Goal: Task Accomplishment & Management: Use online tool/utility

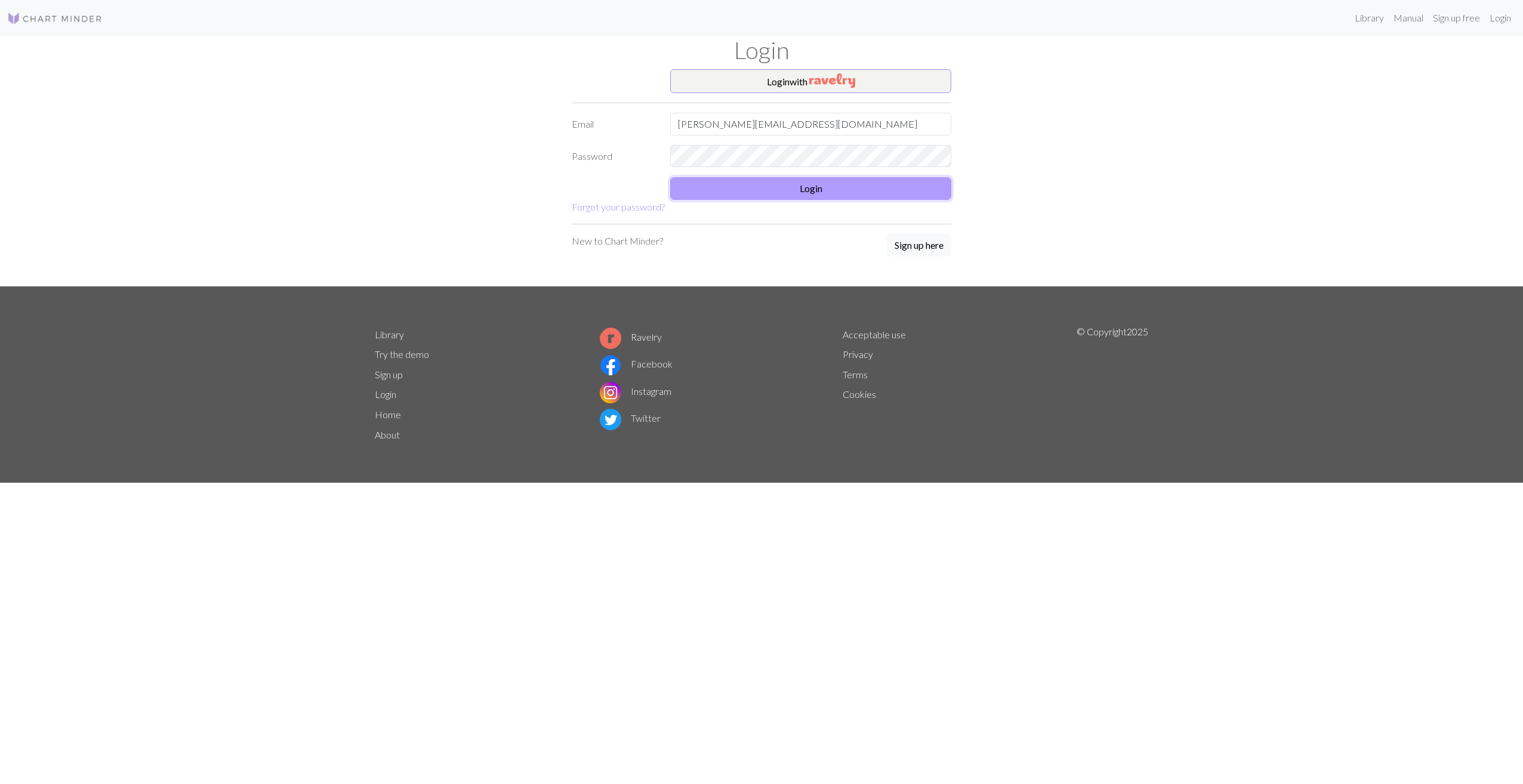
click at [810, 194] on button "Login" at bounding box center [810, 189] width 281 height 23
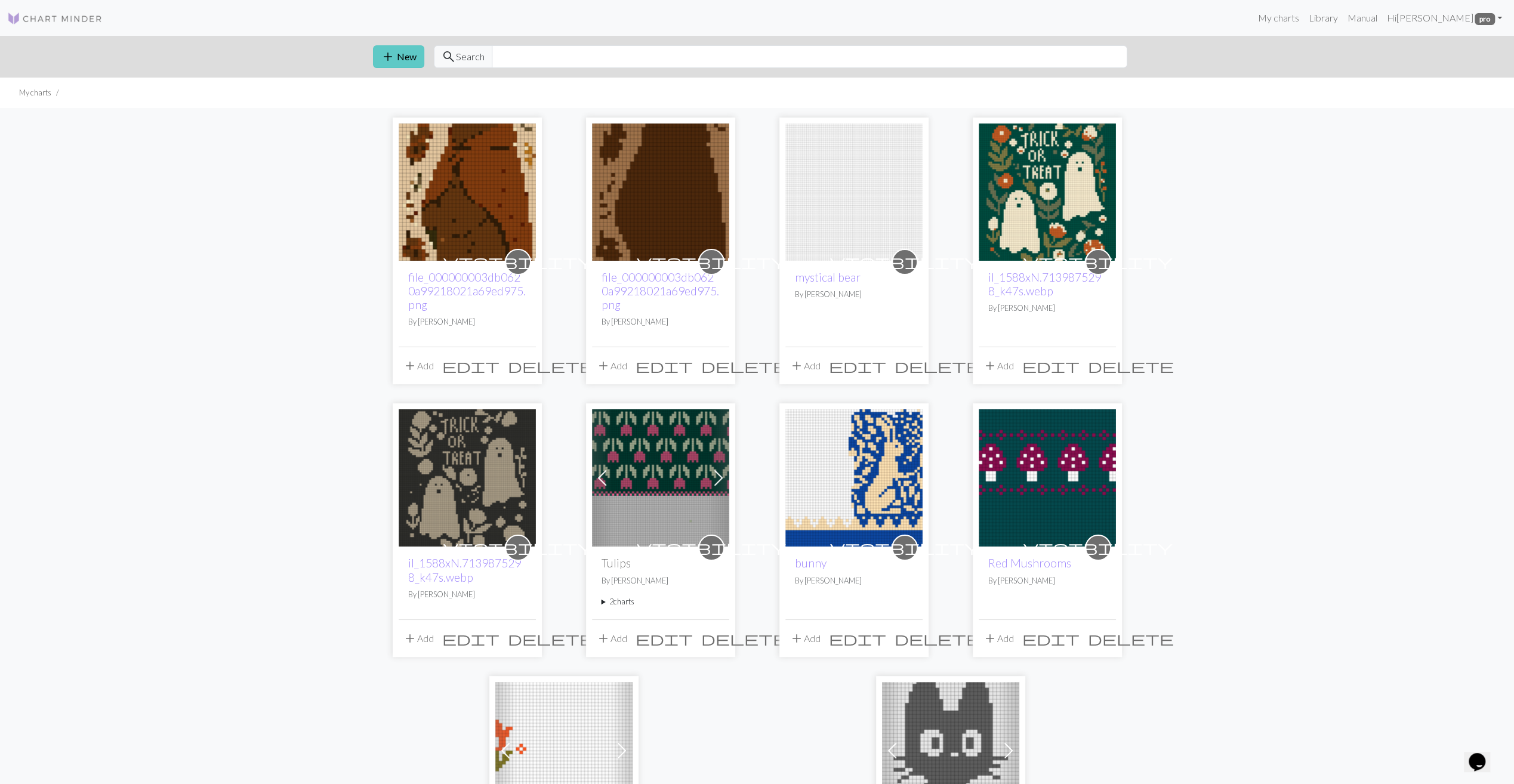
click at [408, 57] on button "add New" at bounding box center [399, 56] width 51 height 23
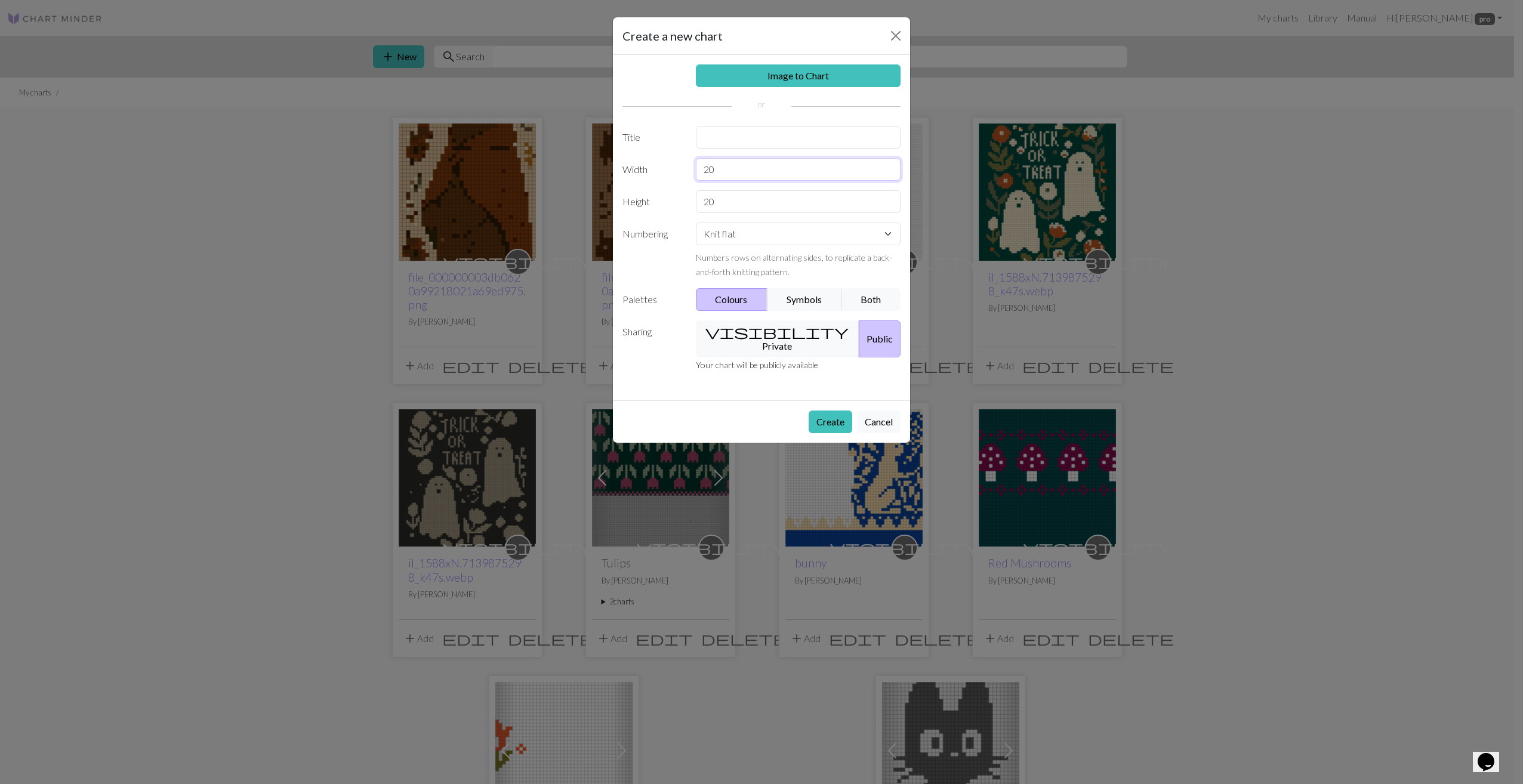
drag, startPoint x: 726, startPoint y: 163, endPoint x: 684, endPoint y: 158, distance: 42.3
click at [684, 158] on div "Width 20" at bounding box center [761, 170] width 292 height 23
type input "84"
drag, startPoint x: 739, startPoint y: 196, endPoint x: 664, endPoint y: 196, distance: 75.0
click at [664, 196] on div "Height 20" at bounding box center [761, 201] width 292 height 23
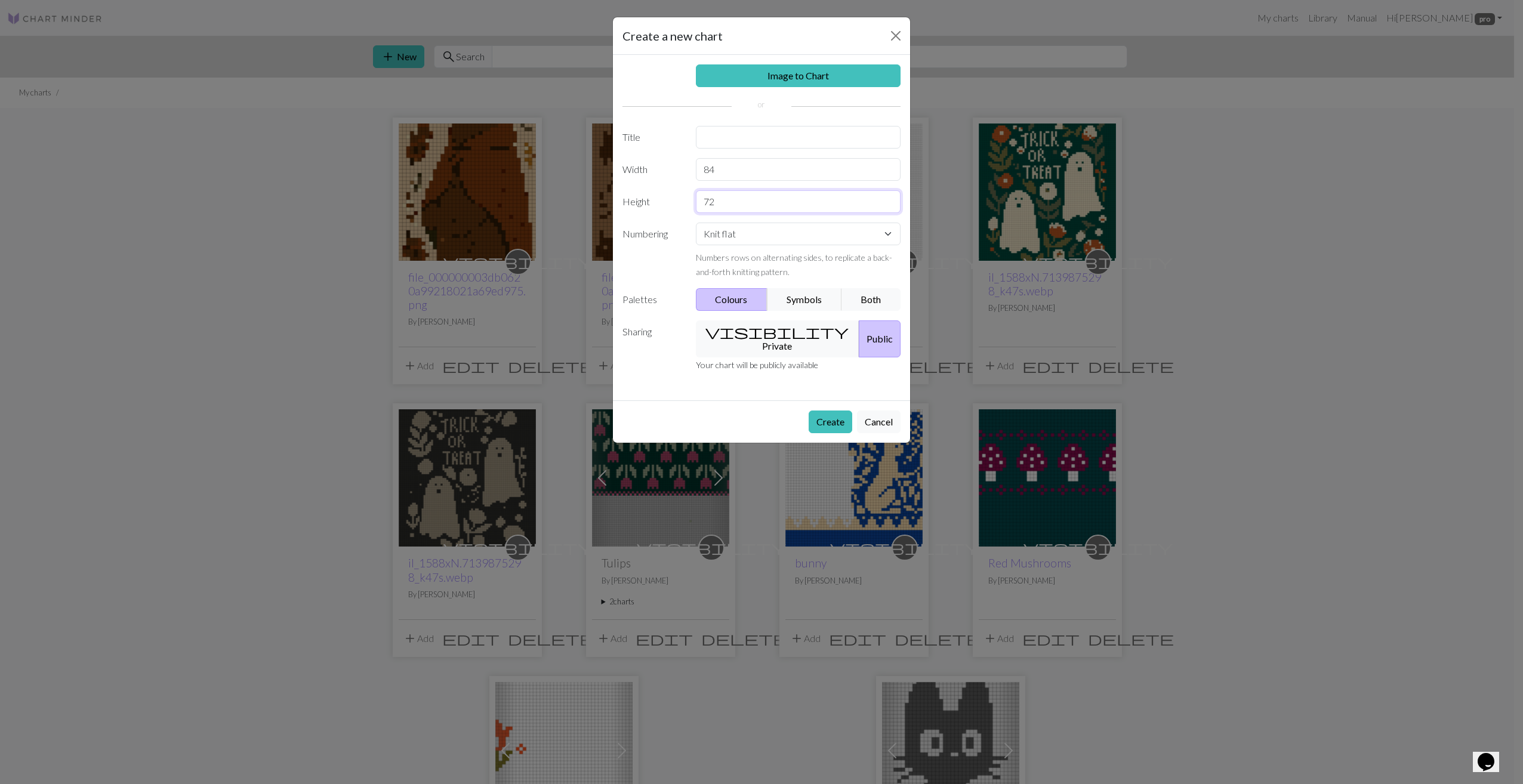
type input "72"
click at [706, 238] on select "Knit flat Knit in the round Lace knitting Cross stitch" at bounding box center [798, 234] width 206 height 23
select select "round"
click at [696, 222] on select "Knit flat Knit in the round Lace knitting Cross stitch" at bounding box center [798, 234] width 206 height 23
click at [772, 331] on button "visibility Private" at bounding box center [777, 339] width 164 height 37
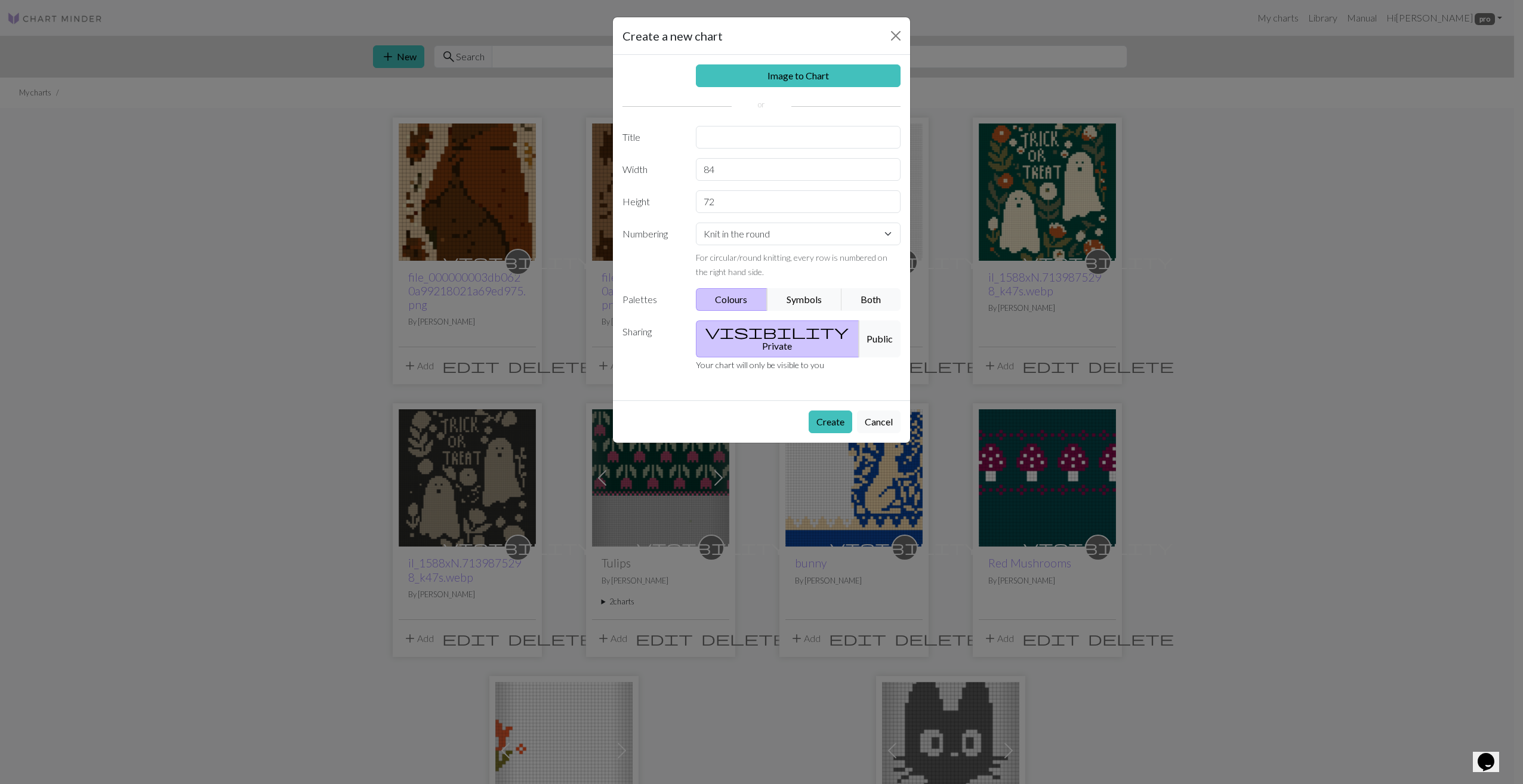
click at [837, 410] on button "Create" at bounding box center [830, 422] width 44 height 23
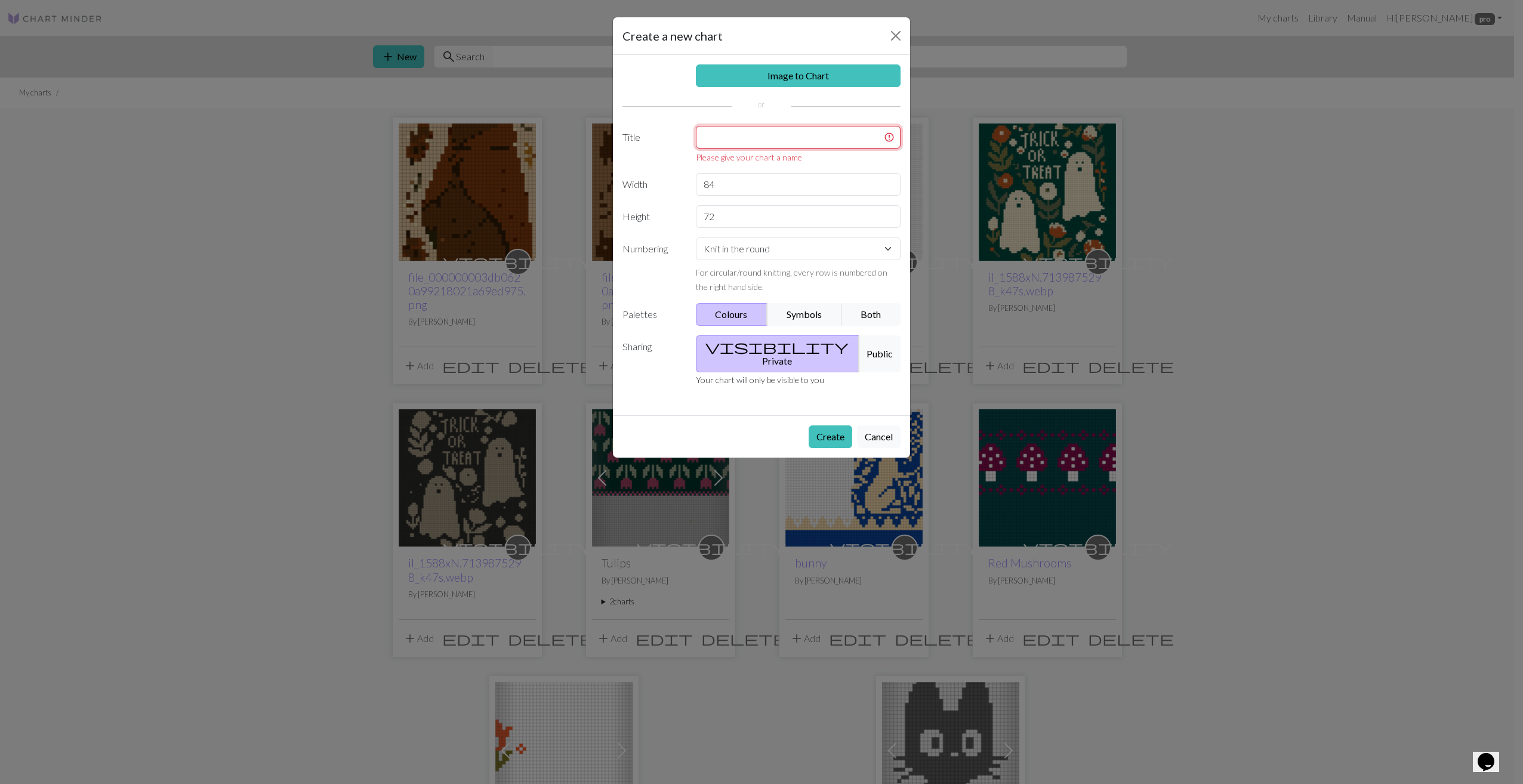
click at [742, 141] on input "text" at bounding box center [798, 137] width 206 height 23
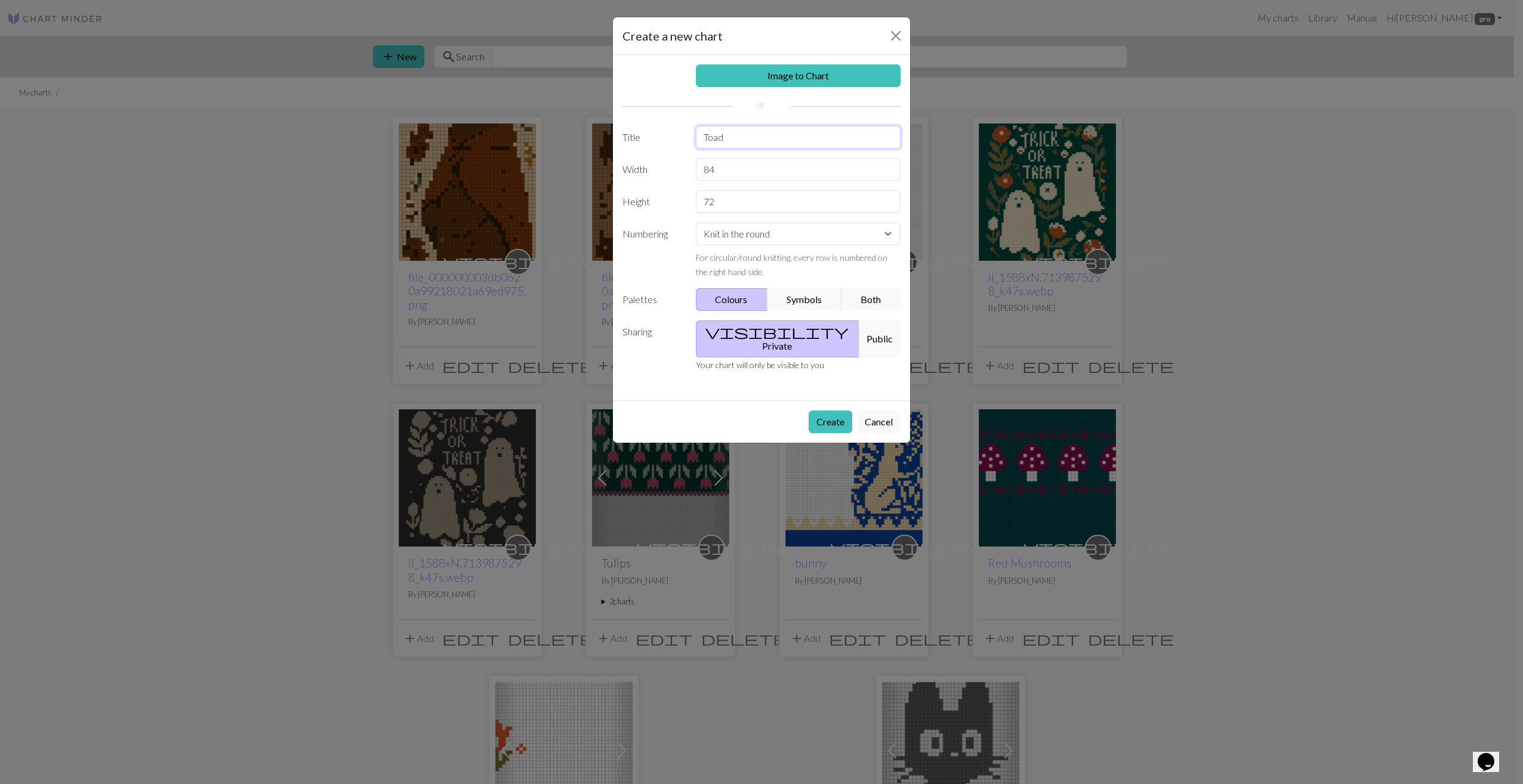
type input "Toad"
click at [808, 410] on button "Create" at bounding box center [830, 422] width 44 height 23
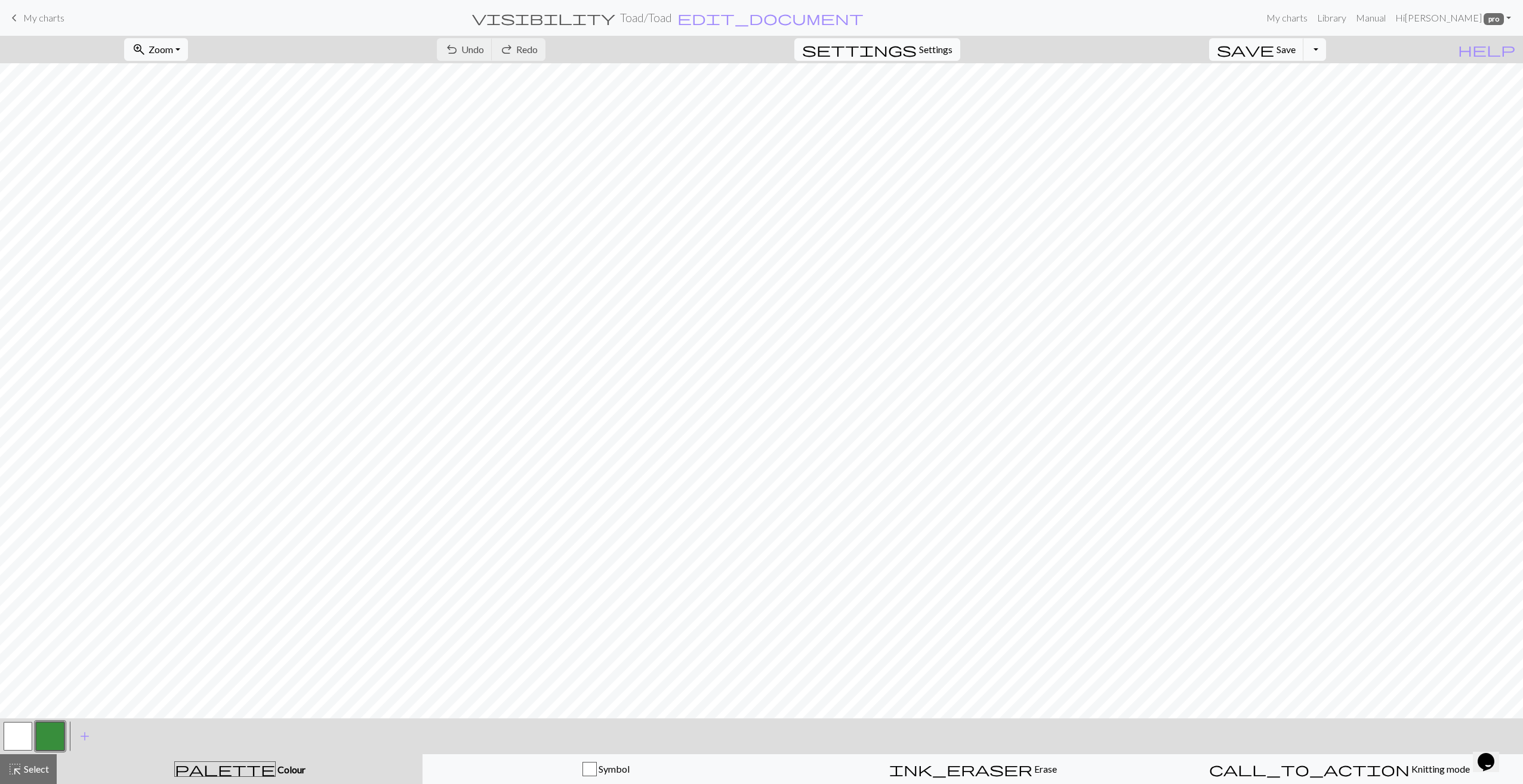
click at [950, 51] on span "Settings" at bounding box center [935, 49] width 33 height 14
select select "aran"
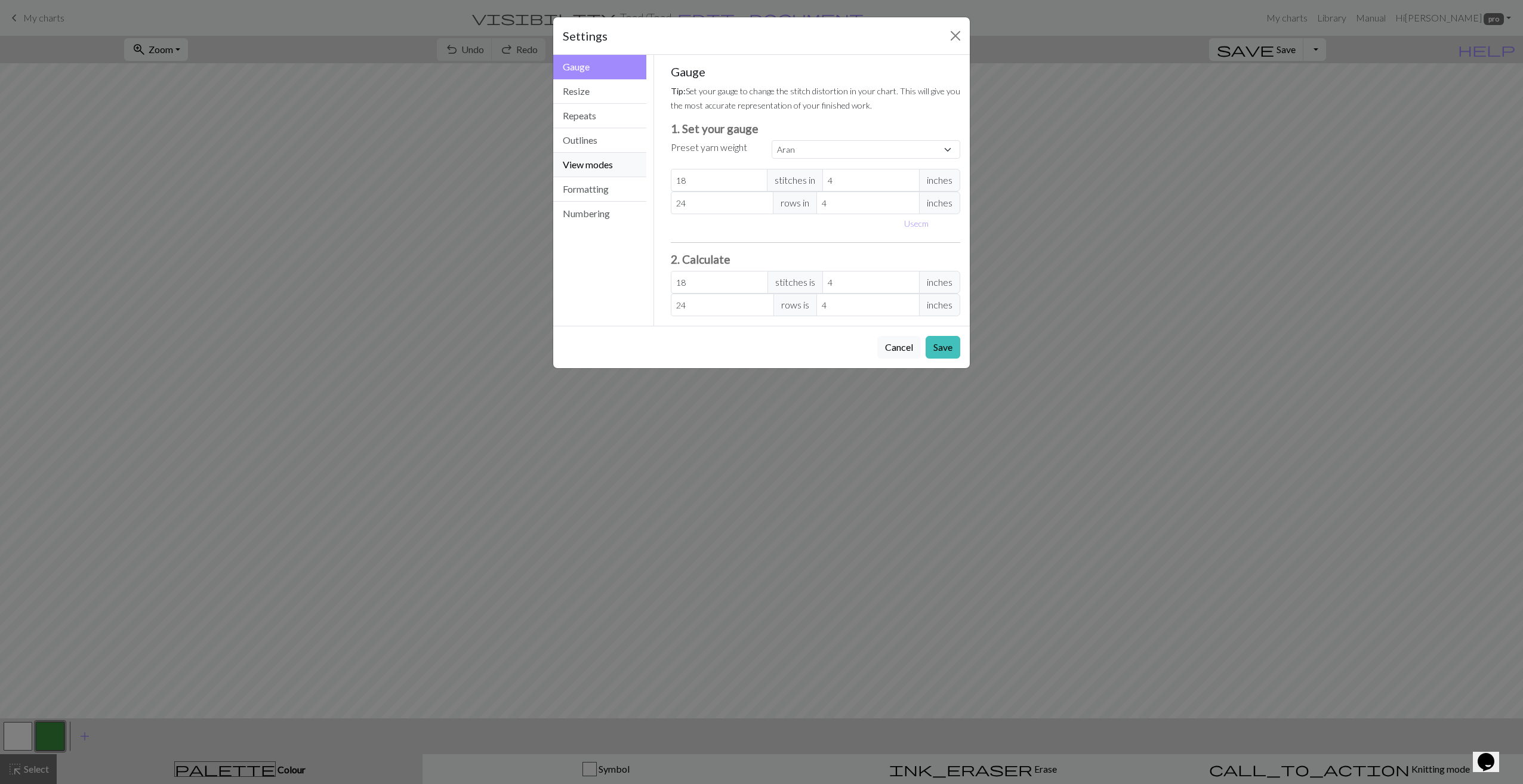
click at [587, 165] on button "View modes" at bounding box center [600, 165] width 93 height 25
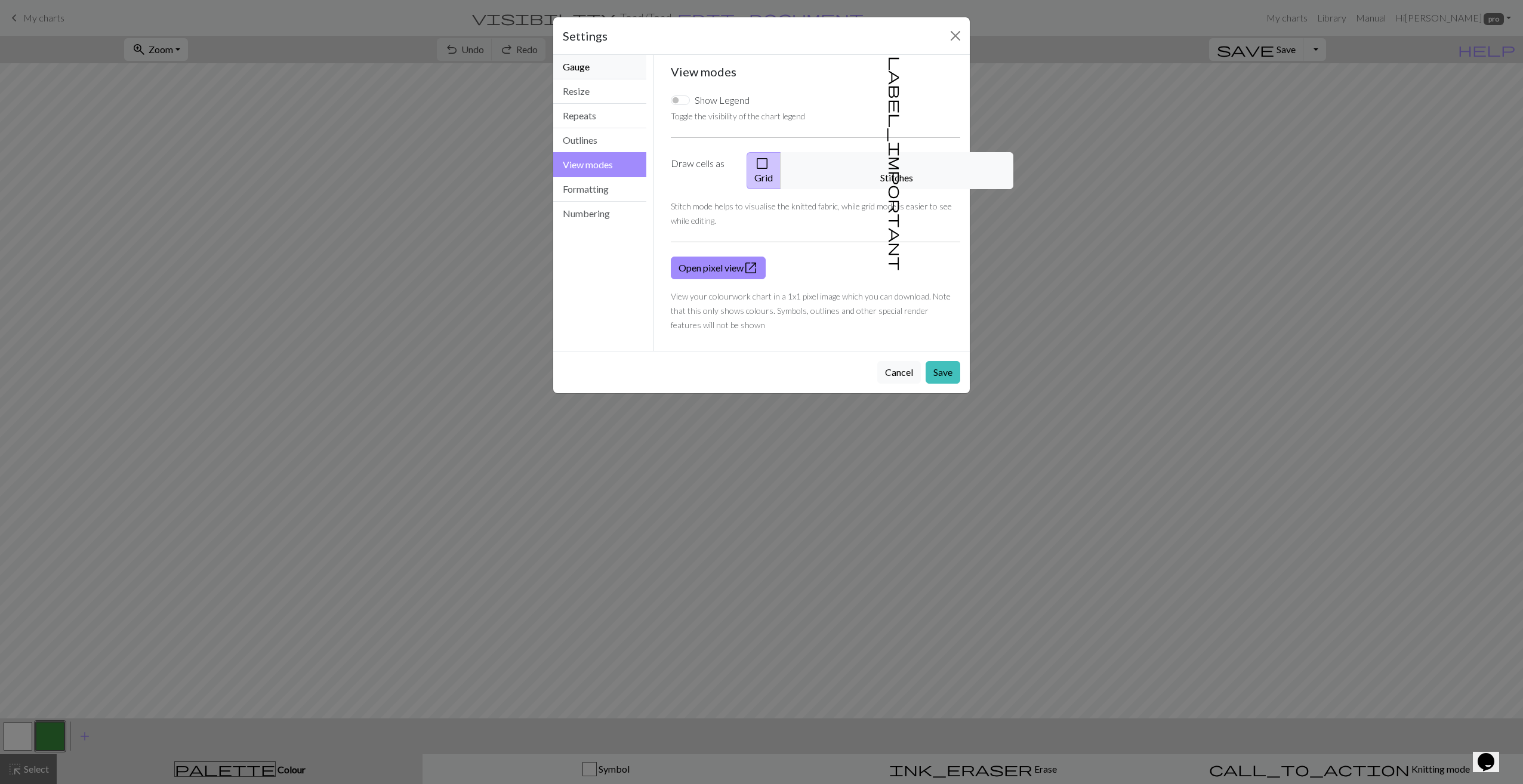
click at [601, 65] on button "Gauge" at bounding box center [600, 67] width 93 height 25
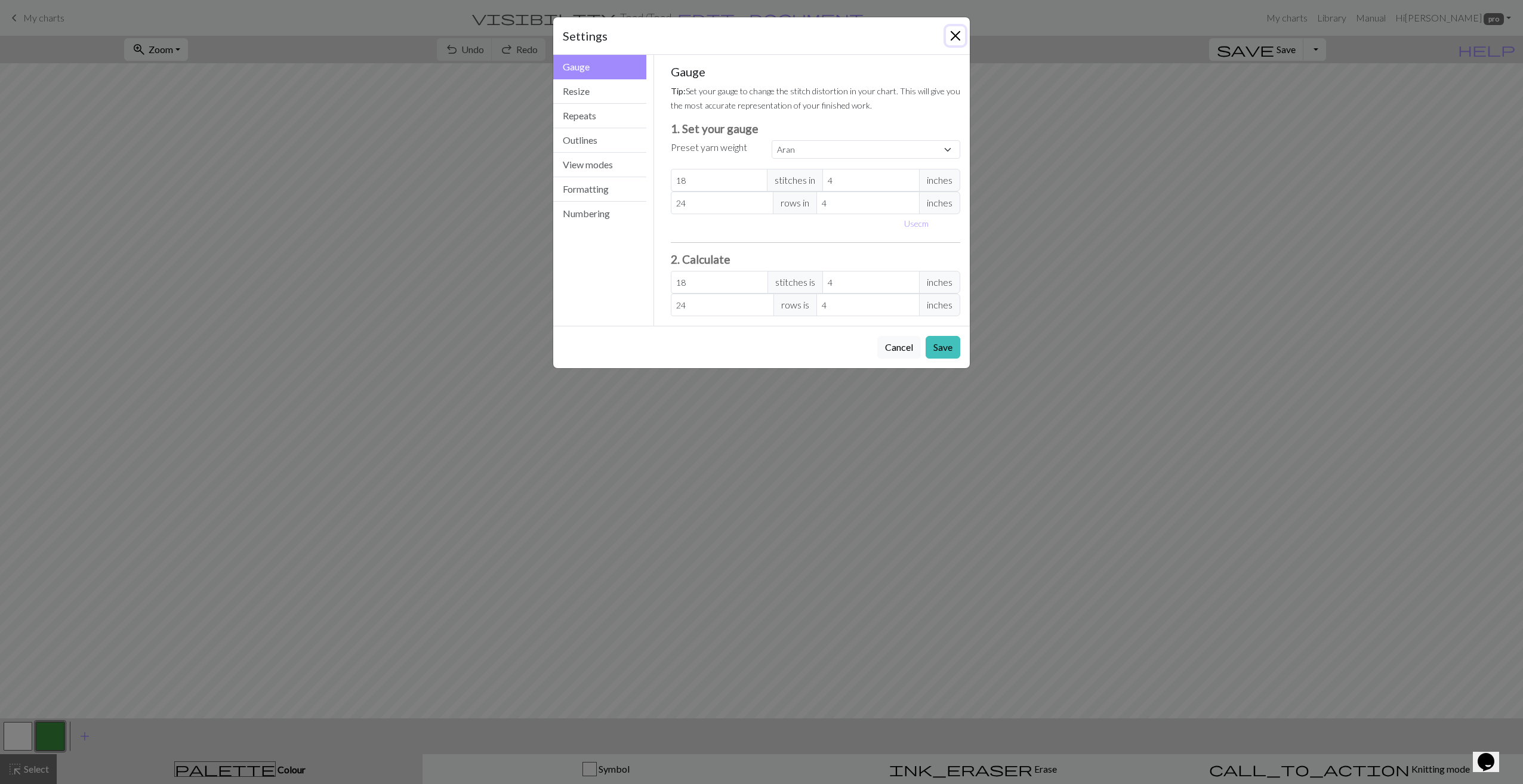
click at [959, 34] on button "Close" at bounding box center [955, 35] width 19 height 19
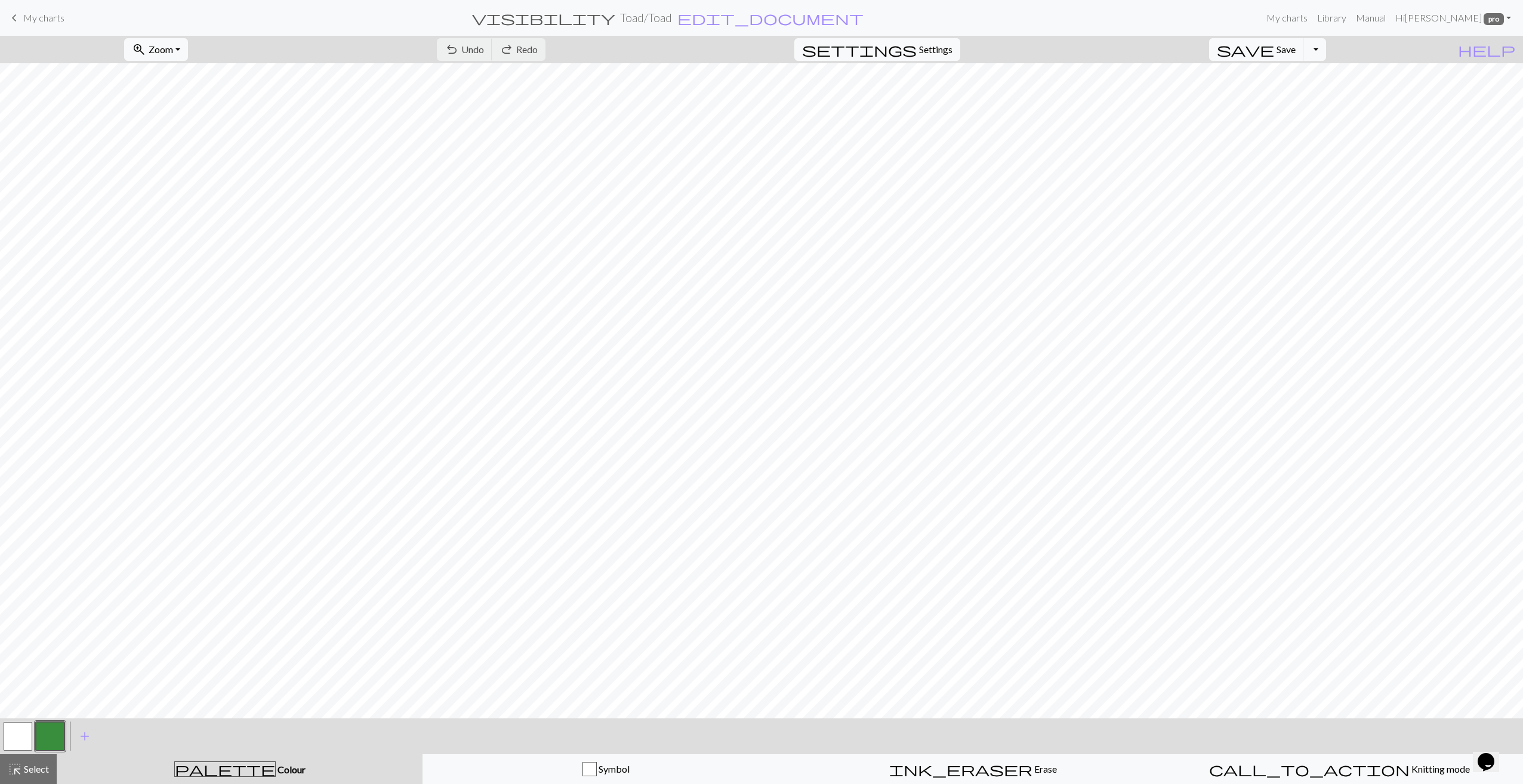
click at [670, 18] on h2 "Toad / Toad" at bounding box center [646, 17] width 52 height 13
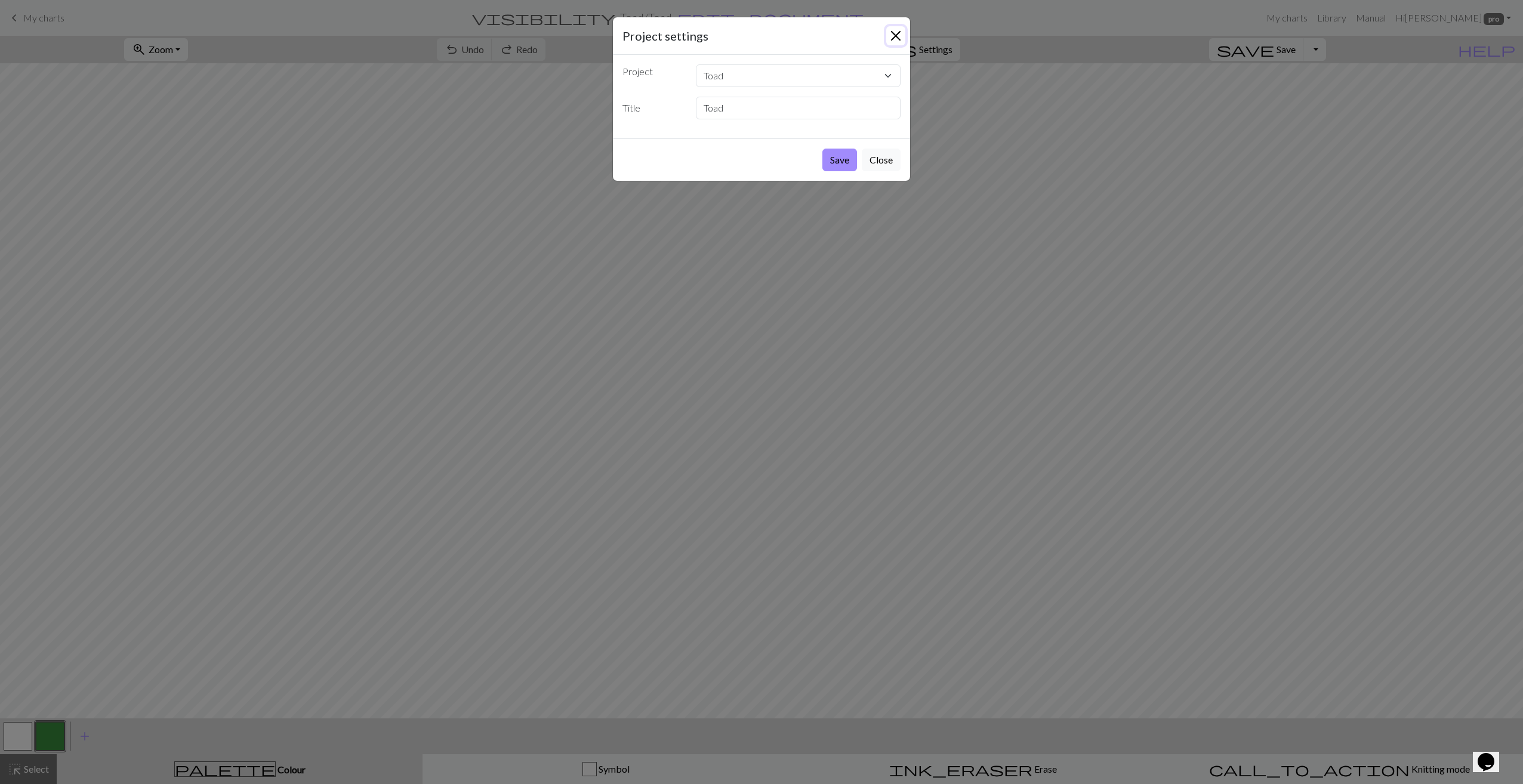
click at [896, 37] on button "Close" at bounding box center [895, 35] width 19 height 19
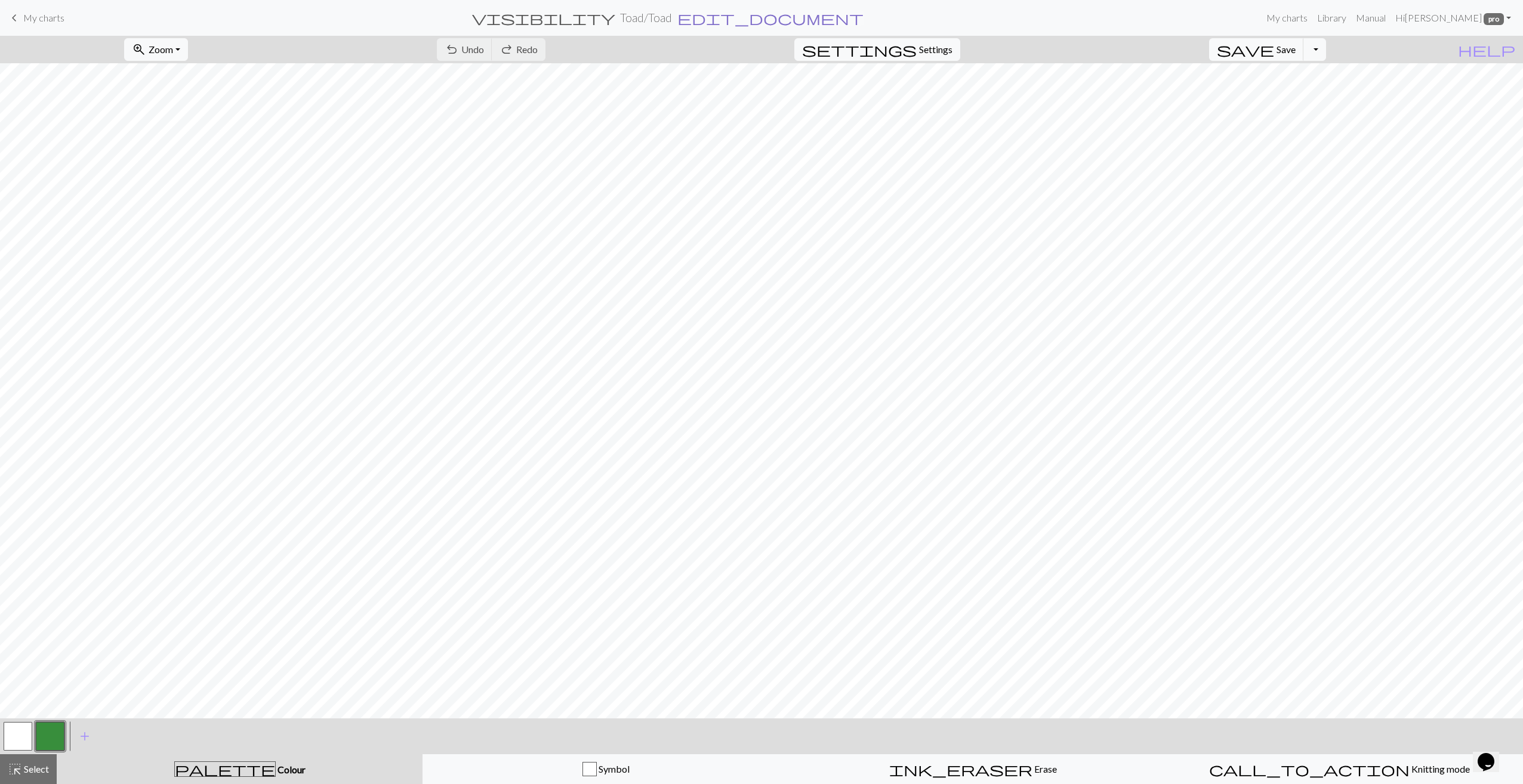
click at [735, 18] on span "edit_document" at bounding box center [770, 18] width 186 height 17
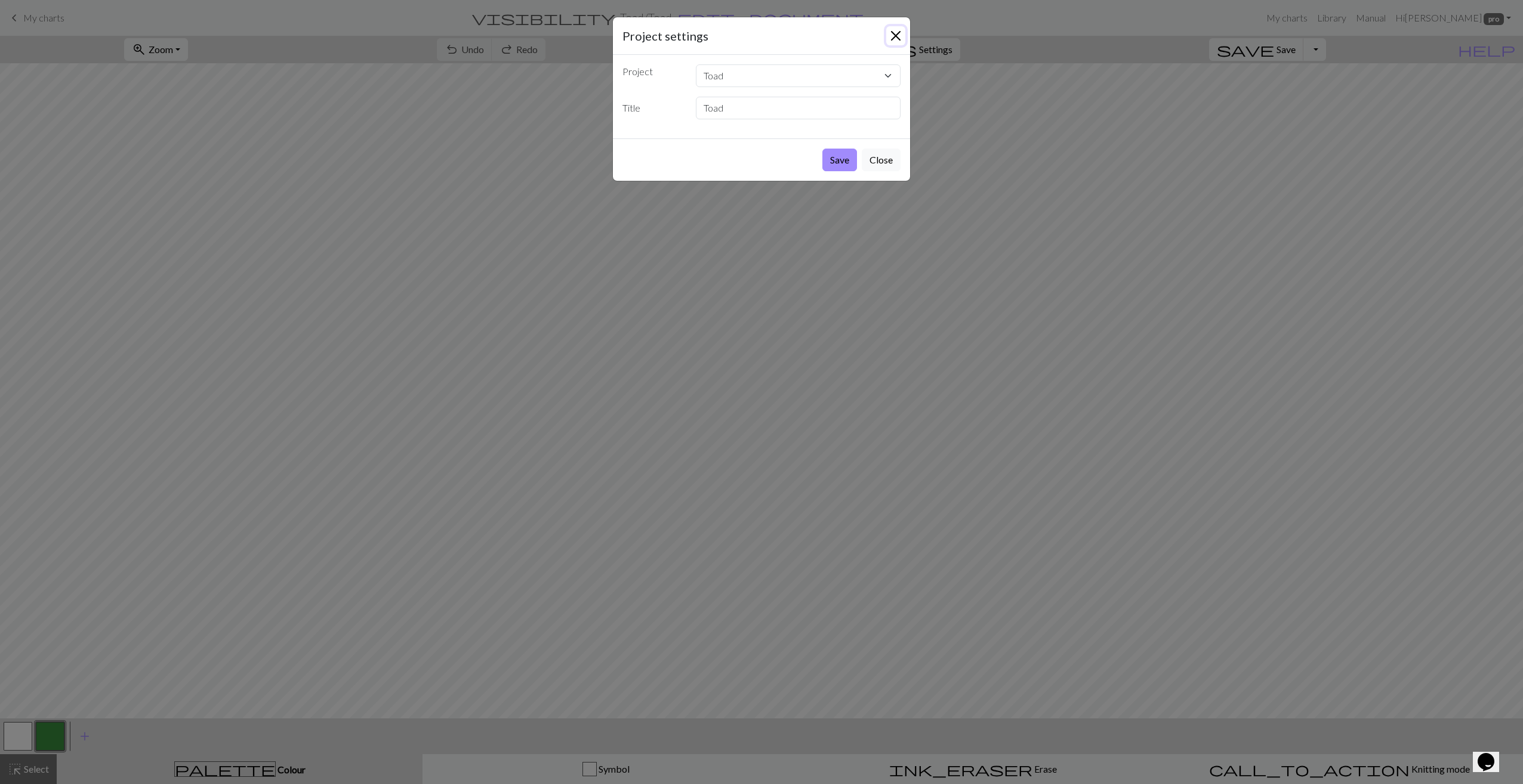
click at [890, 31] on button "Close" at bounding box center [895, 35] width 19 height 19
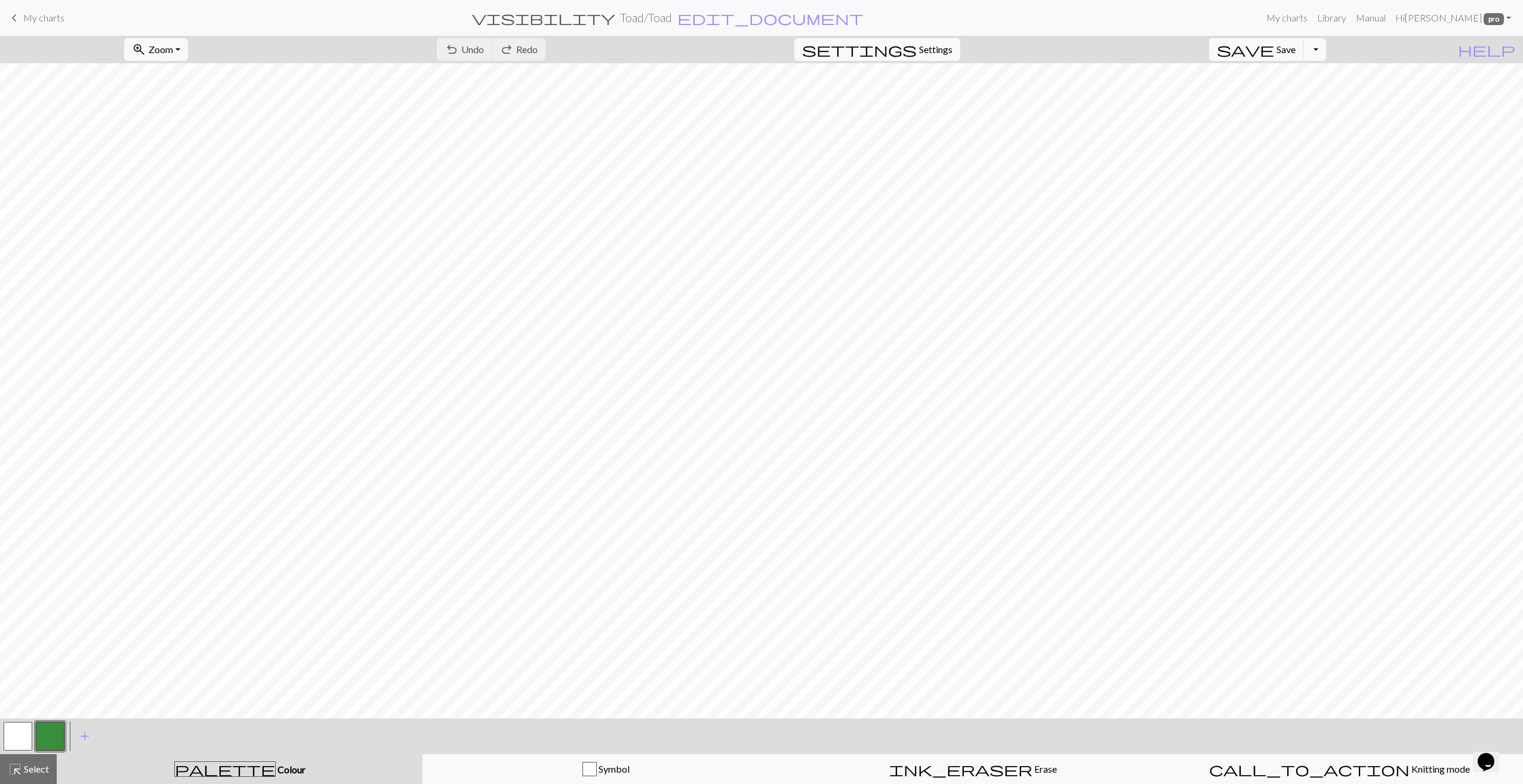
click at [42, 13] on span "My charts" at bounding box center [44, 18] width 41 height 11
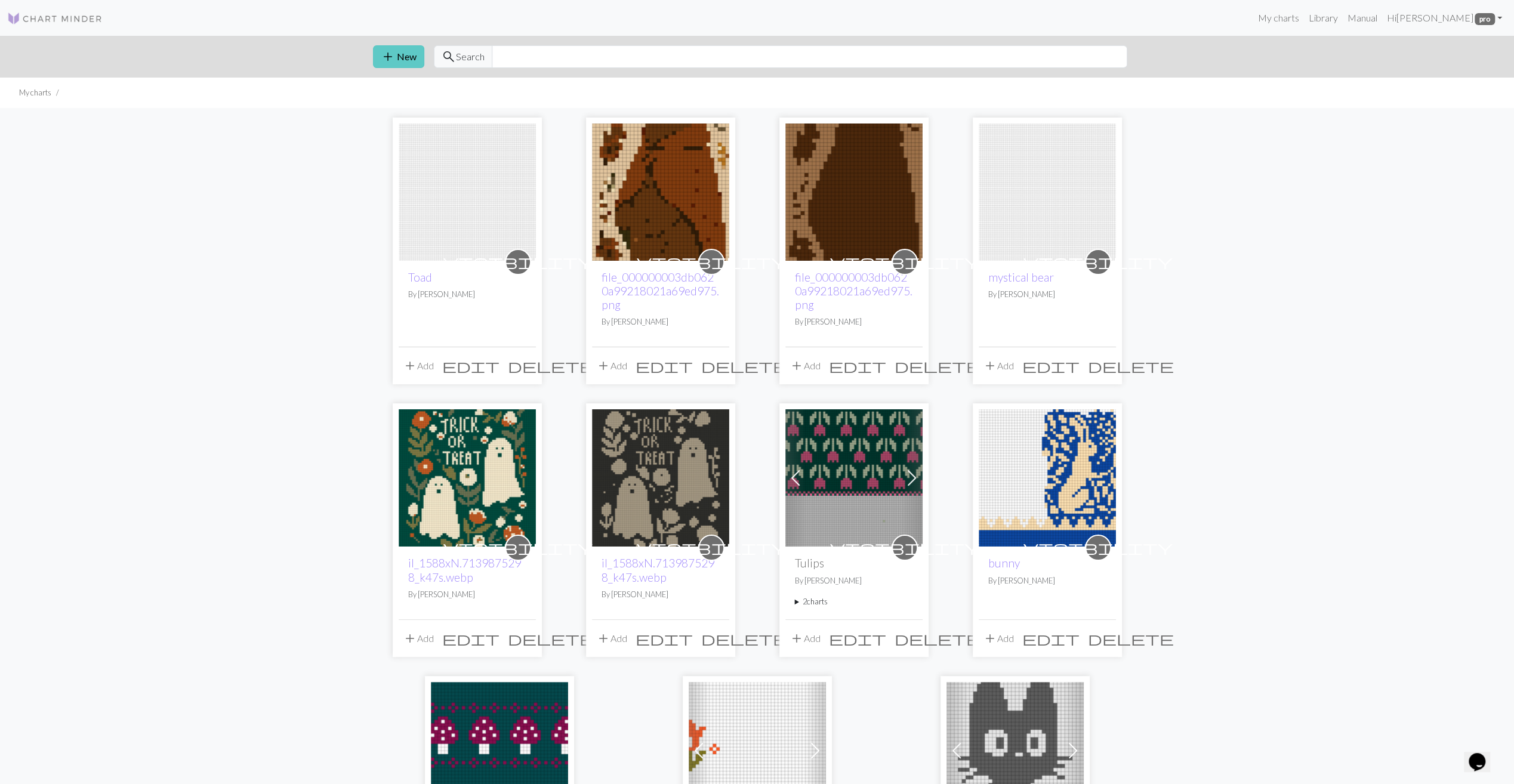
click at [399, 58] on button "add New" at bounding box center [399, 56] width 51 height 23
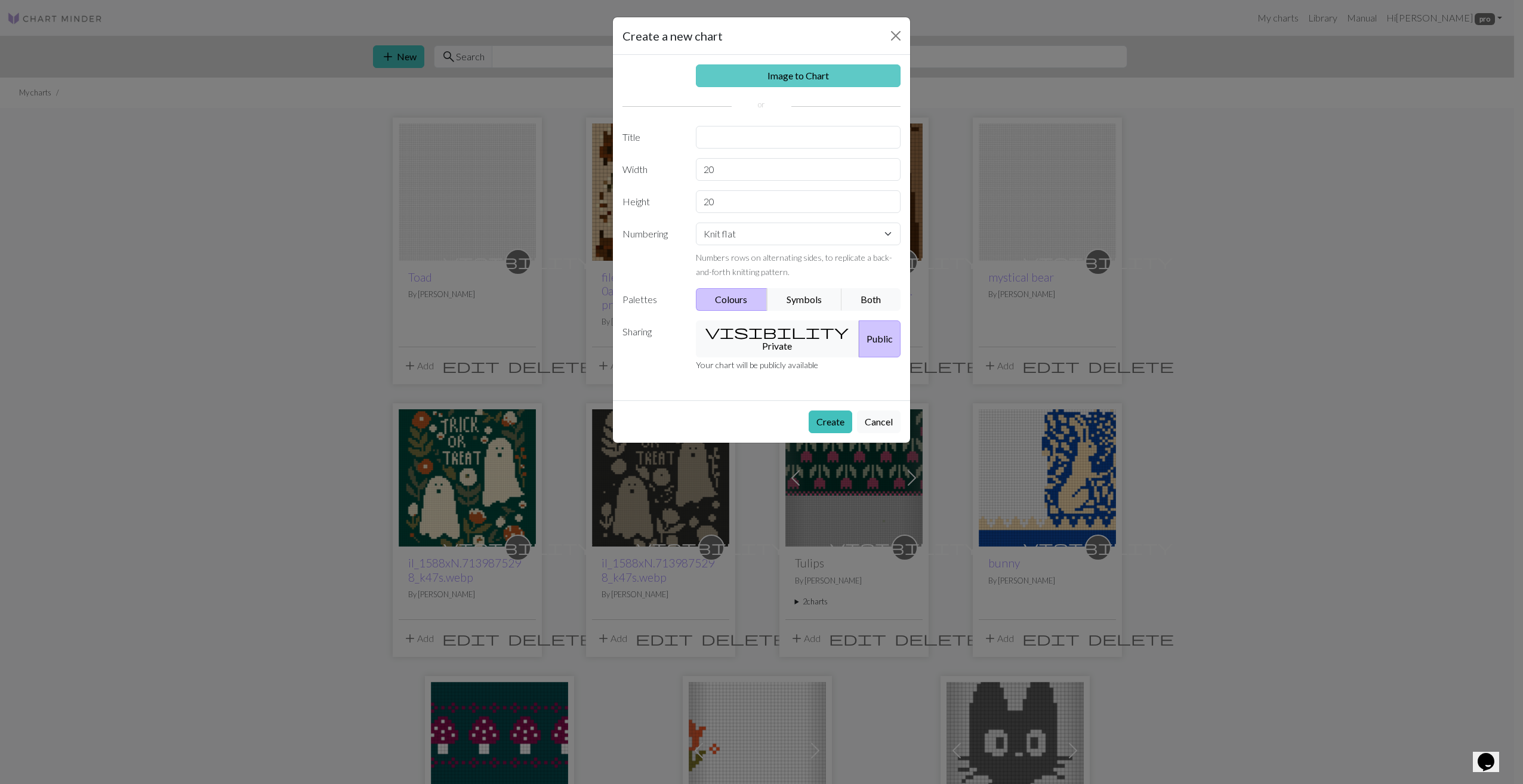
click at [767, 72] on link "Image to Chart" at bounding box center [798, 76] width 206 height 23
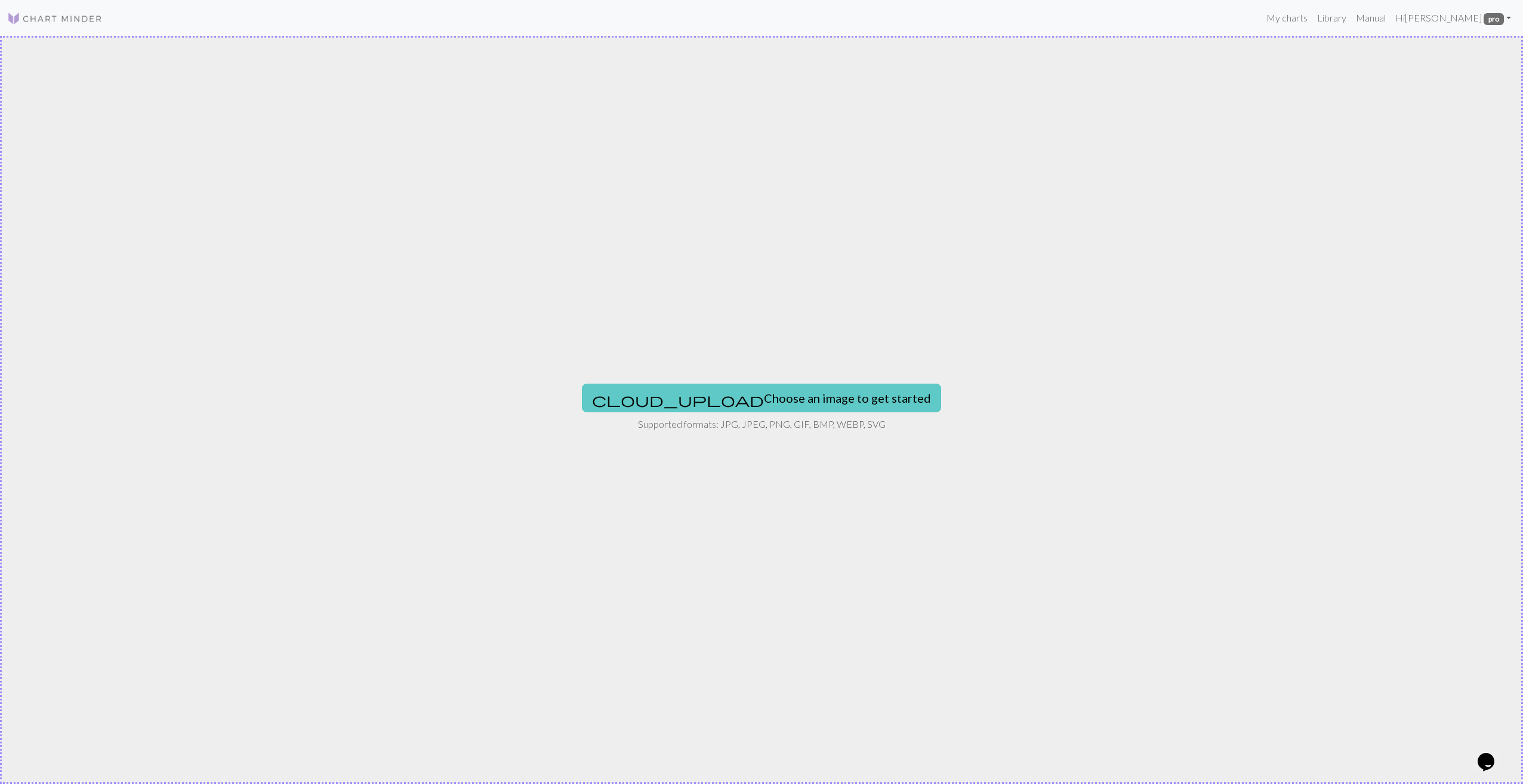
click at [789, 400] on button "cloud_upload Choose an image to get started" at bounding box center [761, 398] width 359 height 29
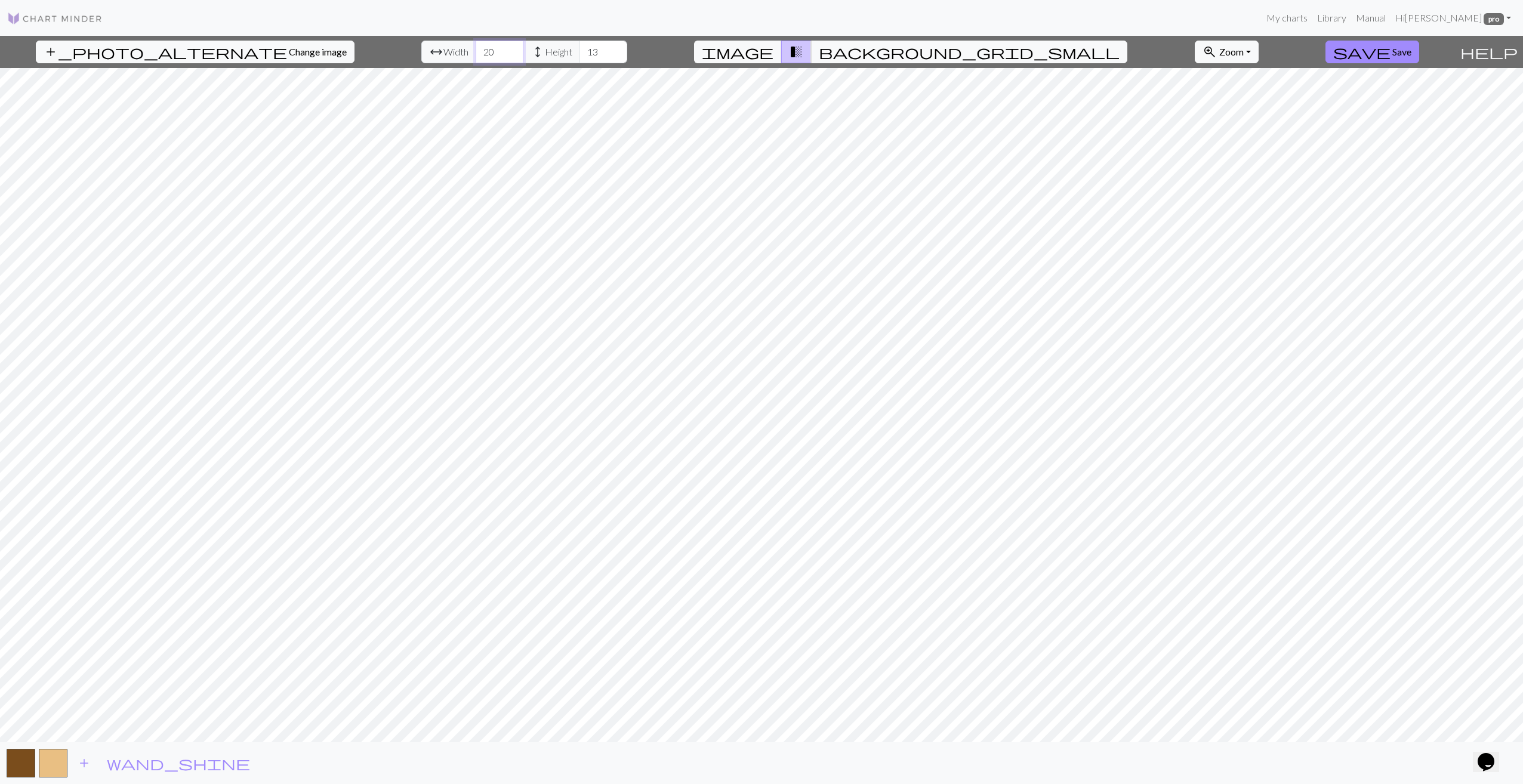
drag, startPoint x: 468, startPoint y: 53, endPoint x: 446, endPoint y: 52, distance: 22.0
click at [475, 52] on input "20" at bounding box center [499, 52] width 48 height 23
type input "84"
drag, startPoint x: 574, startPoint y: 49, endPoint x: 541, endPoint y: 46, distance: 33.1
click at [541, 46] on div "arrow_range Width 84 height Height 13" at bounding box center [524, 52] width 206 height 23
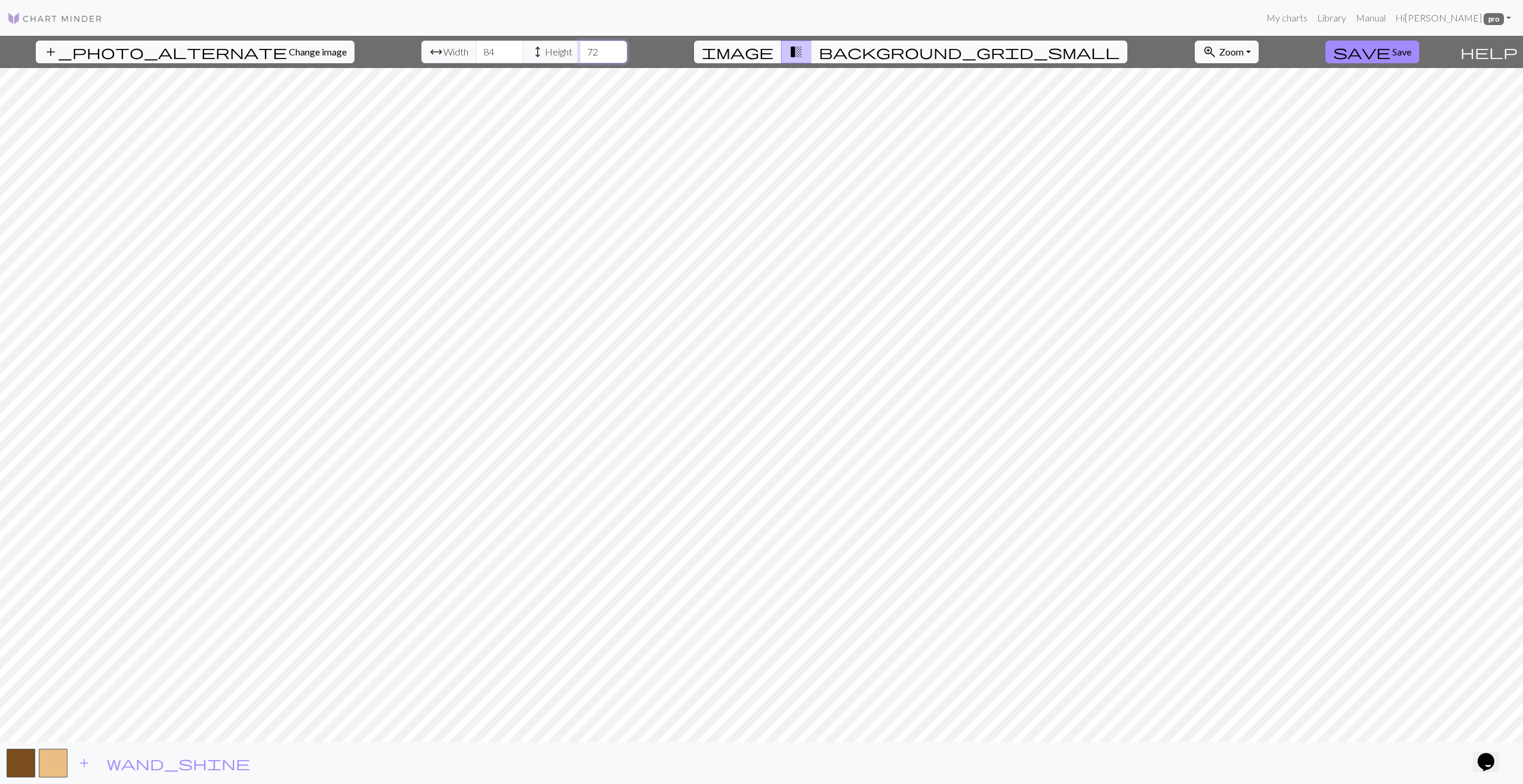
type input "72"
click at [82, 766] on span "add" at bounding box center [84, 763] width 14 height 17
click at [114, 766] on span "add" at bounding box center [116, 763] width 14 height 17
click at [149, 768] on span "add" at bounding box center [149, 763] width 14 height 17
click at [185, 764] on span "add" at bounding box center [181, 763] width 14 height 17
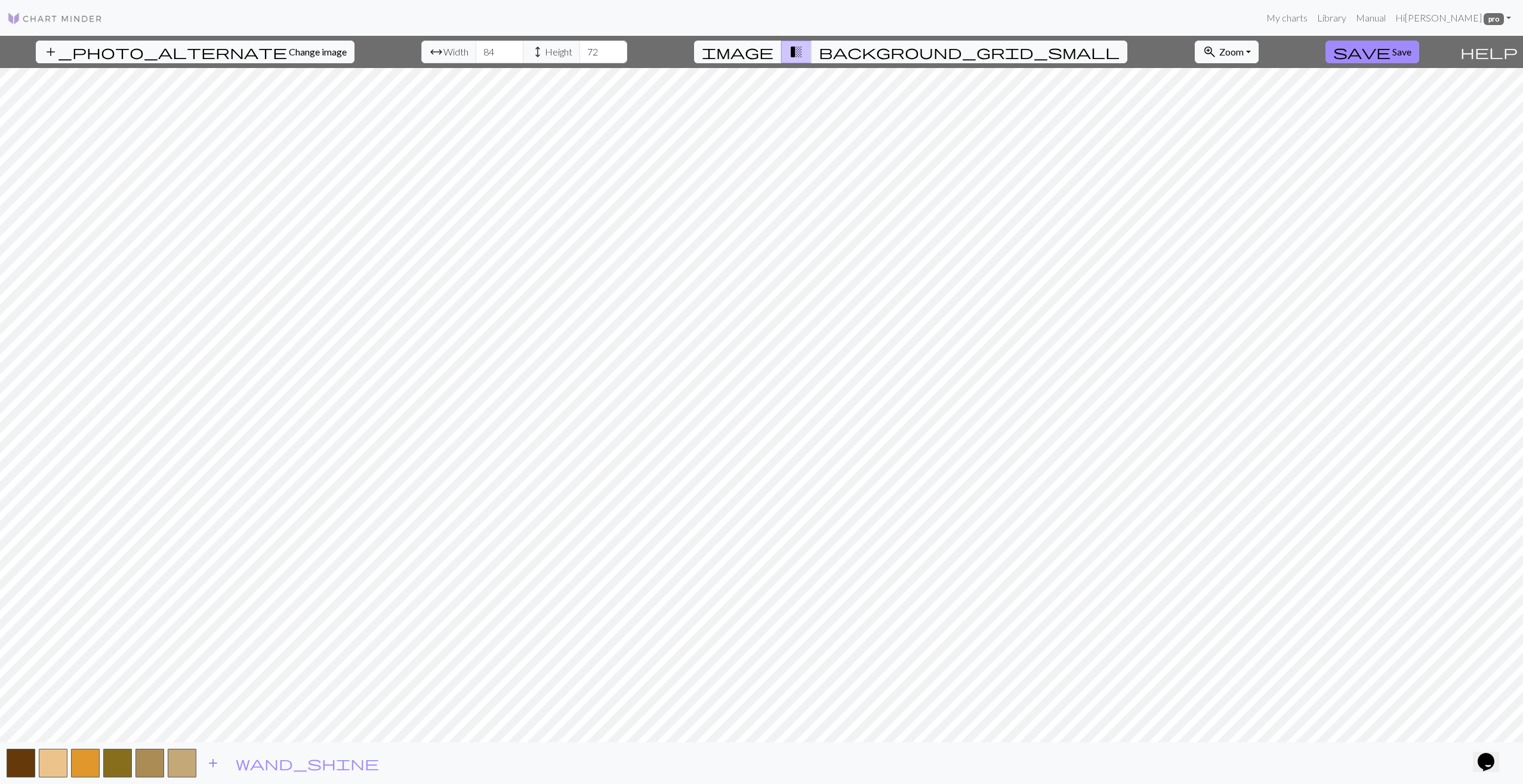
click at [215, 762] on span "add" at bounding box center [213, 763] width 14 height 17
click at [246, 766] on span "add" at bounding box center [245, 763] width 14 height 17
click at [280, 763] on span "add" at bounding box center [277, 763] width 14 height 17
click at [316, 765] on button "add" at bounding box center [310, 763] width 30 height 23
click at [343, 766] on span "add" at bounding box center [341, 763] width 14 height 17
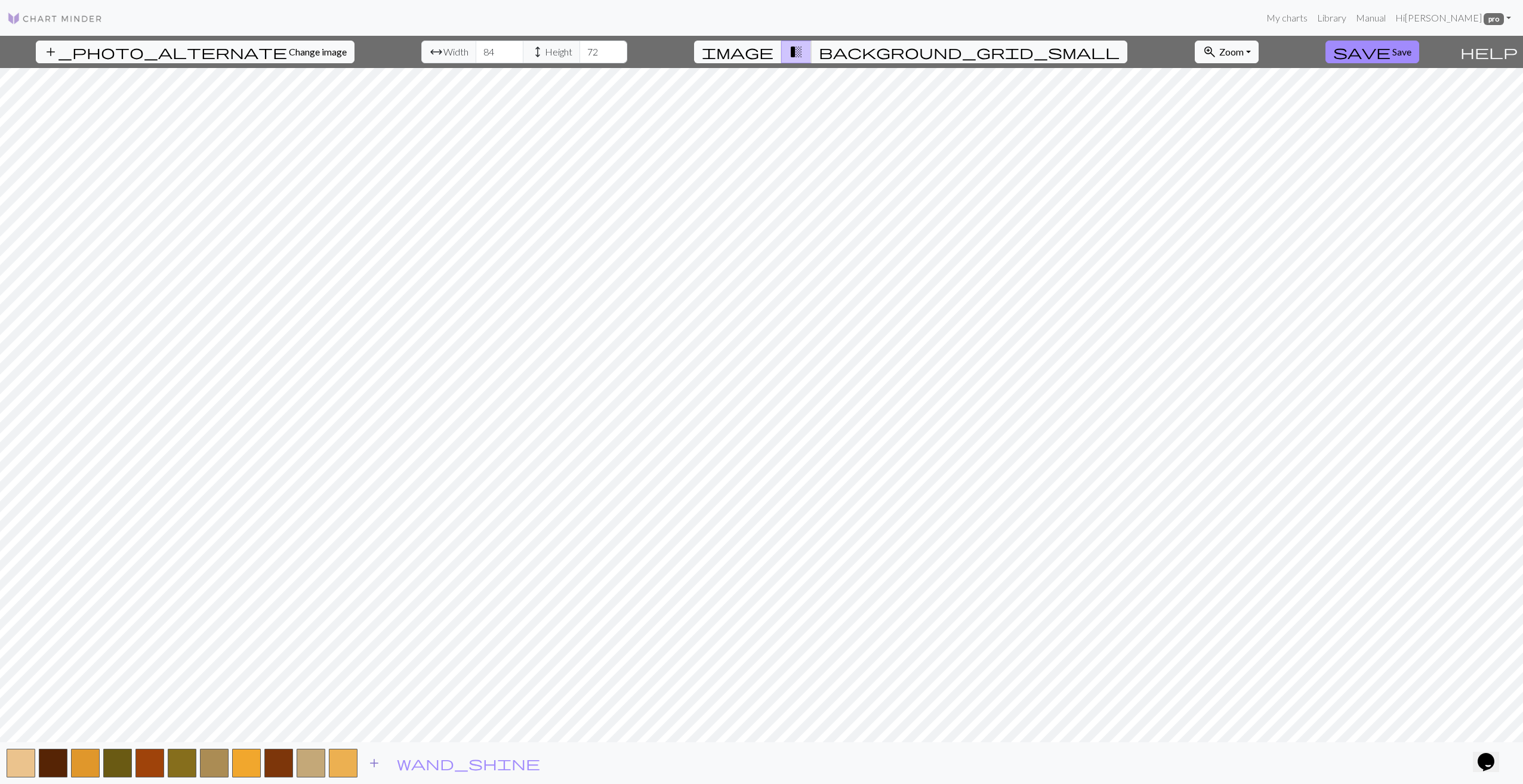
click at [377, 765] on span "add" at bounding box center [374, 763] width 14 height 17
click at [397, 762] on button "add" at bounding box center [406, 763] width 30 height 23
click at [433, 764] on span "add" at bounding box center [439, 763] width 14 height 17
click at [464, 764] on span "add" at bounding box center [470, 763] width 14 height 17
click at [773, 53] on span "image" at bounding box center [738, 52] width 72 height 17
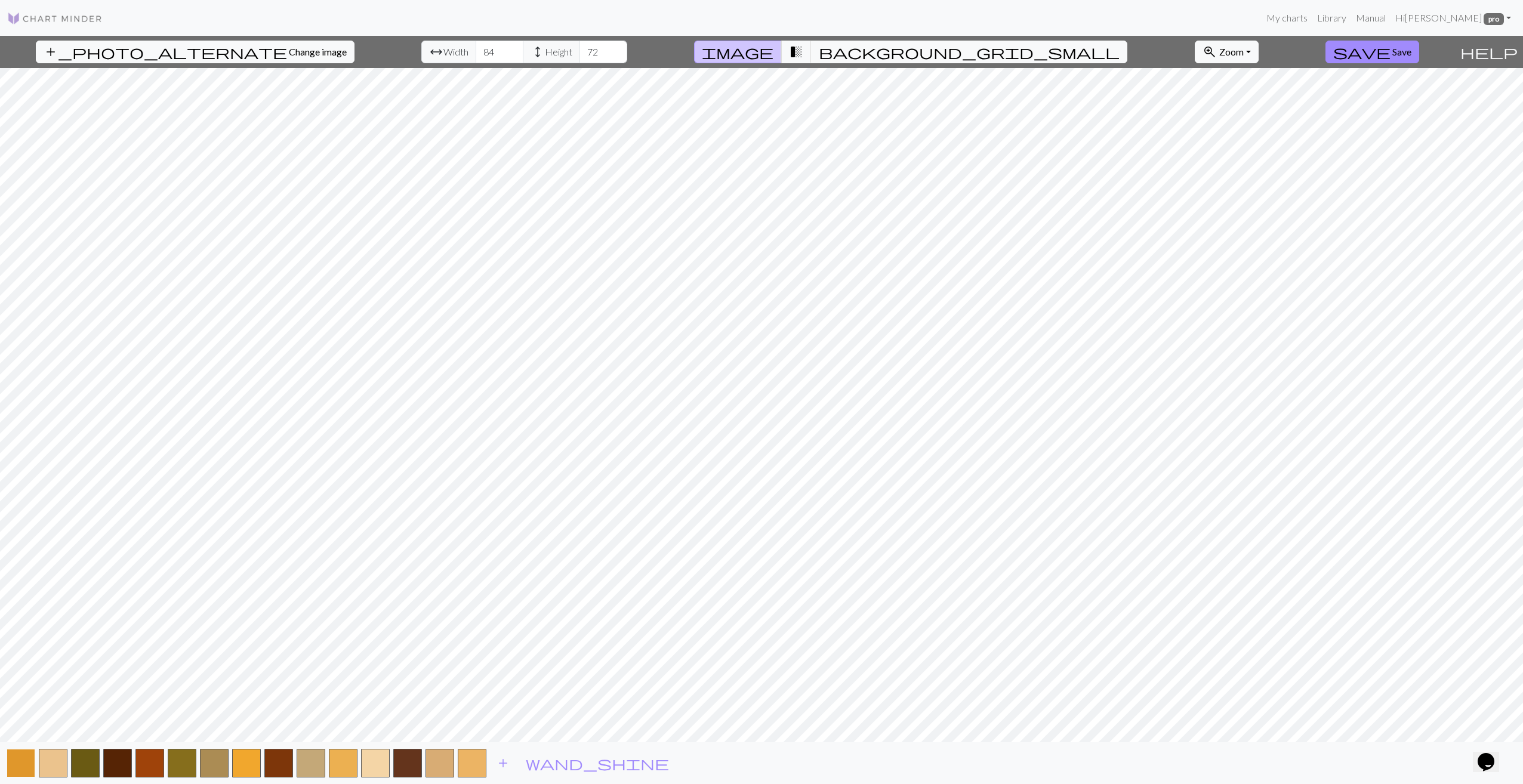
click at [24, 764] on button "button" at bounding box center [20, 763] width 29 height 29
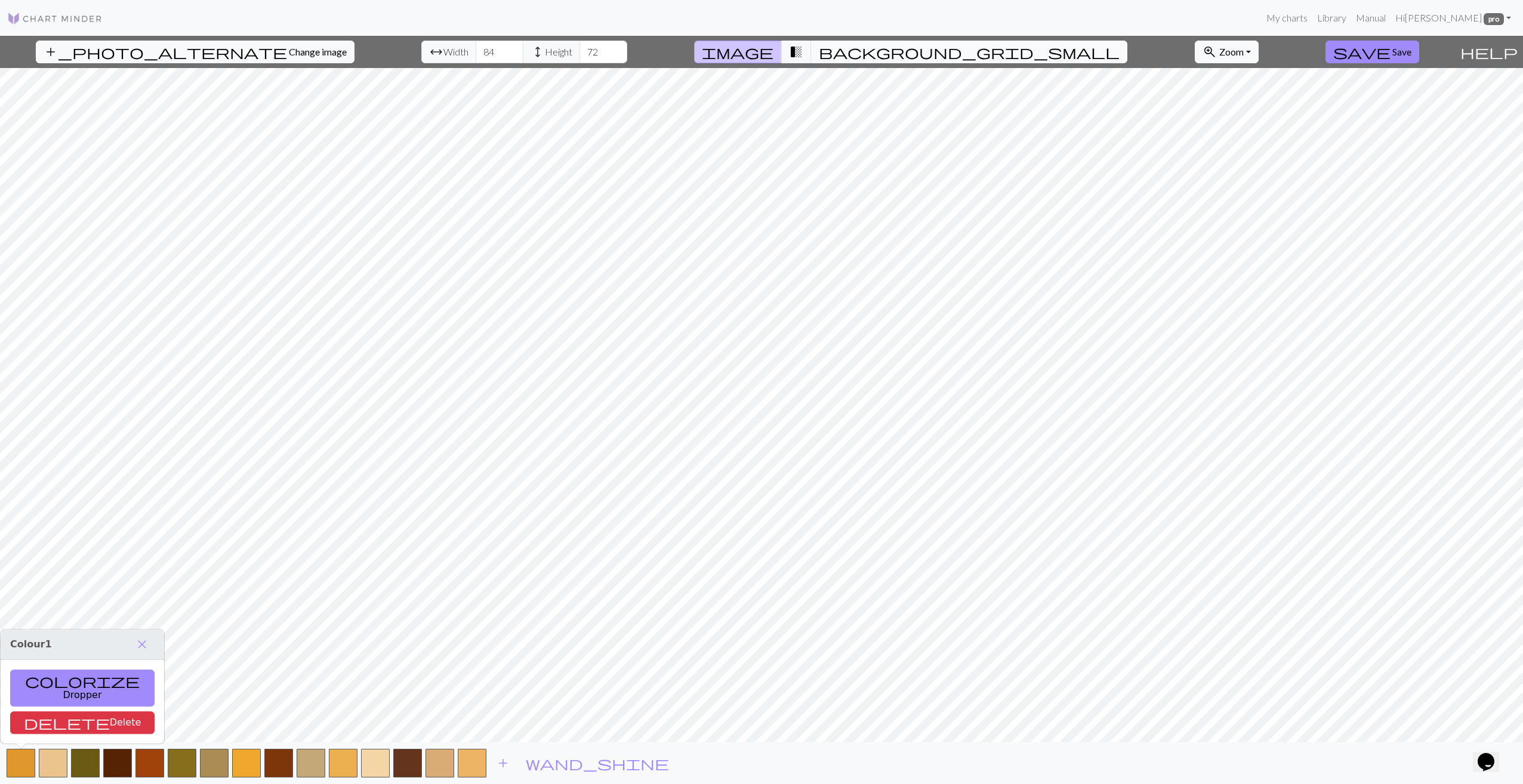
click at [873, 50] on span "background_grid_small" at bounding box center [969, 52] width 301 height 17
click at [803, 57] on span "transition_fade" at bounding box center [796, 52] width 14 height 17
click at [872, 49] on span "background_grid_small" at bounding box center [969, 52] width 301 height 17
click at [469, 763] on button "button" at bounding box center [472, 763] width 29 height 29
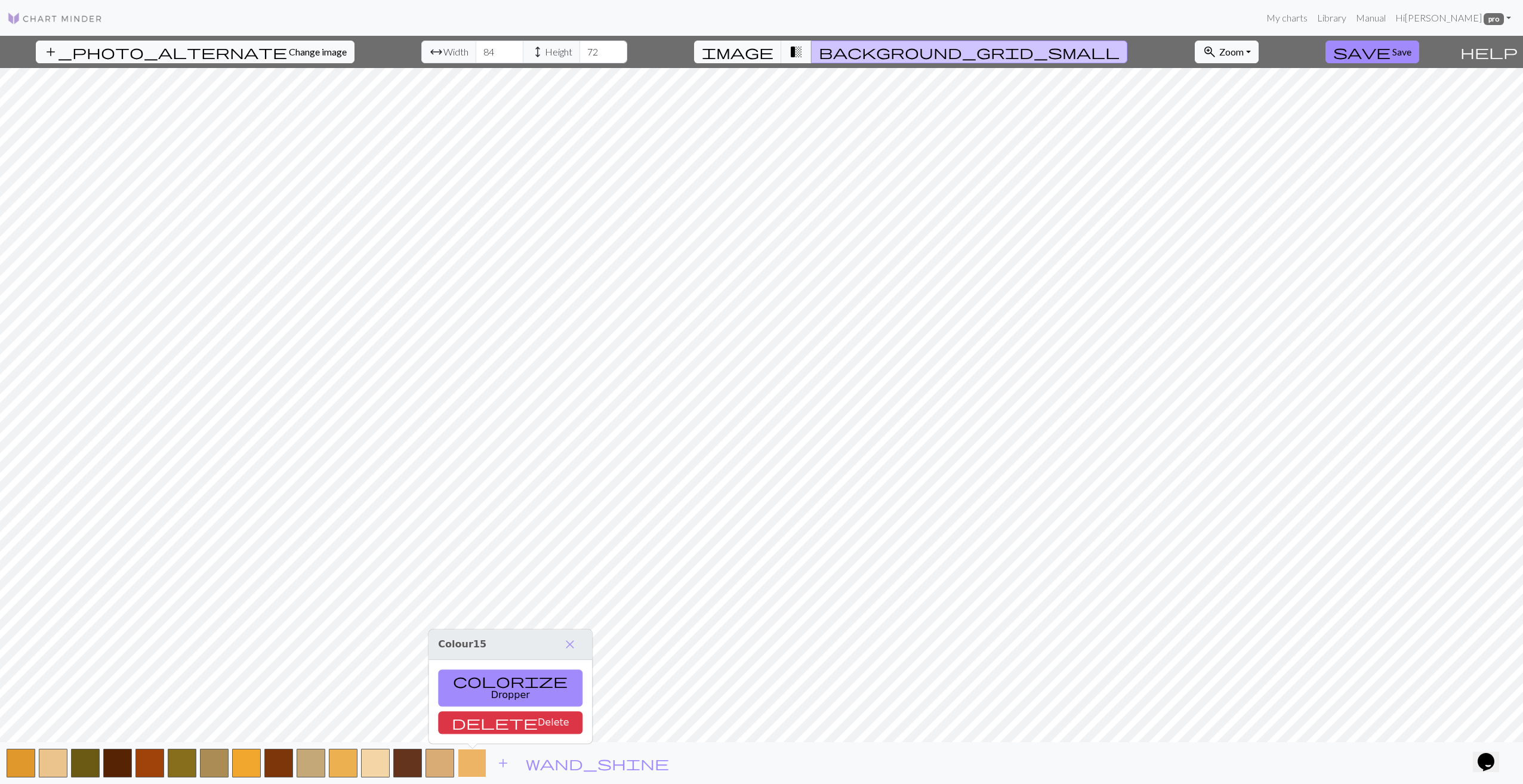
click at [475, 764] on button "button" at bounding box center [472, 763] width 29 height 29
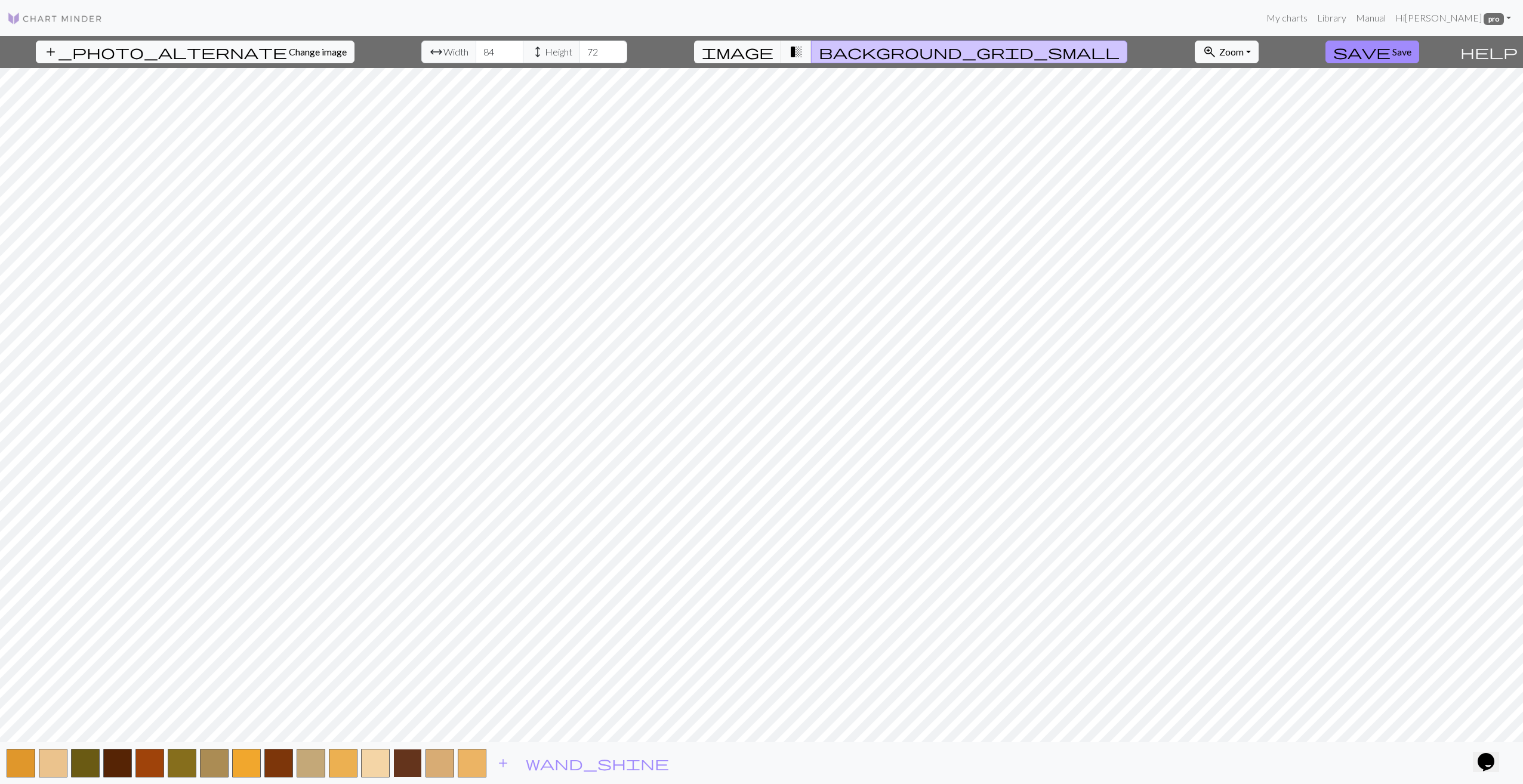
click at [408, 763] on button "button" at bounding box center [407, 763] width 29 height 29
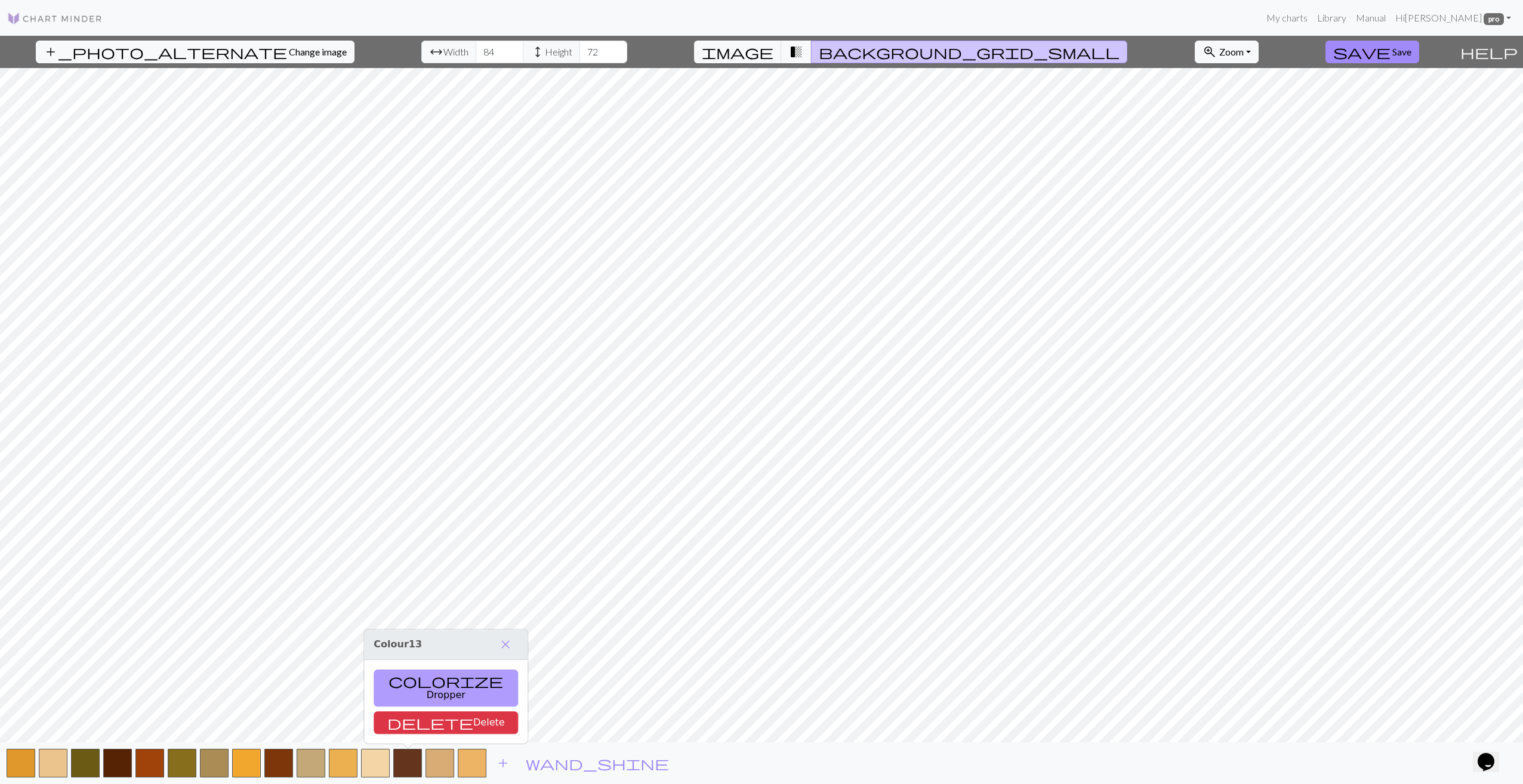
click at [414, 702] on button "colorize Dropper" at bounding box center [446, 688] width 144 height 37
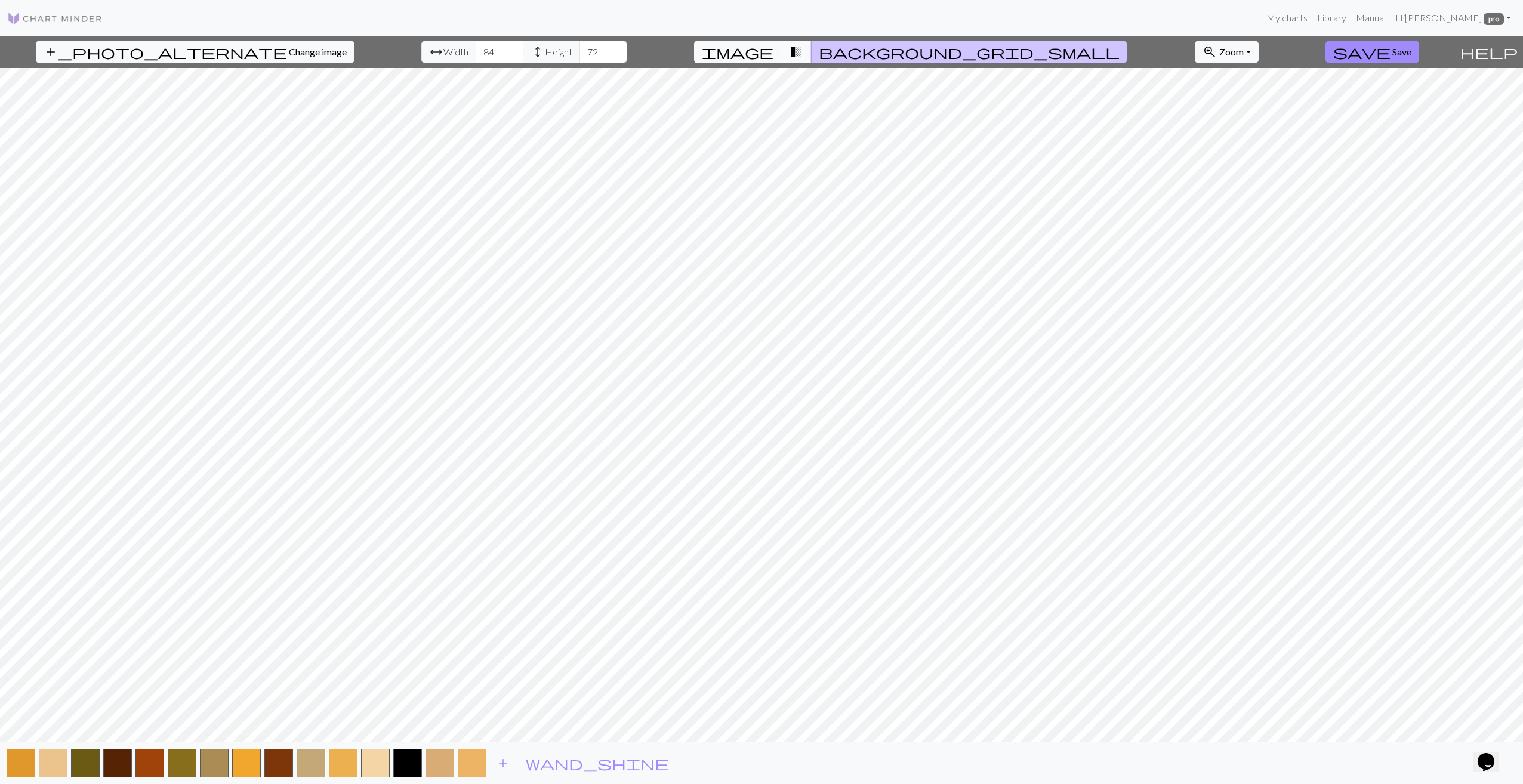
click at [812, 53] on button "transition_fade" at bounding box center [796, 52] width 30 height 23
click at [872, 52] on span "background_grid_small" at bounding box center [969, 52] width 301 height 17
click at [773, 53] on span "image" at bounding box center [738, 52] width 72 height 17
click at [867, 53] on span "background_grid_small" at bounding box center [969, 52] width 301 height 17
click at [773, 53] on span "image" at bounding box center [738, 52] width 72 height 17
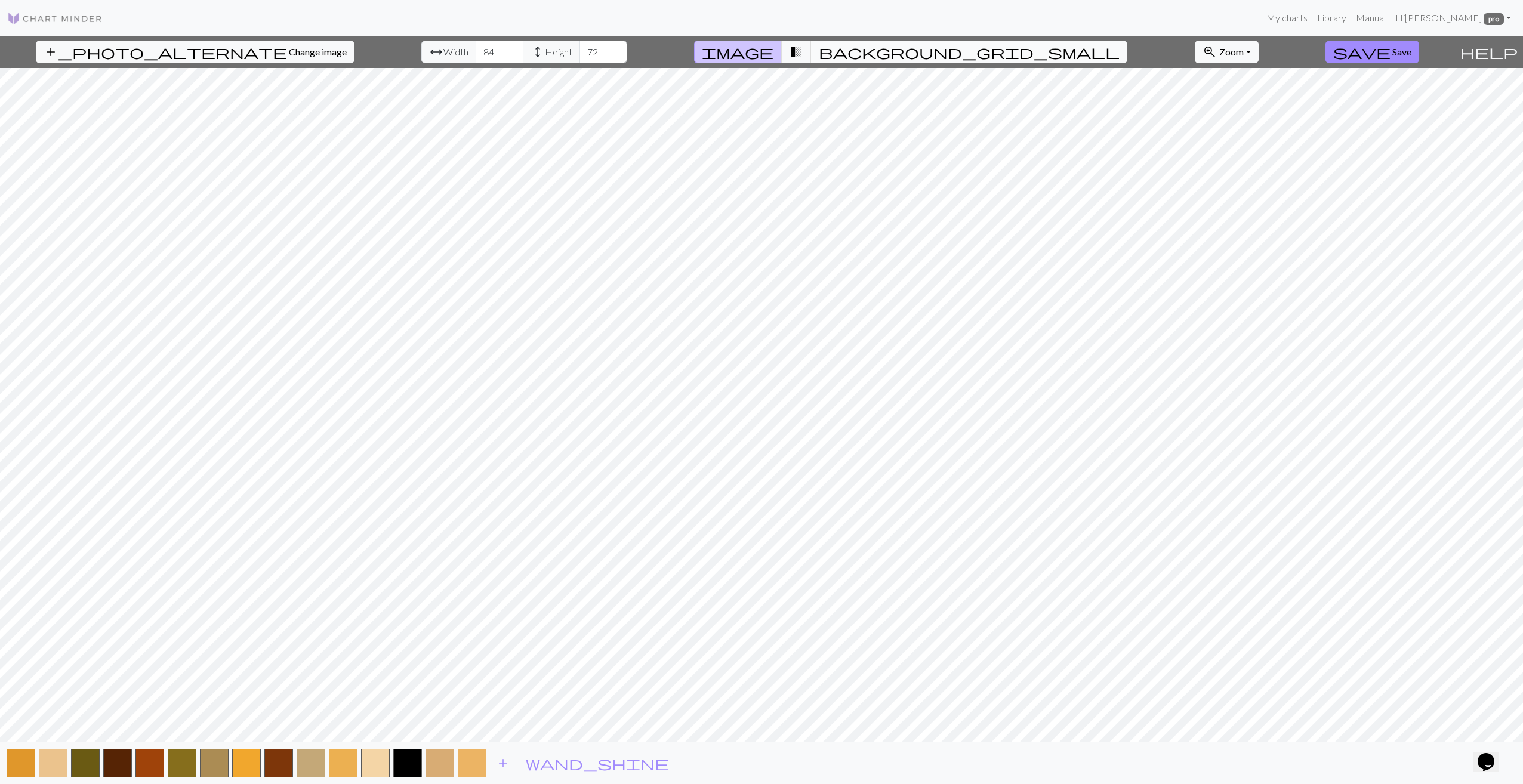
click at [870, 50] on span "background_grid_small" at bounding box center [969, 52] width 301 height 17
click at [803, 55] on span "transition_fade" at bounding box center [796, 52] width 14 height 17
click at [773, 46] on span "image" at bounding box center [738, 52] width 72 height 17
click at [878, 58] on button "background_grid_small" at bounding box center [969, 52] width 316 height 23
click at [773, 53] on span "image" at bounding box center [738, 52] width 72 height 17
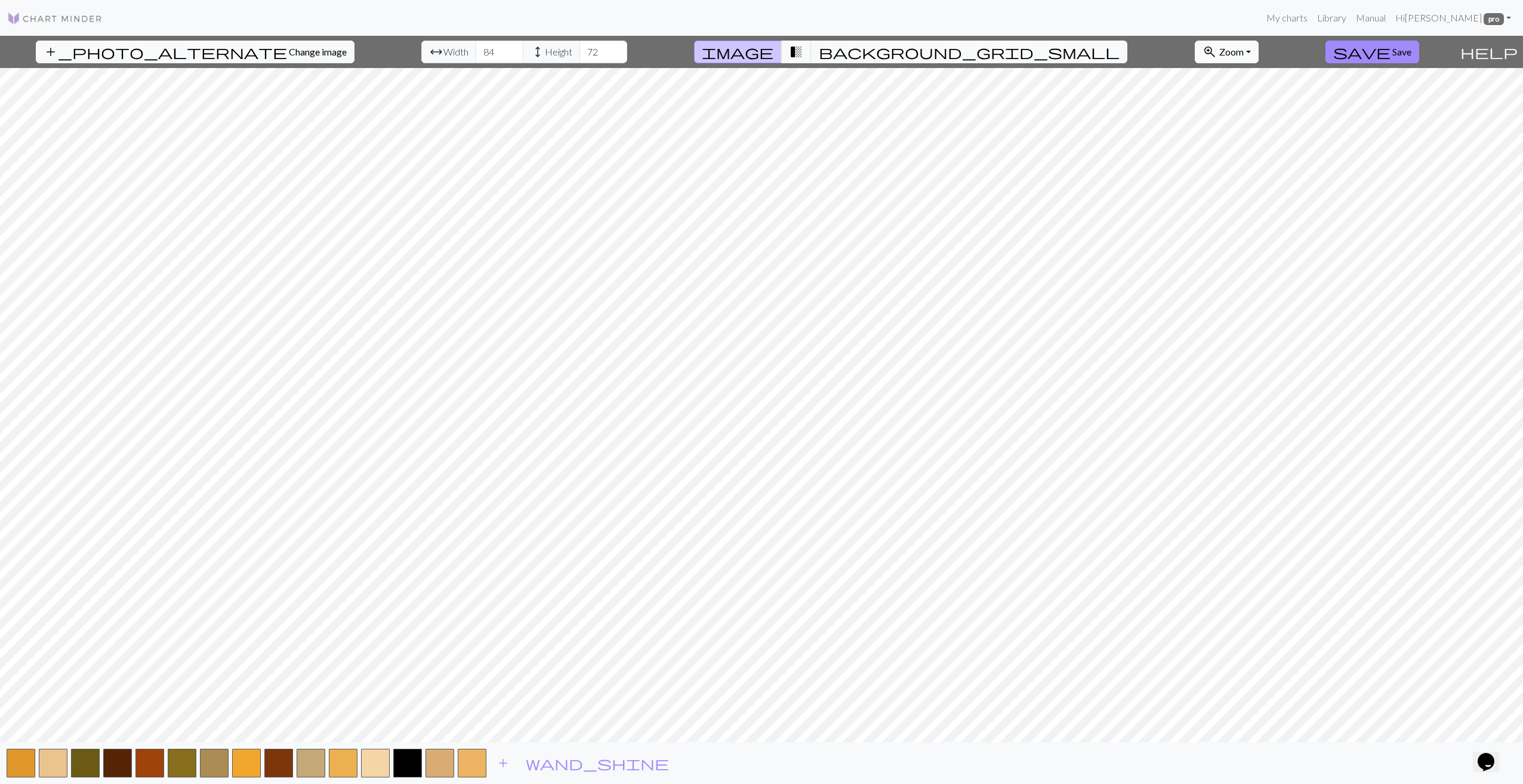
click at [1219, 53] on span "Zoom" at bounding box center [1231, 51] width 25 height 11
click at [1195, 168] on button "100%" at bounding box center [1242, 163] width 94 height 19
click at [1219, 52] on span "Zoom" at bounding box center [1231, 51] width 25 height 11
click at [1195, 187] on button "150%" at bounding box center [1242, 183] width 94 height 19
click at [1219, 49] on span "Zoom" at bounding box center [1231, 51] width 25 height 11
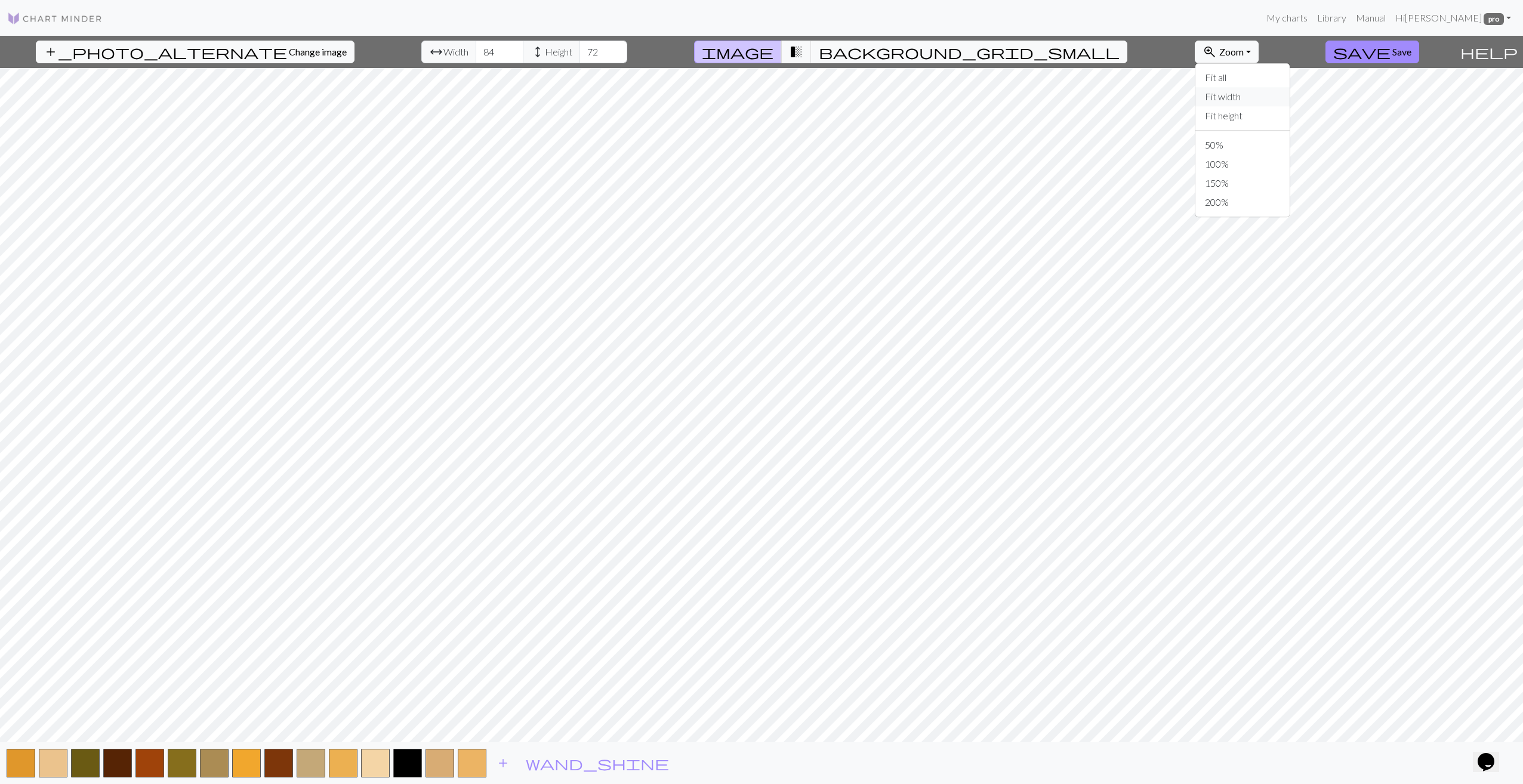
click at [1195, 99] on button "Fit width" at bounding box center [1242, 96] width 94 height 19
click at [1219, 55] on span "Zoom" at bounding box center [1231, 51] width 25 height 11
click at [1195, 118] on button "Fit height" at bounding box center [1242, 115] width 94 height 19
click at [872, 49] on span "background_grid_small" at bounding box center [969, 52] width 301 height 17
click at [407, 769] on button "button" at bounding box center [407, 763] width 29 height 29
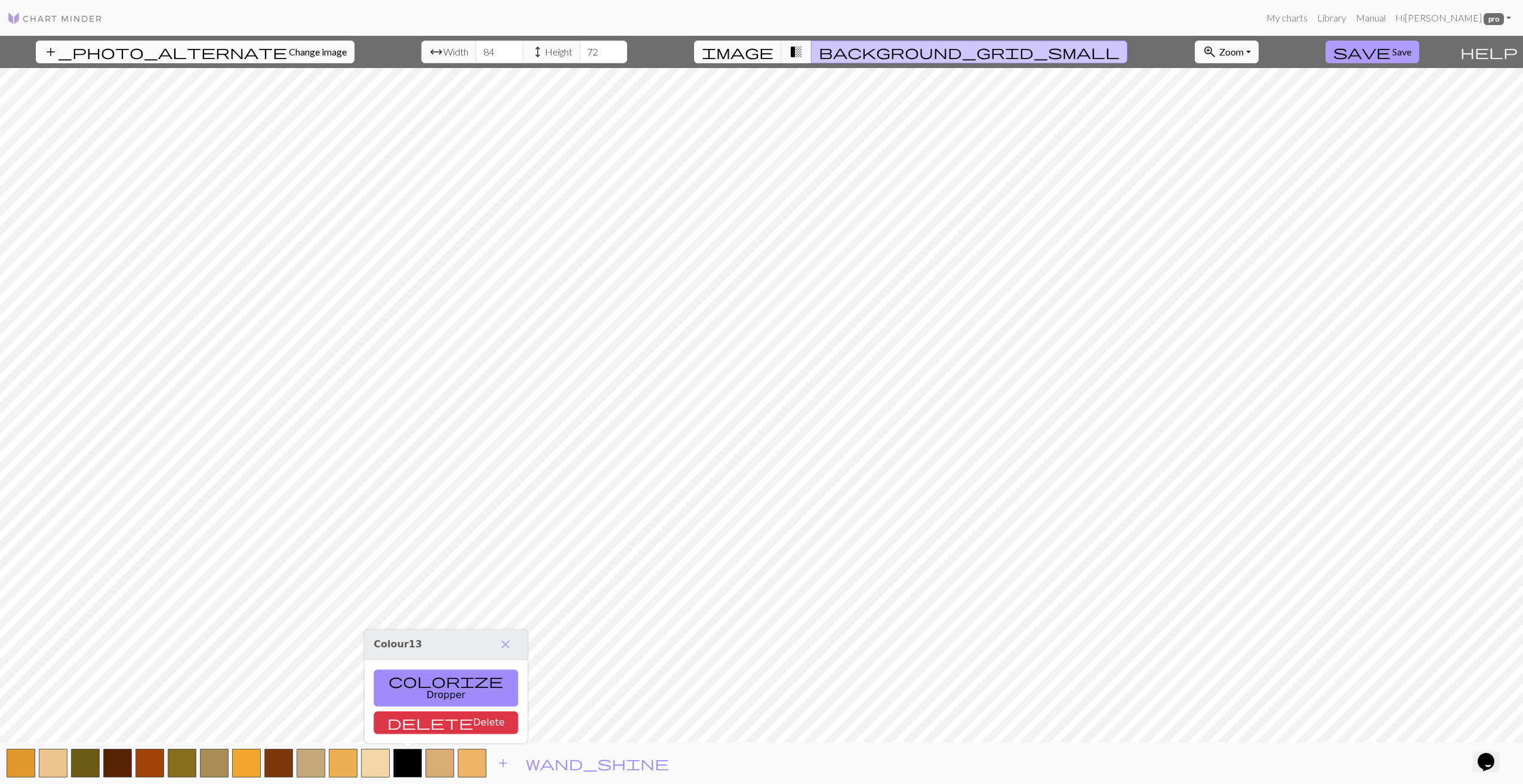
click at [1392, 56] on span "Save" at bounding box center [1401, 51] width 19 height 11
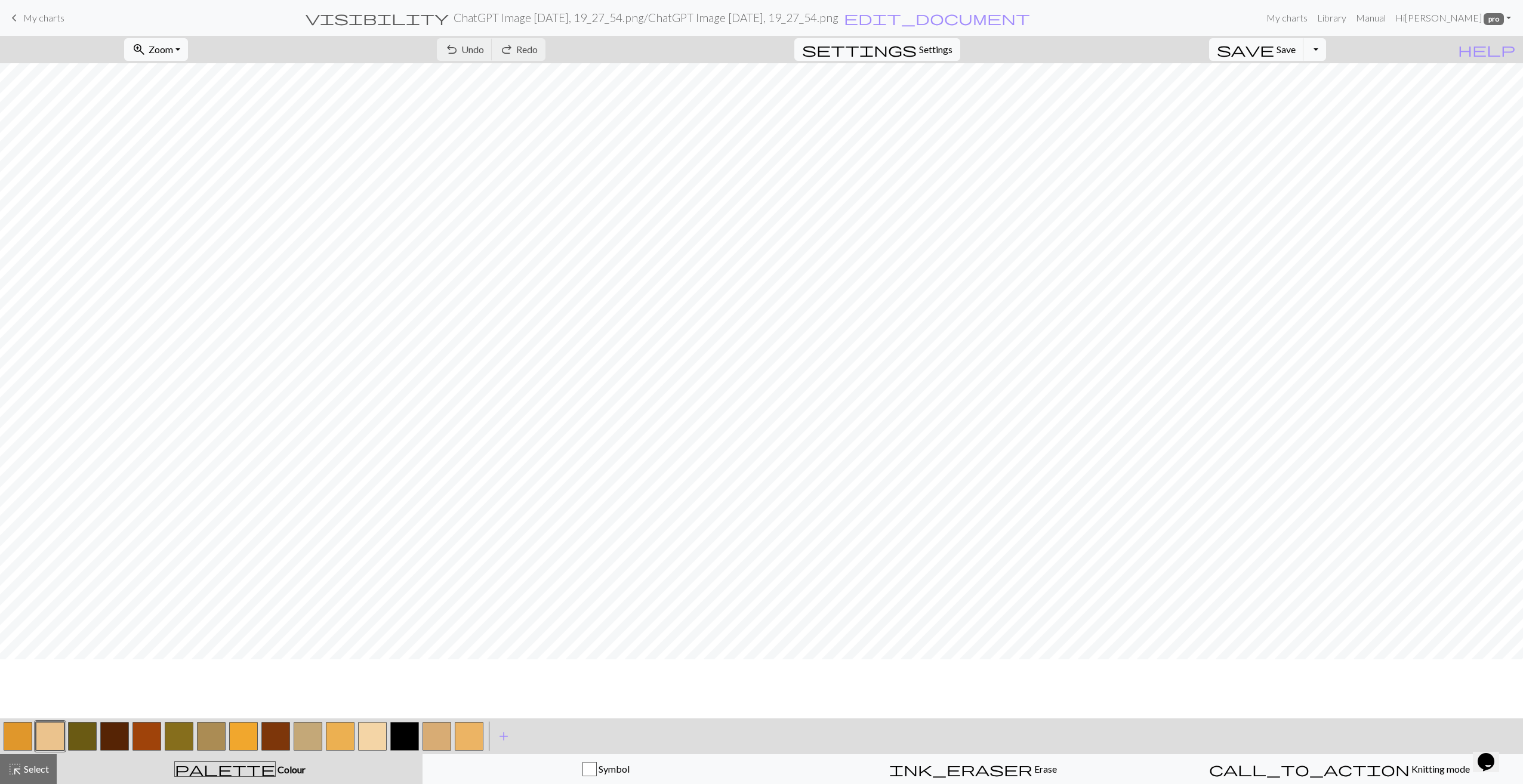
scroll to position [60, 0]
click at [345, 741] on button "button" at bounding box center [340, 735] width 29 height 29
click at [473, 740] on button "button" at bounding box center [469, 735] width 29 height 29
drag, startPoint x: 242, startPoint y: 740, endPoint x: 263, endPoint y: 720, distance: 29.0
click at [241, 740] on button "button" at bounding box center [243, 735] width 29 height 29
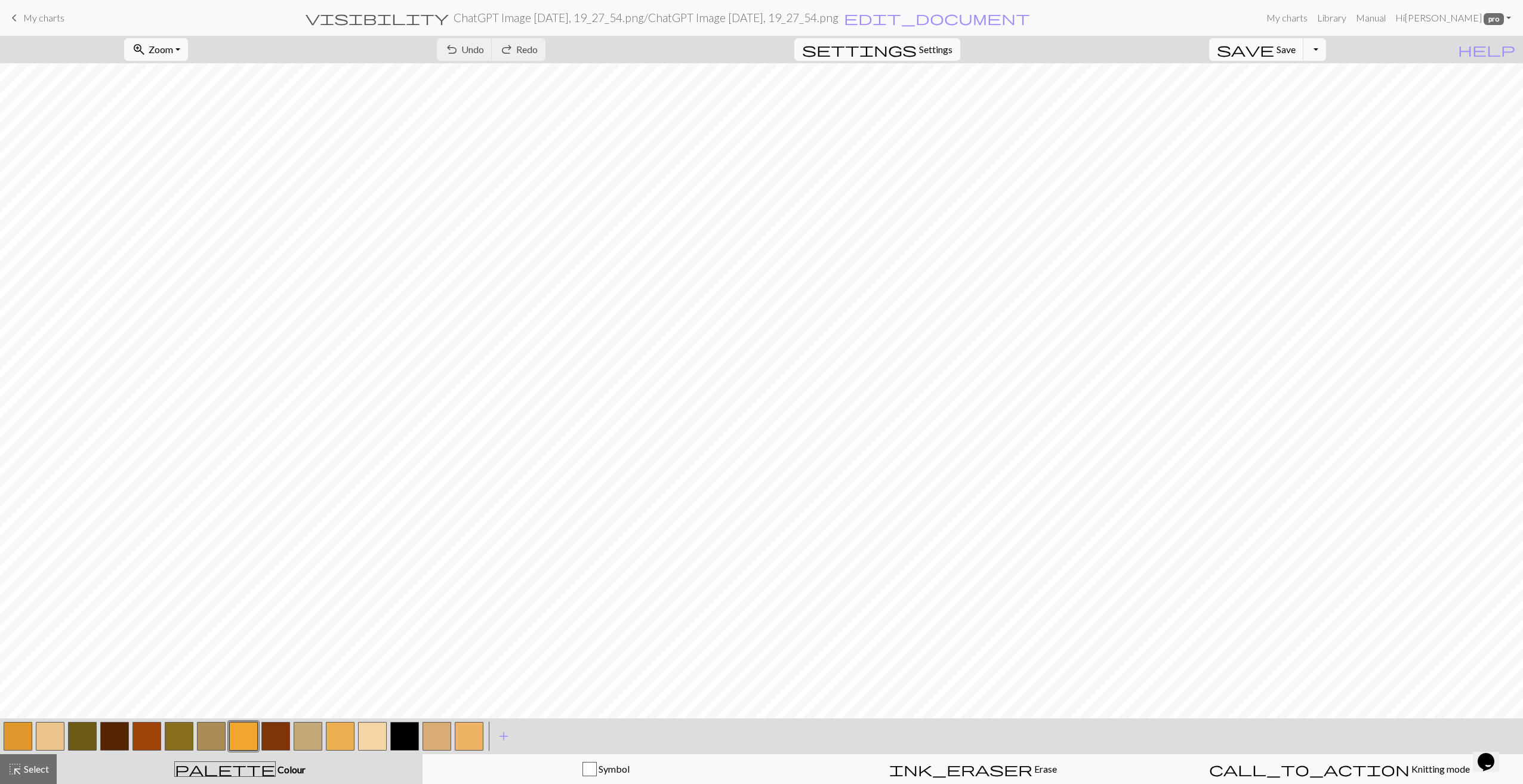
click at [471, 738] on button "button" at bounding box center [469, 735] width 29 height 29
click at [941, 50] on span "Settings" at bounding box center [935, 49] width 33 height 14
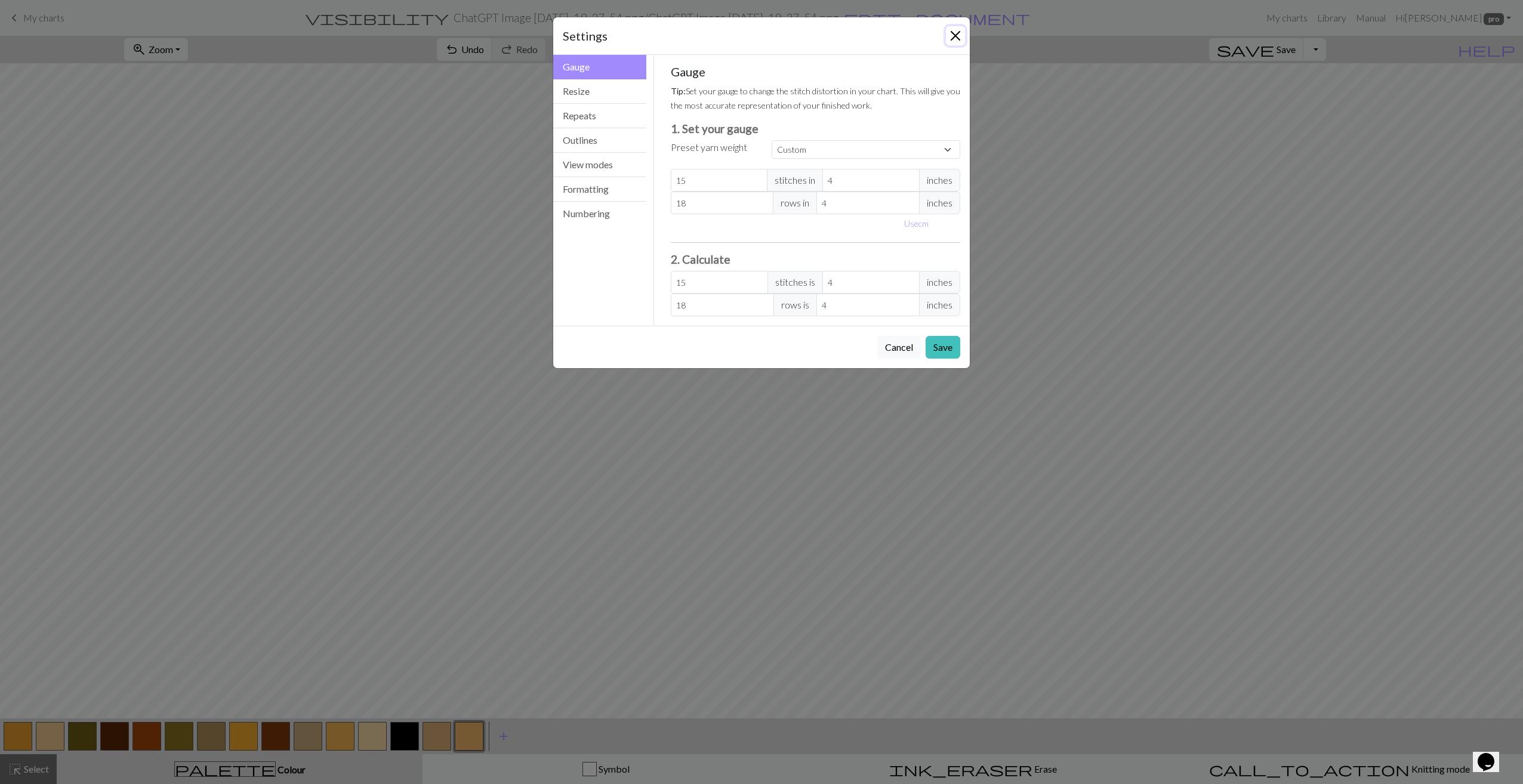
click at [958, 38] on button "Close" at bounding box center [955, 35] width 19 height 19
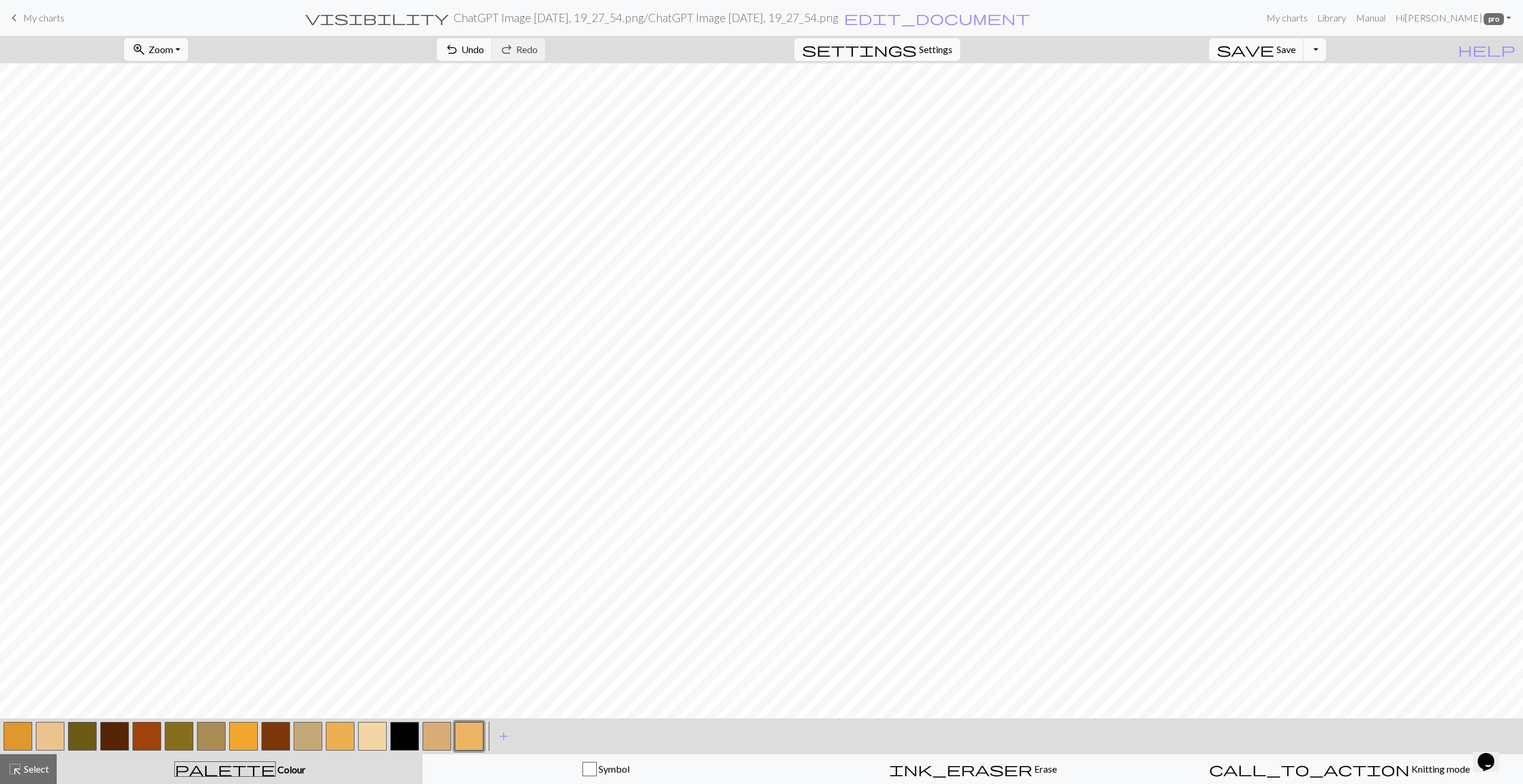
click at [468, 733] on button "button" at bounding box center [469, 735] width 29 height 29
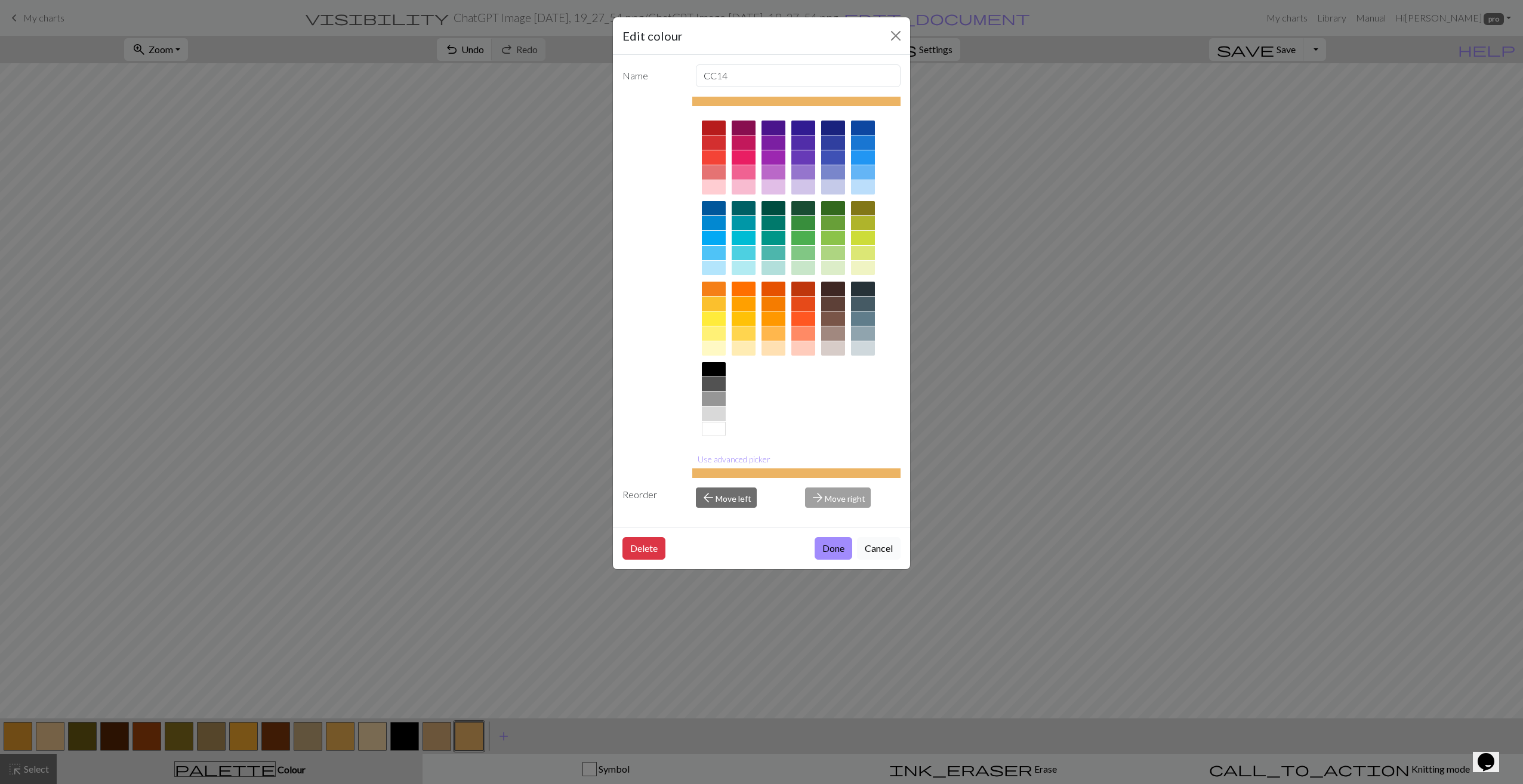
click at [890, 550] on button "Cancel" at bounding box center [879, 548] width 44 height 23
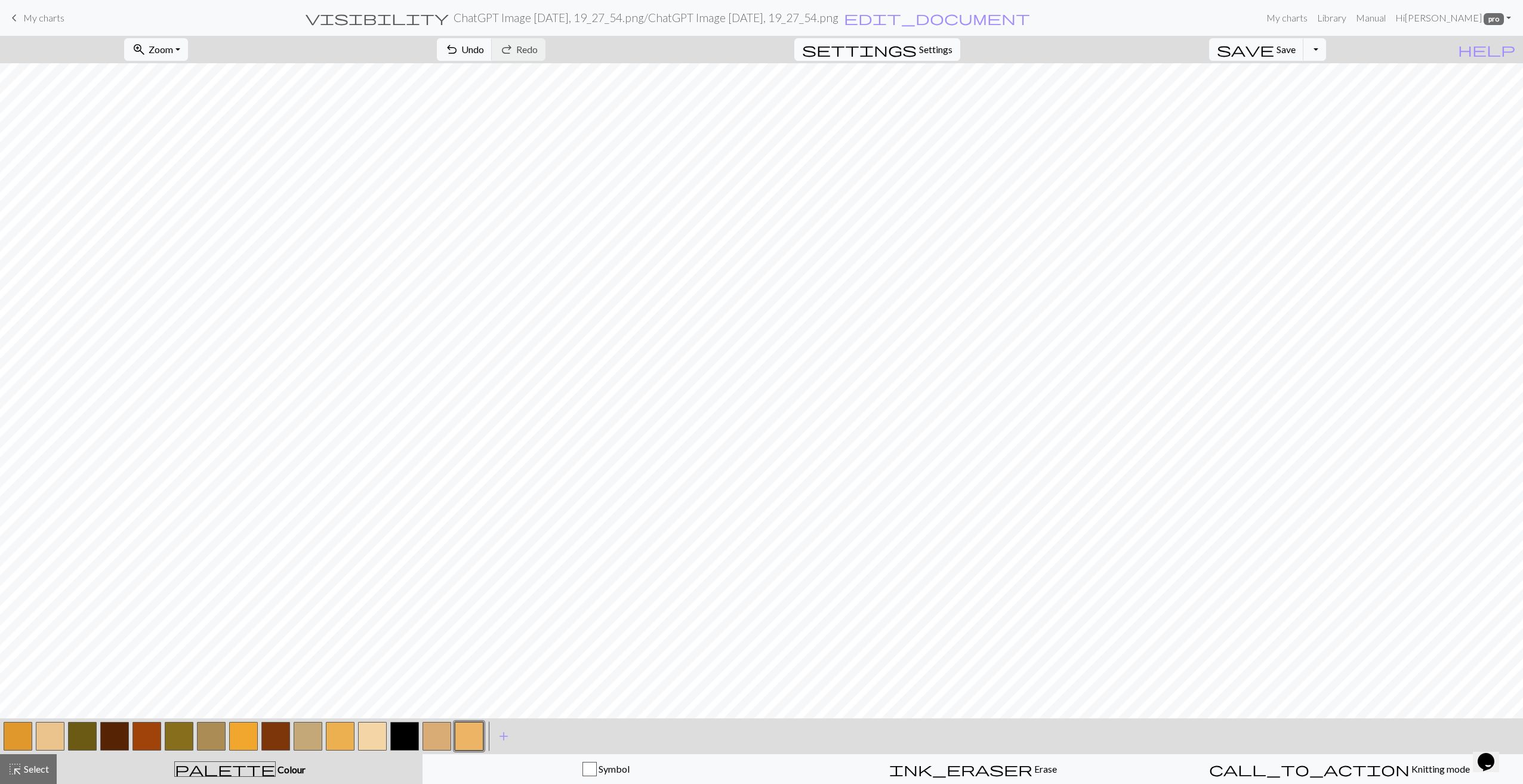
click at [953, 46] on span "Settings" at bounding box center [935, 49] width 33 height 14
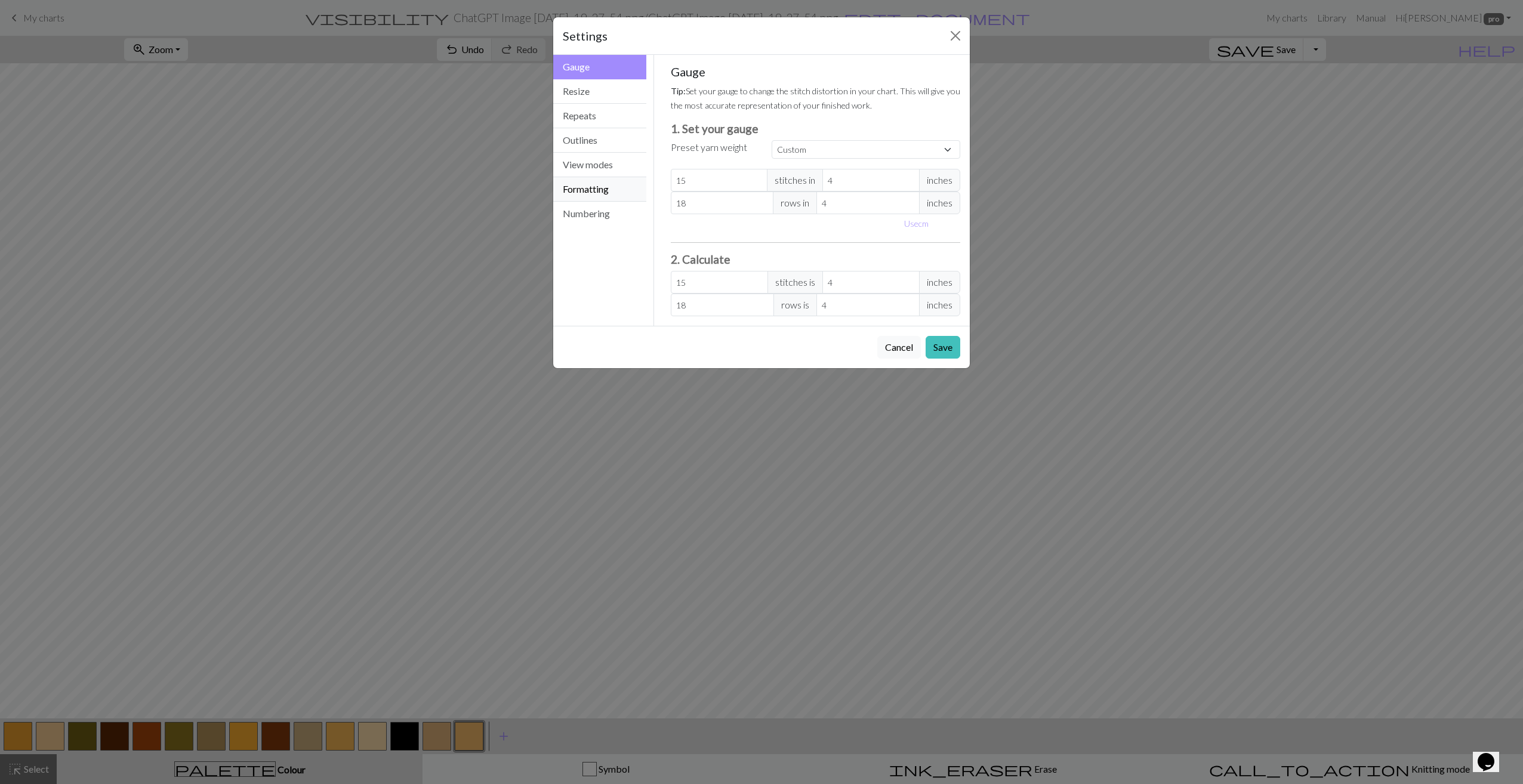
click at [586, 186] on button "Formatting" at bounding box center [600, 189] width 93 height 25
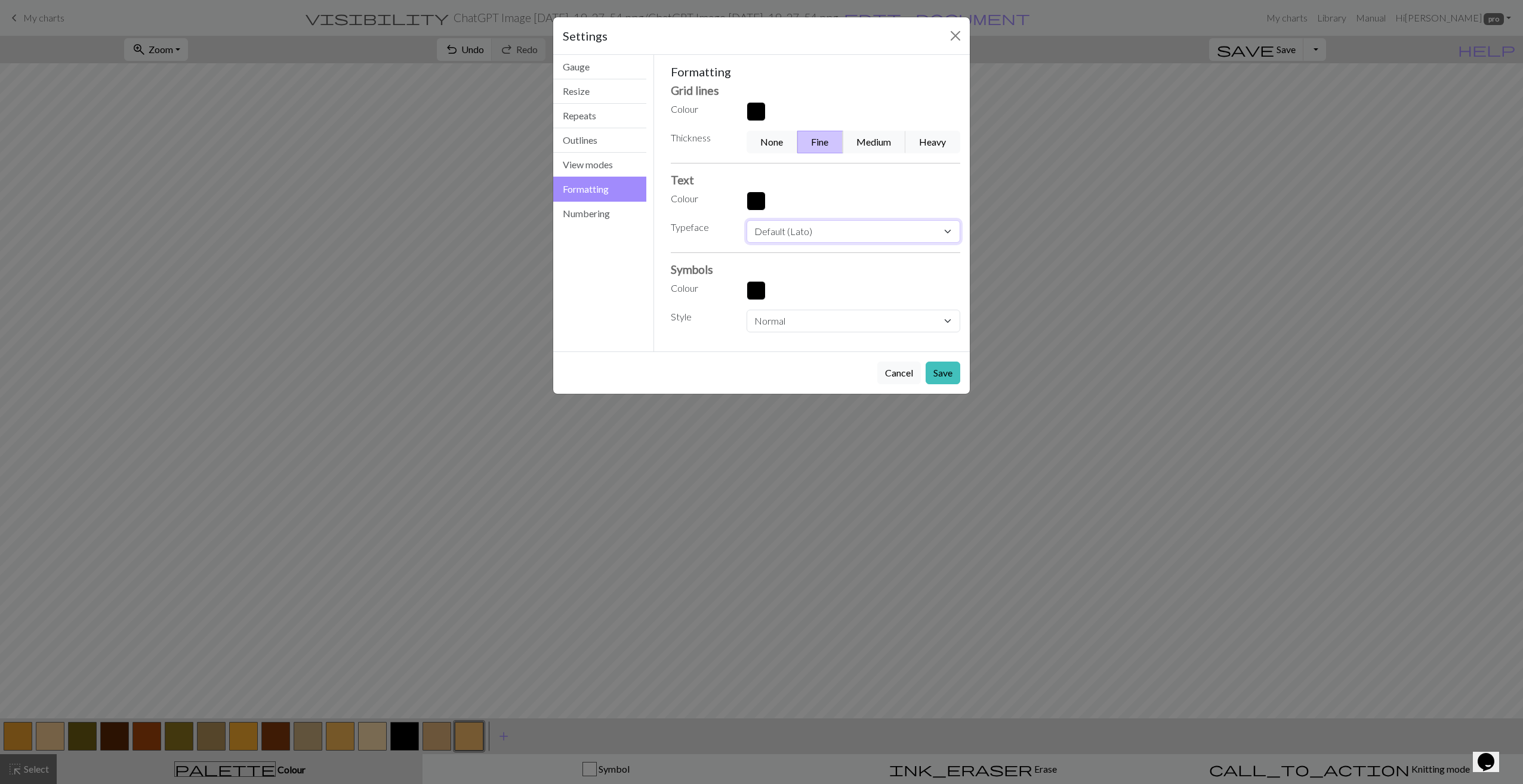
click at [774, 228] on select "Default (Lato) Ariel Helvetica Times new roman Times Courier new Courier Verdan…" at bounding box center [853, 232] width 213 height 23
click at [774, 229] on select "Default (Lato) Ariel Helvetica Times new roman Times Courier new Courier Verdan…" at bounding box center [853, 232] width 213 height 23
click at [681, 203] on label "Colour" at bounding box center [701, 198] width 76 height 14
click at [589, 163] on button "View modes" at bounding box center [600, 165] width 93 height 25
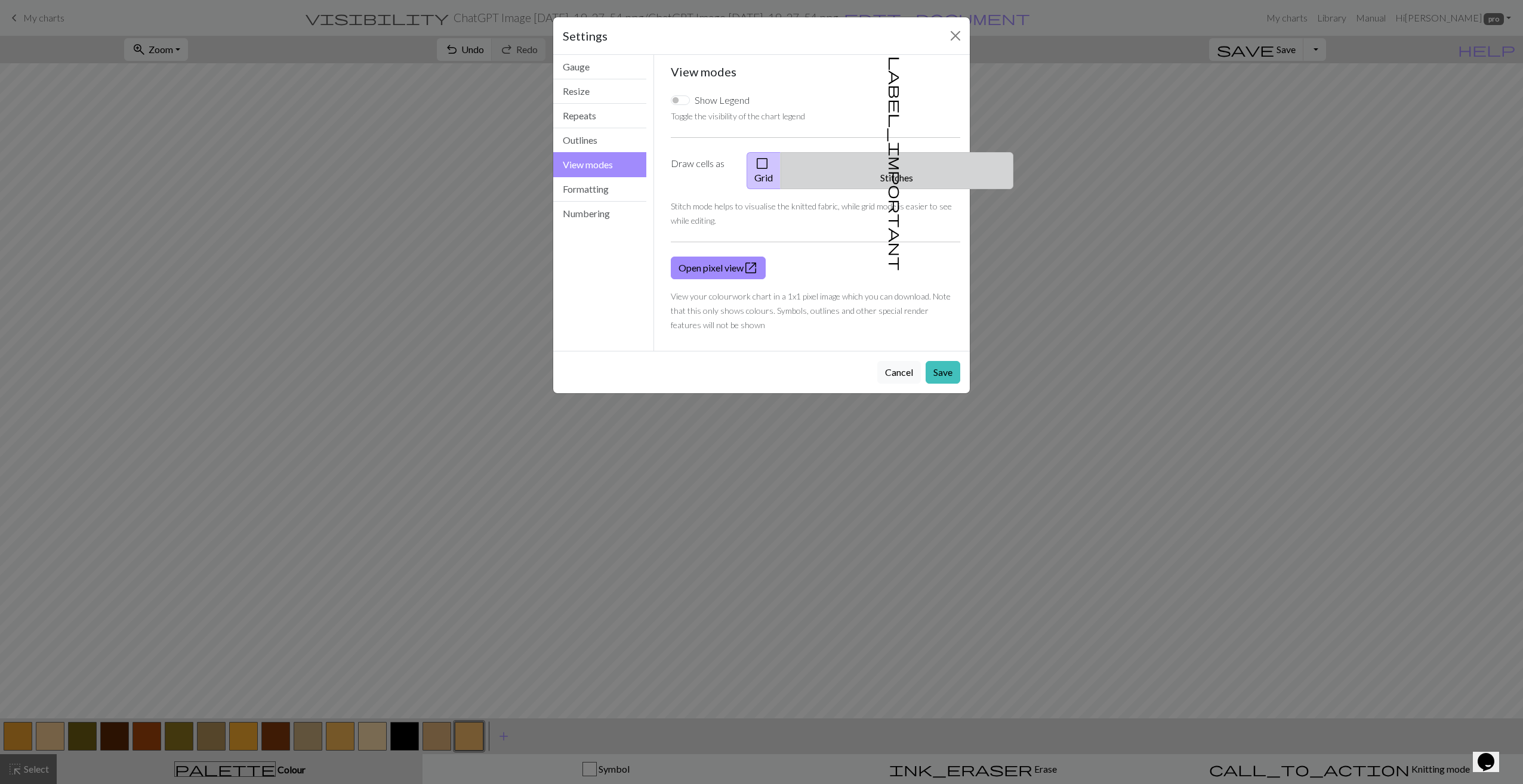
click at [905, 165] on button "label_important Stitches" at bounding box center [896, 170] width 233 height 37
click at [781, 166] on button "check_box_outline_blank Grid" at bounding box center [763, 170] width 35 height 37
click at [591, 137] on button "Outlines" at bounding box center [600, 140] width 93 height 25
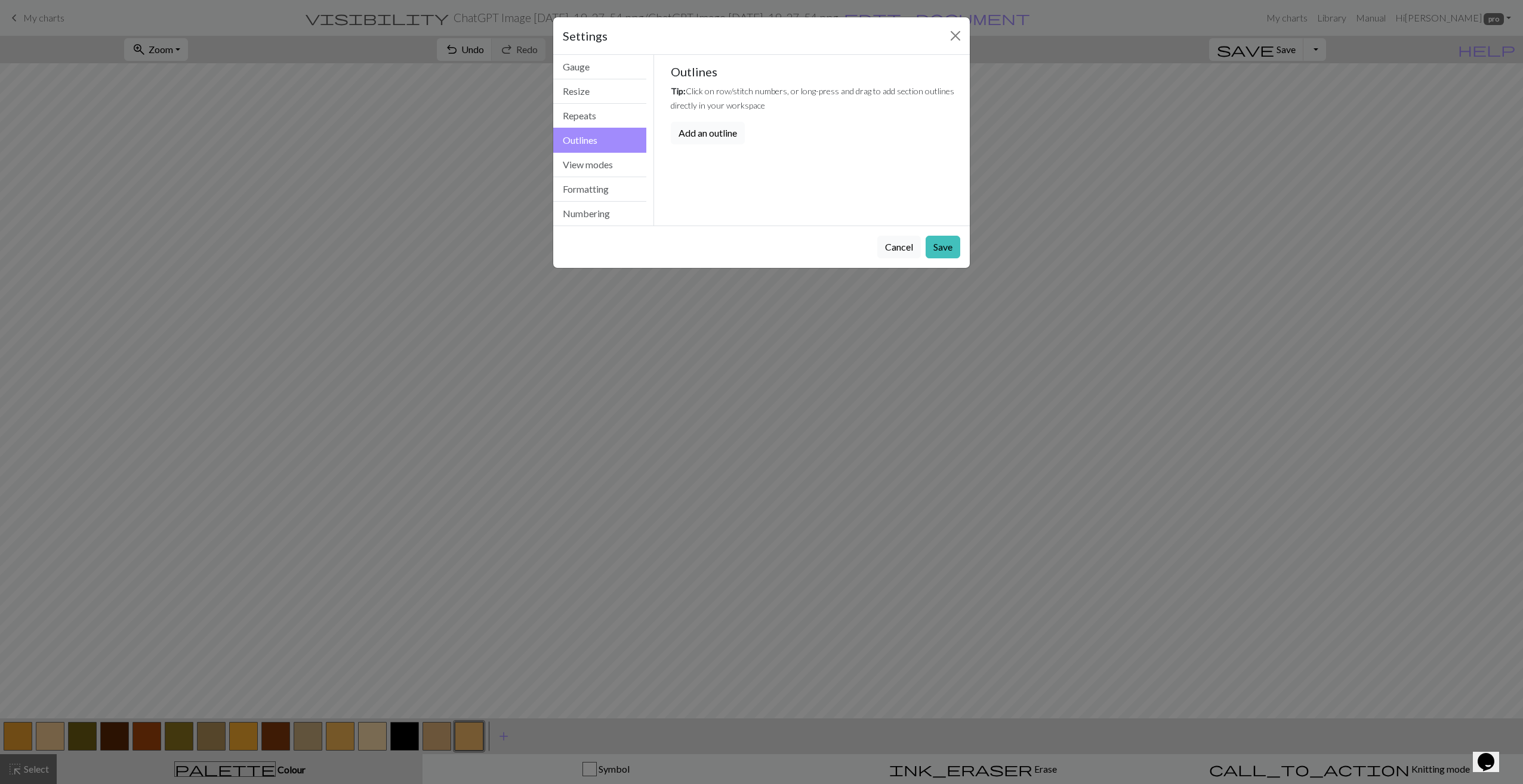
click at [722, 136] on button "Add an outline" at bounding box center [708, 133] width 74 height 23
click at [929, 153] on span "delete" at bounding box center [972, 151] width 86 height 17
click at [598, 115] on button "Repeats" at bounding box center [600, 115] width 93 height 25
click at [591, 93] on button "Resize" at bounding box center [600, 91] width 93 height 25
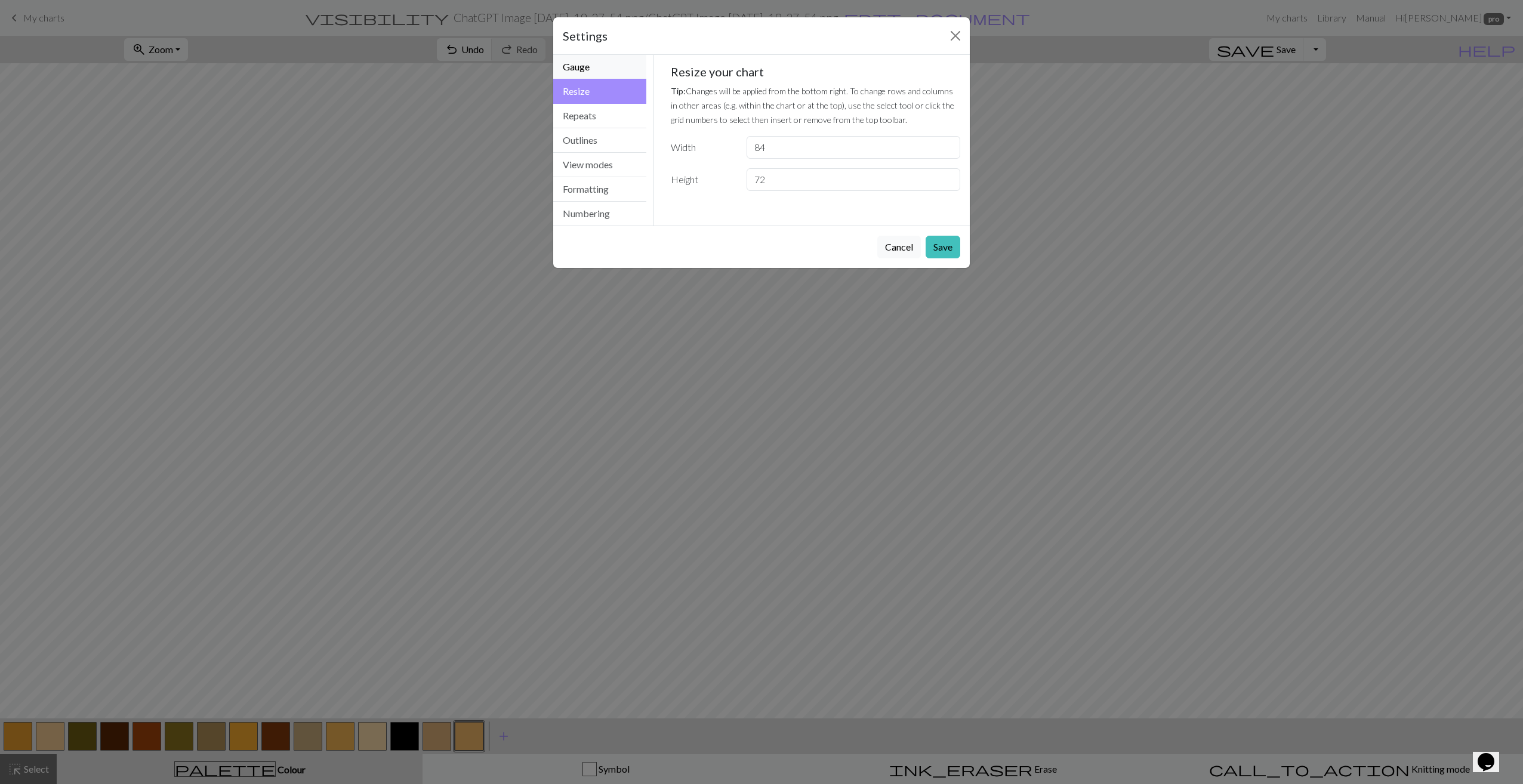
click at [591, 63] on button "Gauge" at bounding box center [600, 67] width 93 height 25
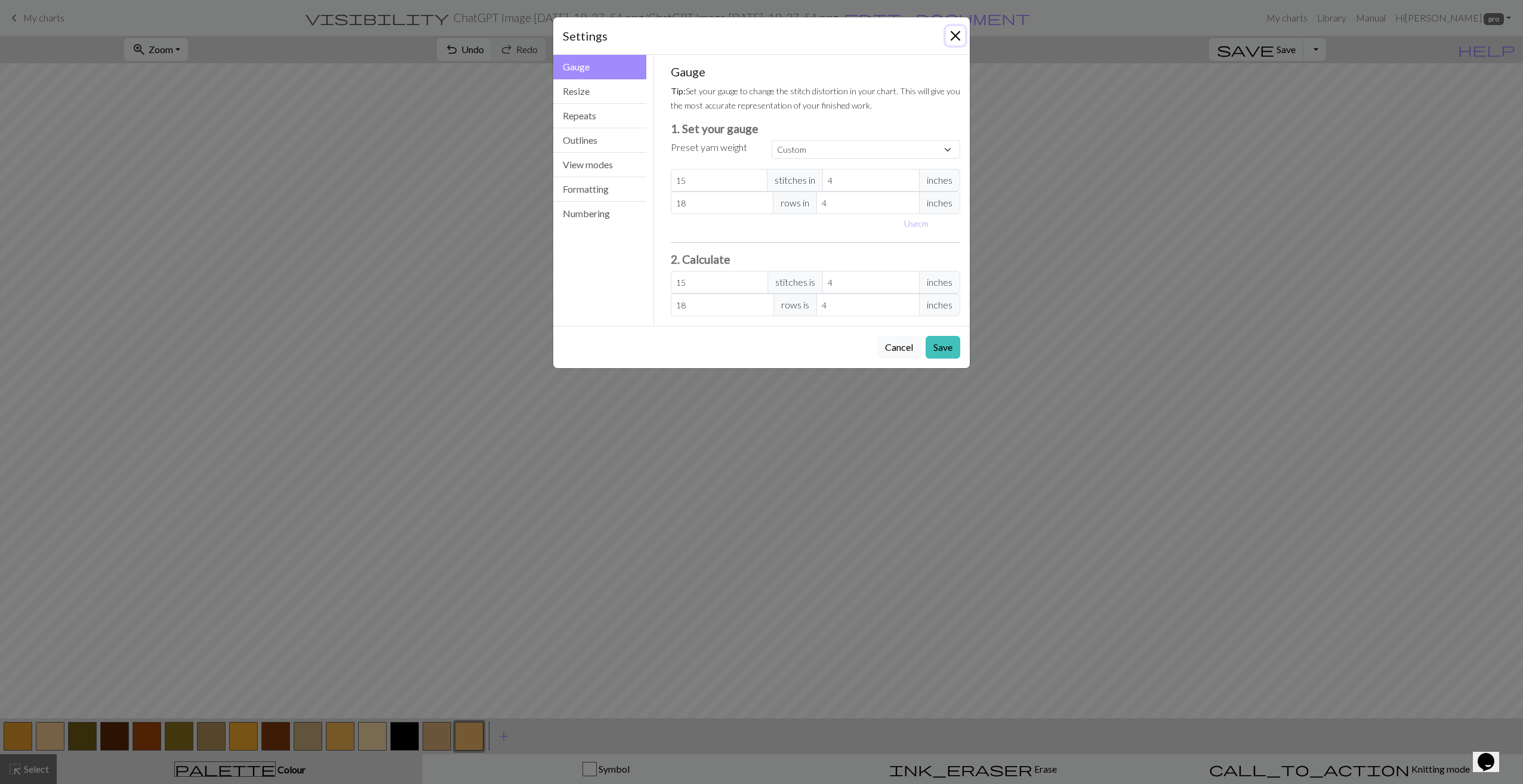
click at [957, 36] on button "Close" at bounding box center [955, 35] width 19 height 19
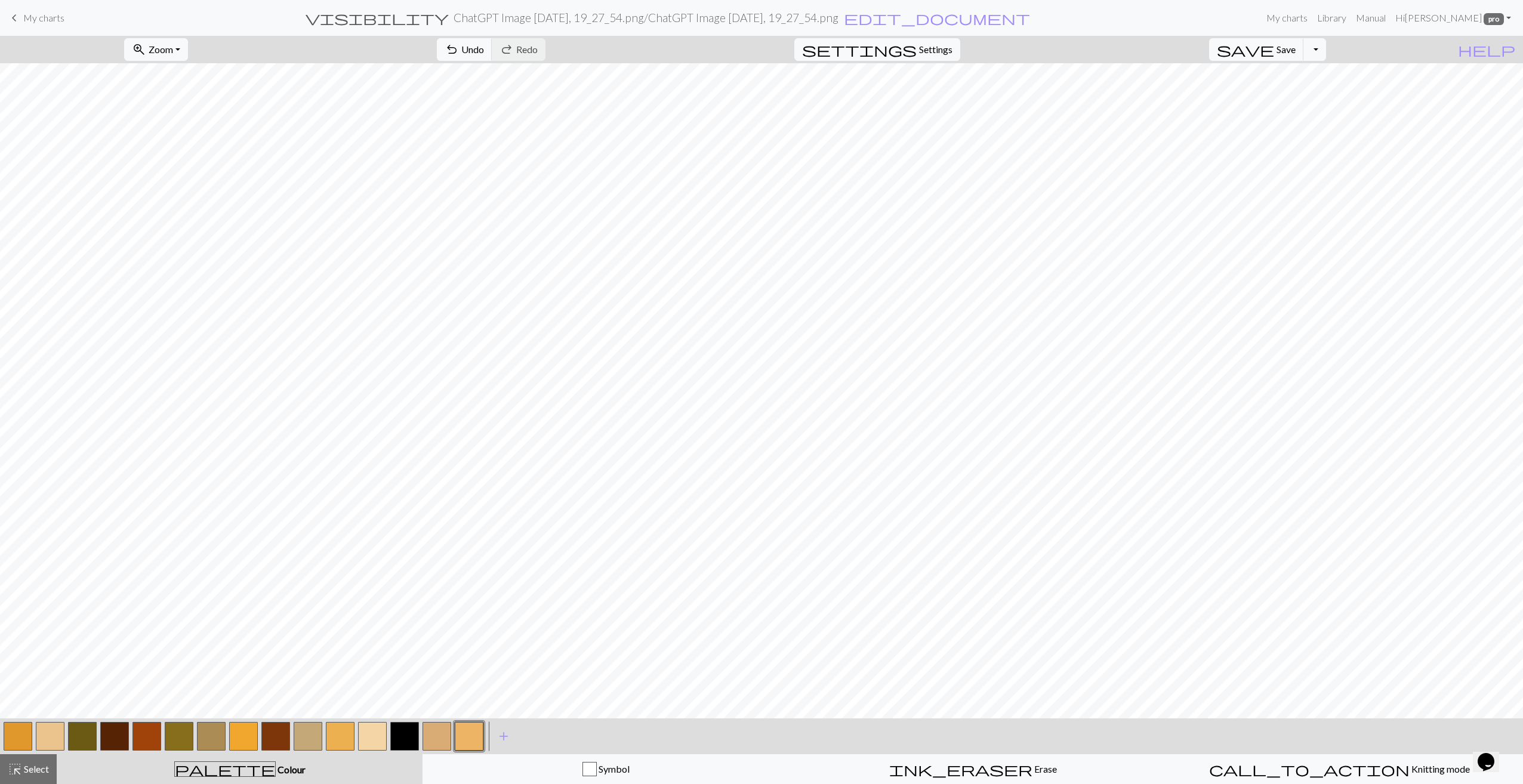
click at [829, 11] on h2 "ChatGPT Image 29 sept. 2025, 19_27_54.png / ChatGPT Image 29 sept. 2025, 19_27_…" at bounding box center [646, 17] width 385 height 13
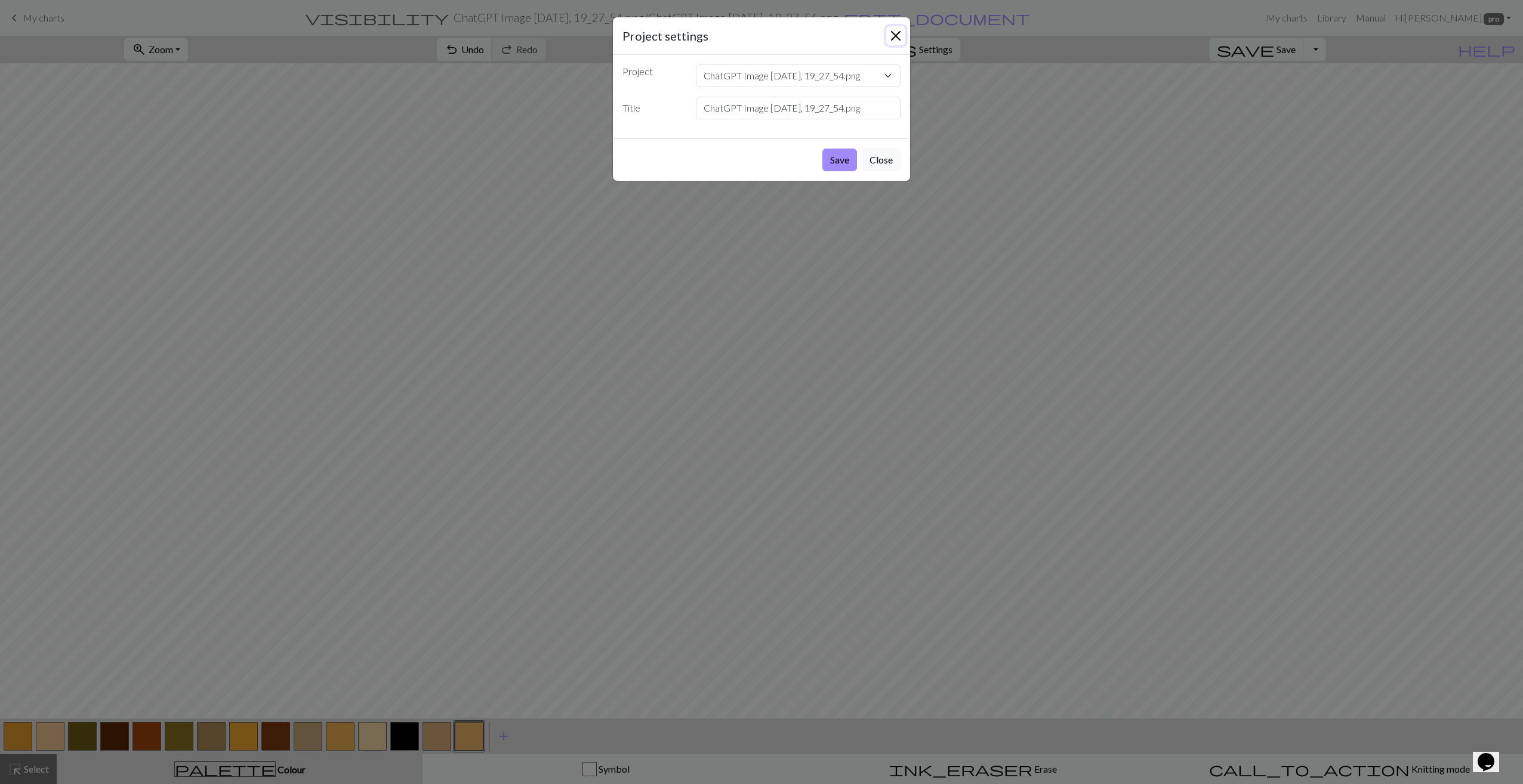
click at [894, 33] on button "Close" at bounding box center [895, 35] width 19 height 19
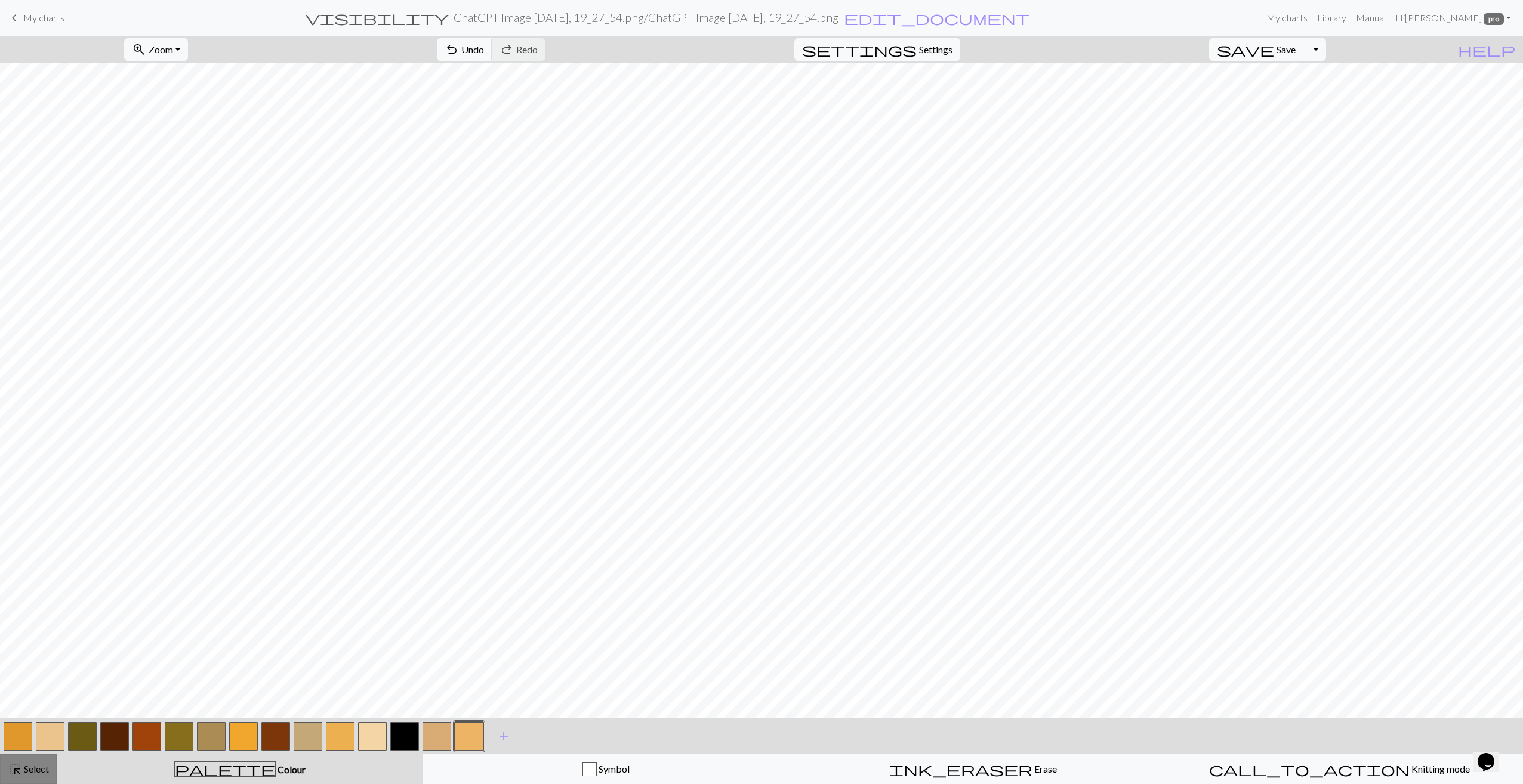
click at [49, 780] on button "highlight_alt Select Select" at bounding box center [28, 769] width 57 height 30
click at [199, 771] on div "palette Colour Colour" at bounding box center [239, 769] width 351 height 15
click at [276, 770] on span "Colour" at bounding box center [291, 769] width 30 height 11
click at [474, 737] on button "button" at bounding box center [469, 735] width 29 height 29
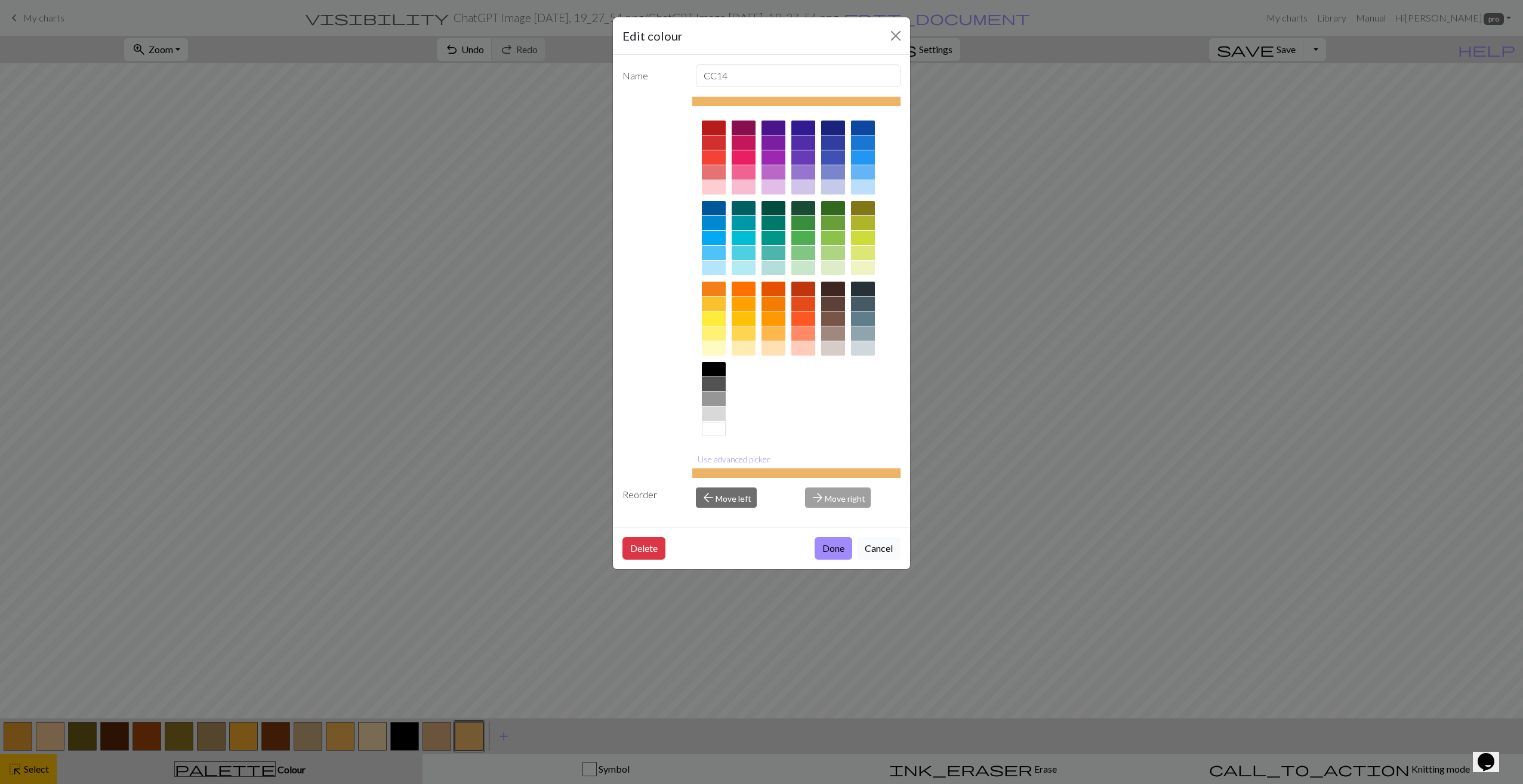
click at [886, 548] on button "Cancel" at bounding box center [879, 548] width 44 height 23
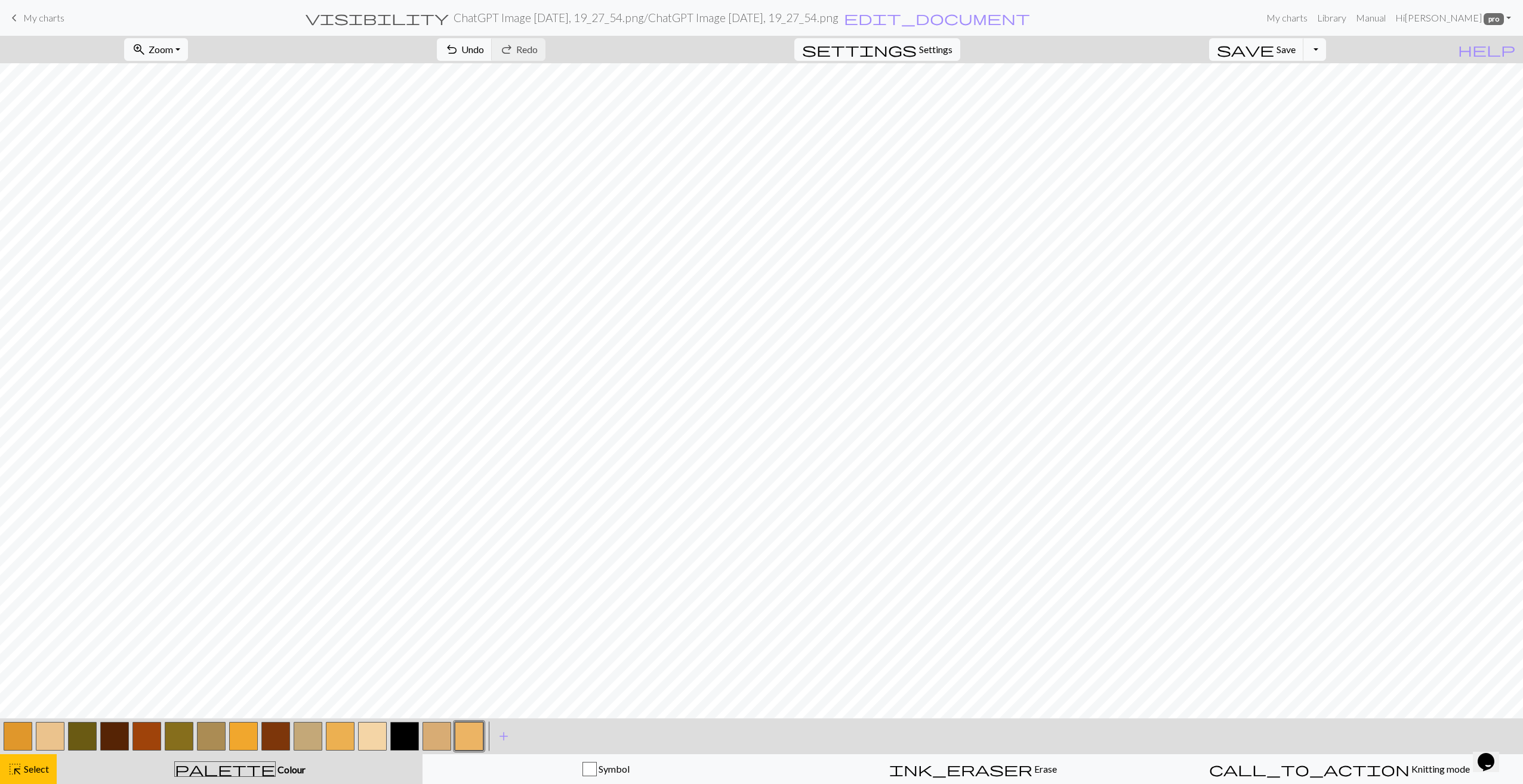
click at [182, 739] on button "button" at bounding box center [179, 735] width 29 height 29
click at [187, 733] on button "button" at bounding box center [179, 735] width 29 height 29
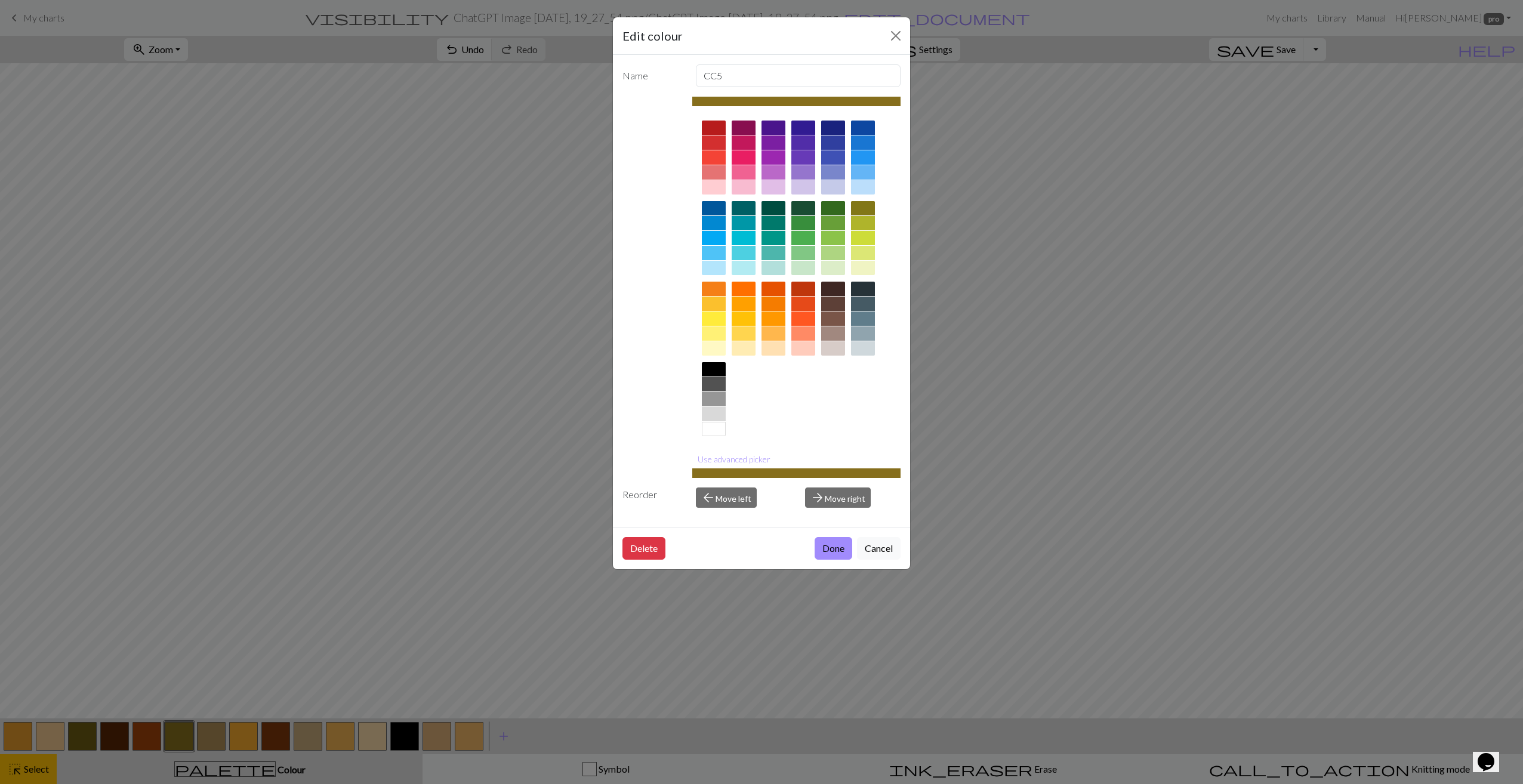
click at [806, 137] on div at bounding box center [803, 142] width 24 height 14
click at [835, 548] on button "Done" at bounding box center [833, 548] width 37 height 23
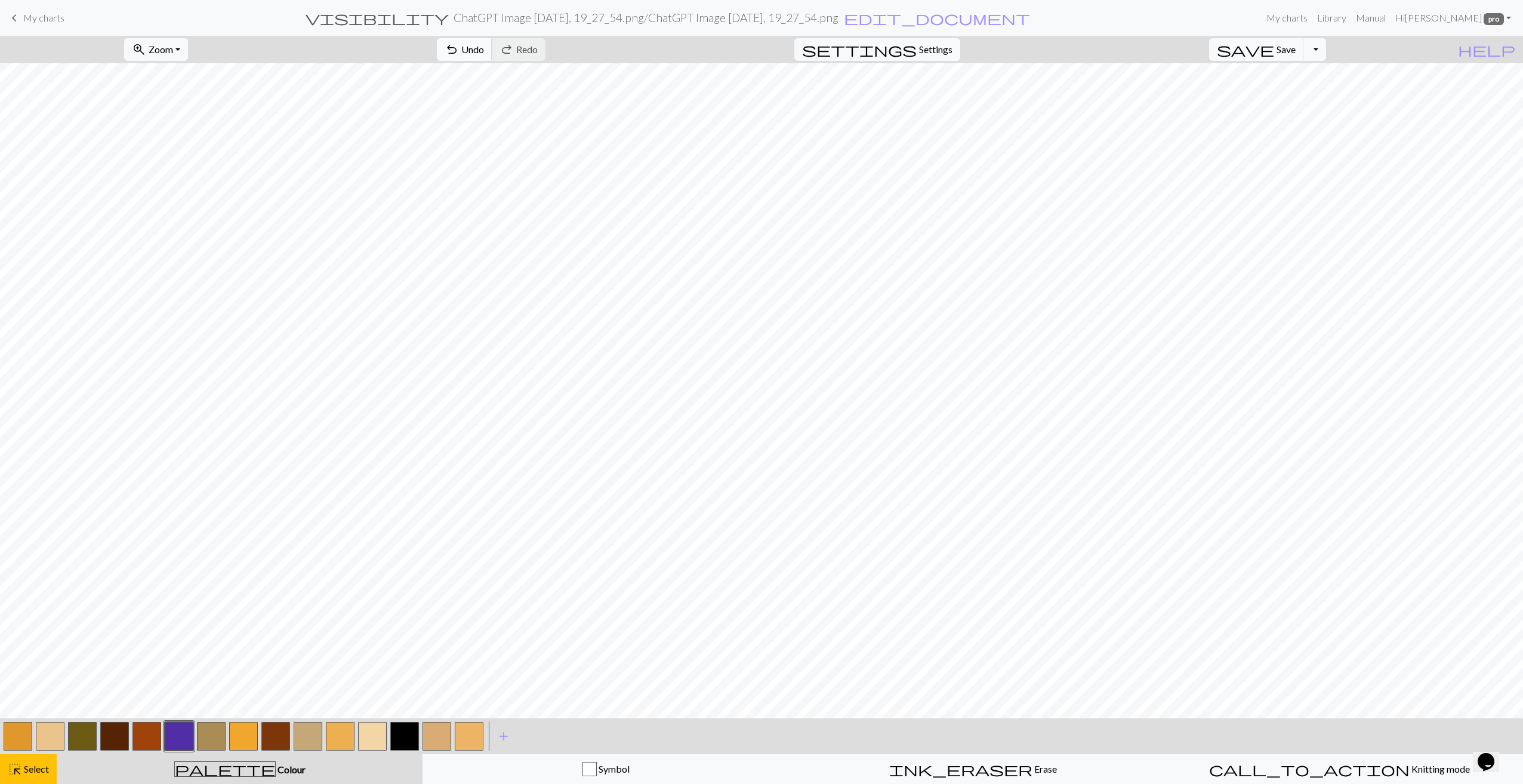
click at [484, 49] on span "Undo" at bounding box center [472, 49] width 23 height 11
click at [111, 741] on button "button" at bounding box center [114, 735] width 29 height 29
click at [117, 733] on button "button" at bounding box center [114, 735] width 29 height 29
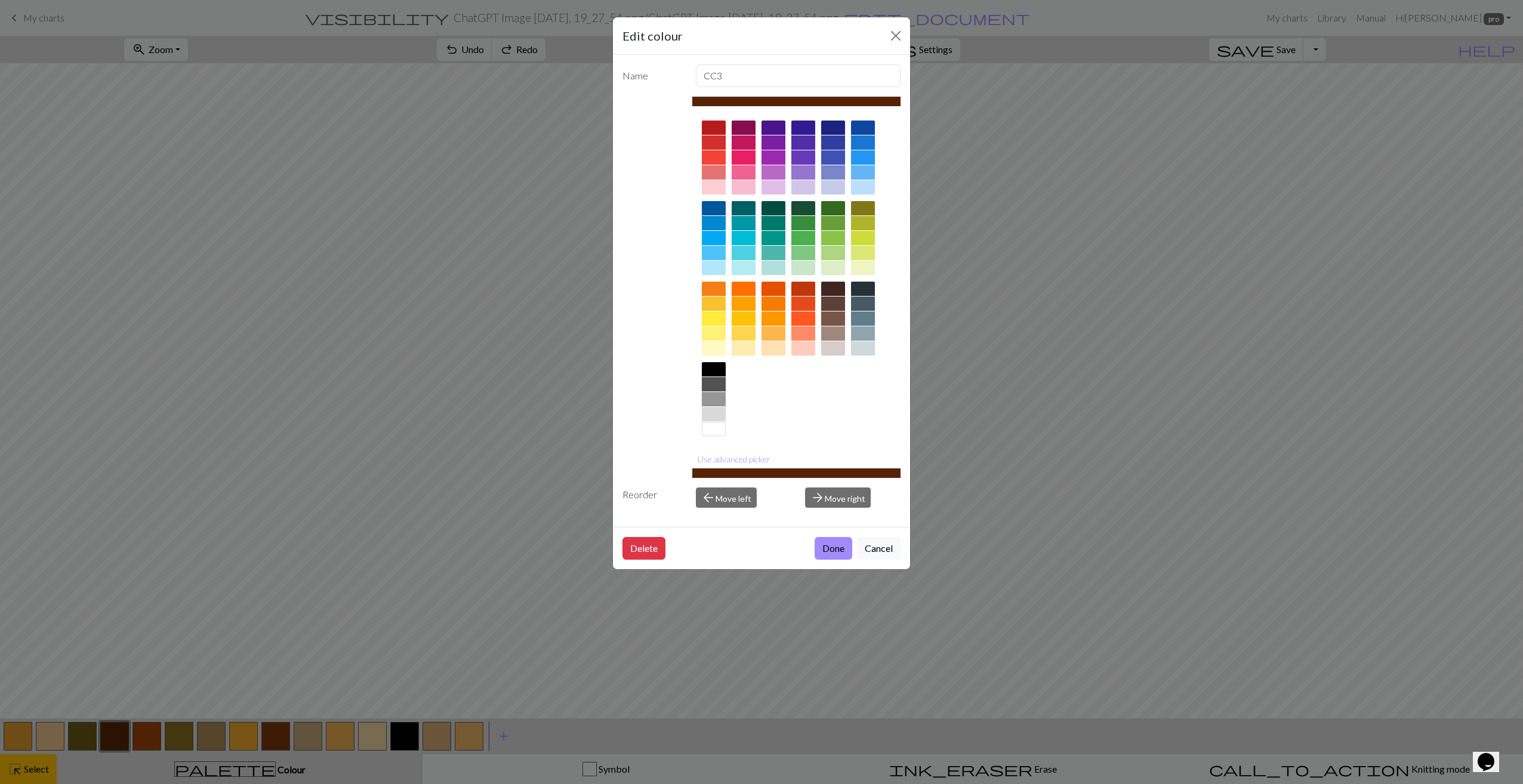
click at [836, 127] on div at bounding box center [833, 127] width 24 height 14
click at [837, 546] on button "Done" at bounding box center [833, 548] width 37 height 23
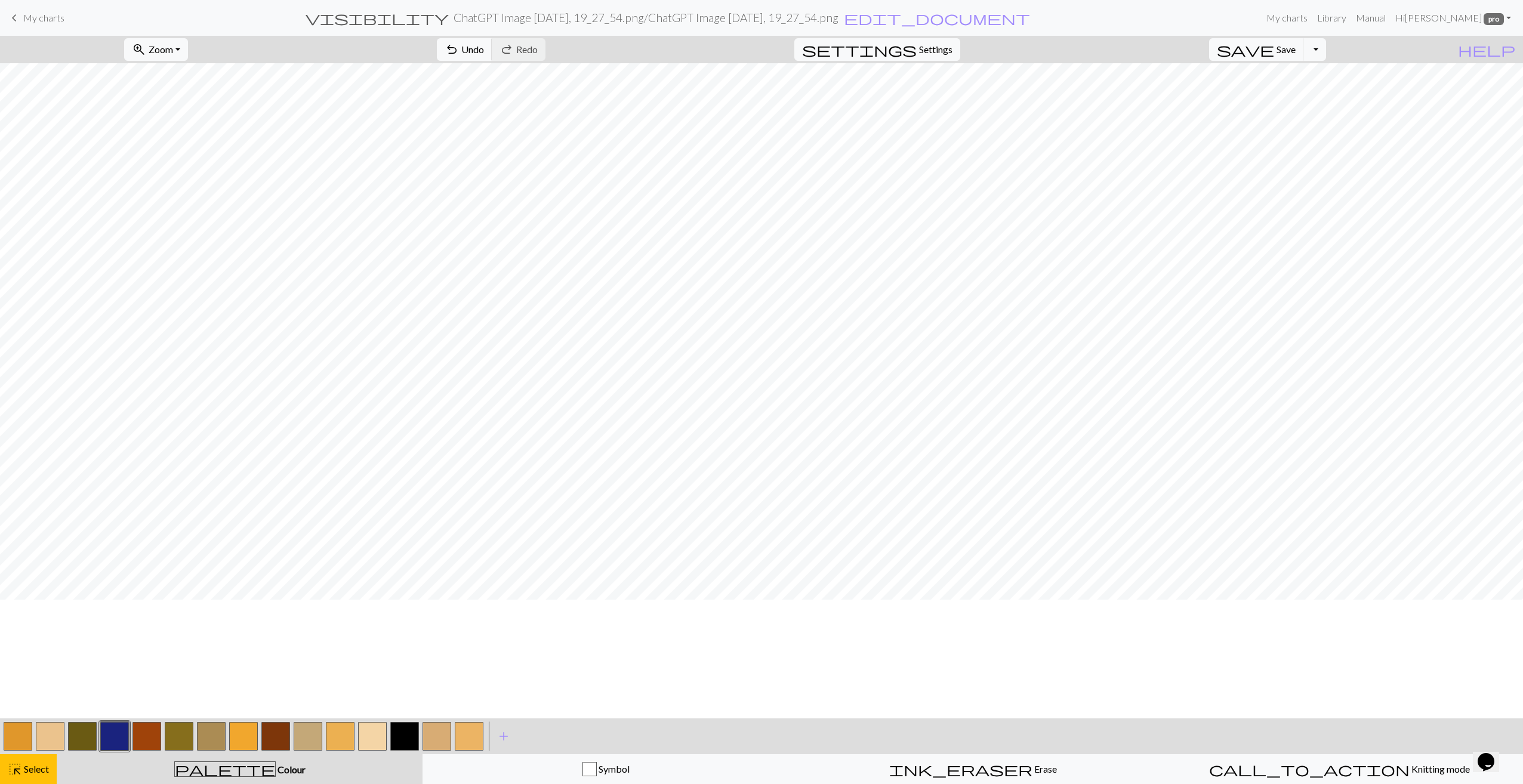
scroll to position [60, 0]
click at [114, 731] on button "button" at bounding box center [114, 735] width 29 height 29
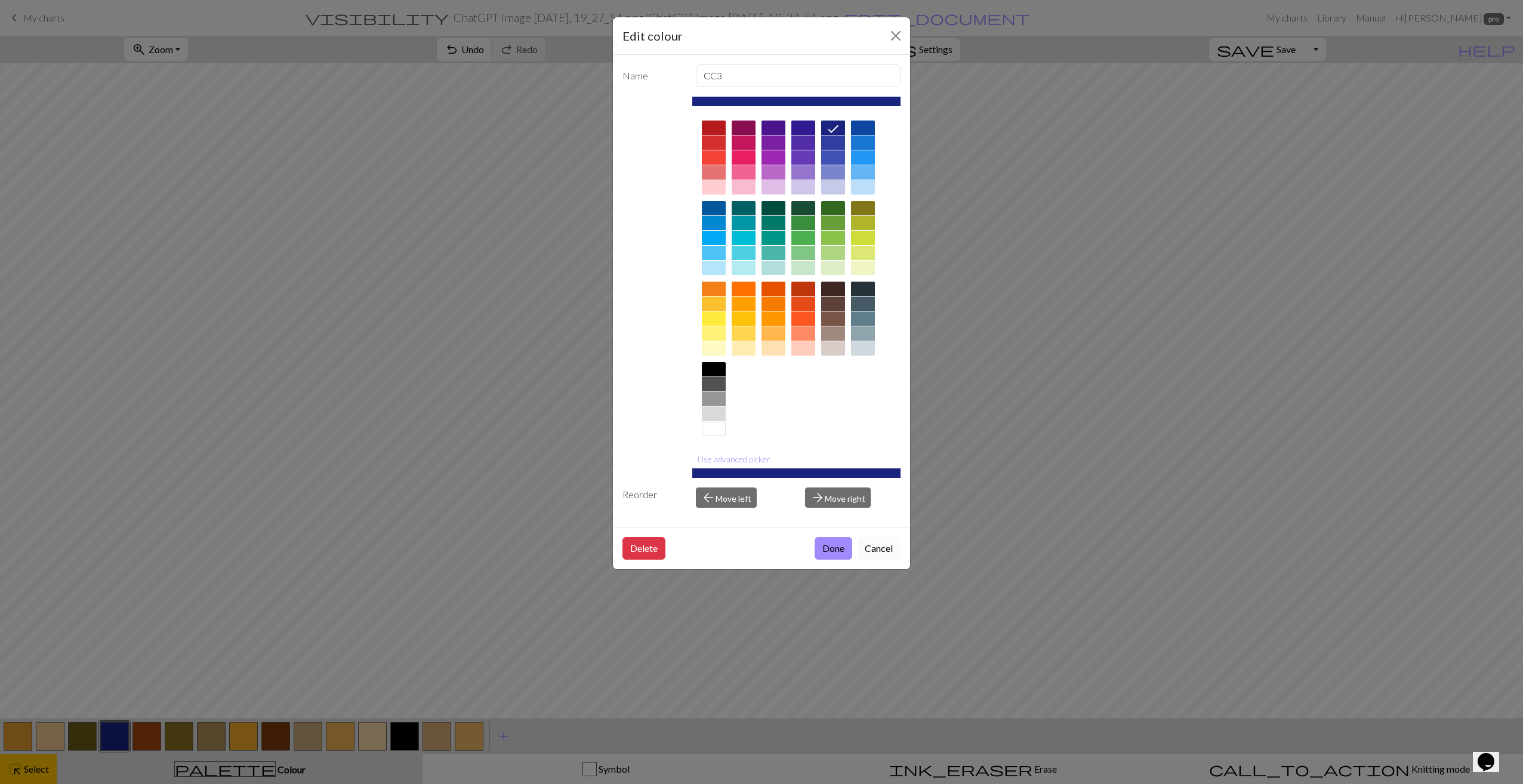
click at [875, 543] on button "Cancel" at bounding box center [879, 548] width 44 height 23
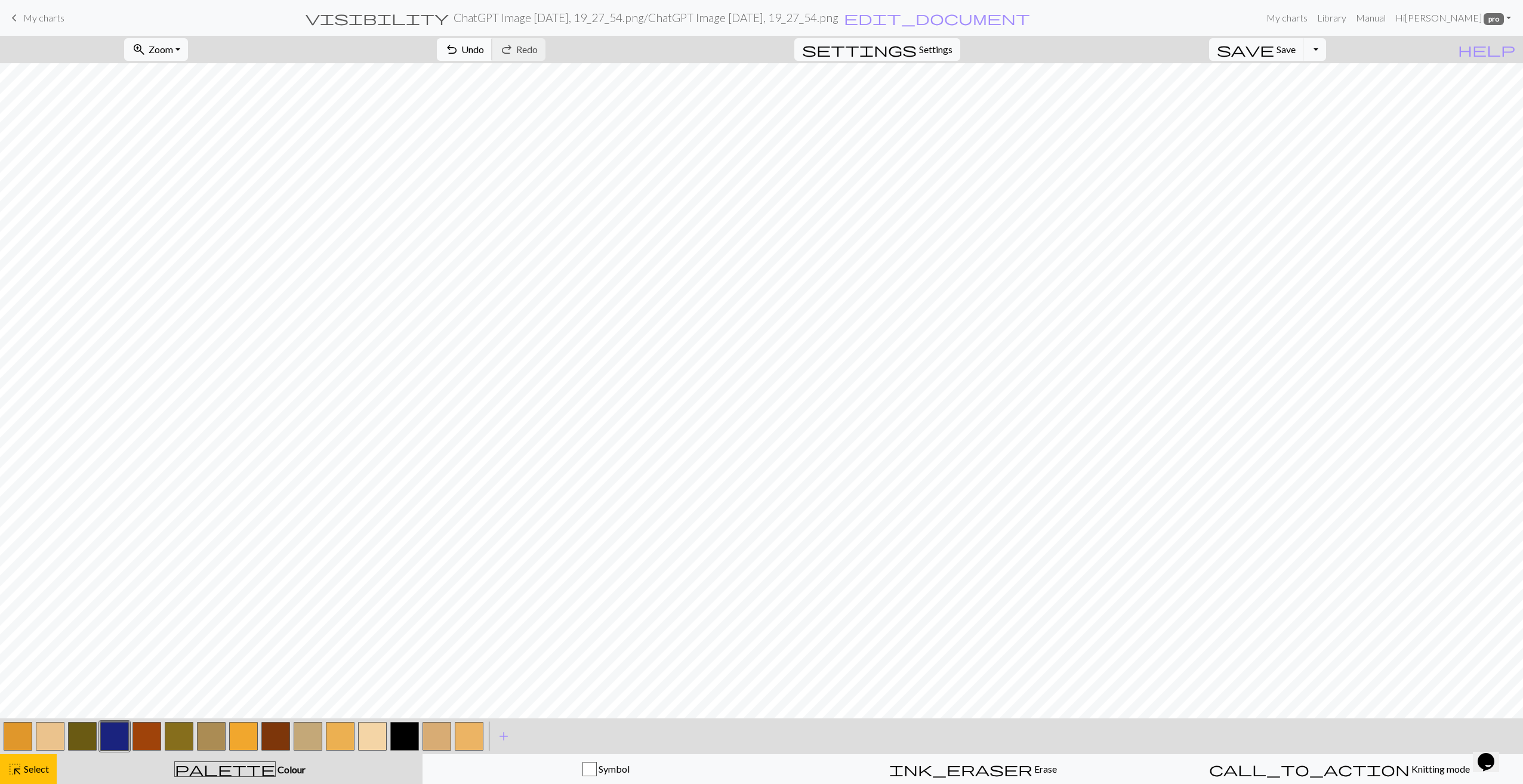
click at [492, 44] on button "undo Undo Undo" at bounding box center [464, 49] width 56 height 23
click at [16, 737] on button "button" at bounding box center [18, 735] width 29 height 29
click at [23, 738] on button "button" at bounding box center [18, 735] width 29 height 29
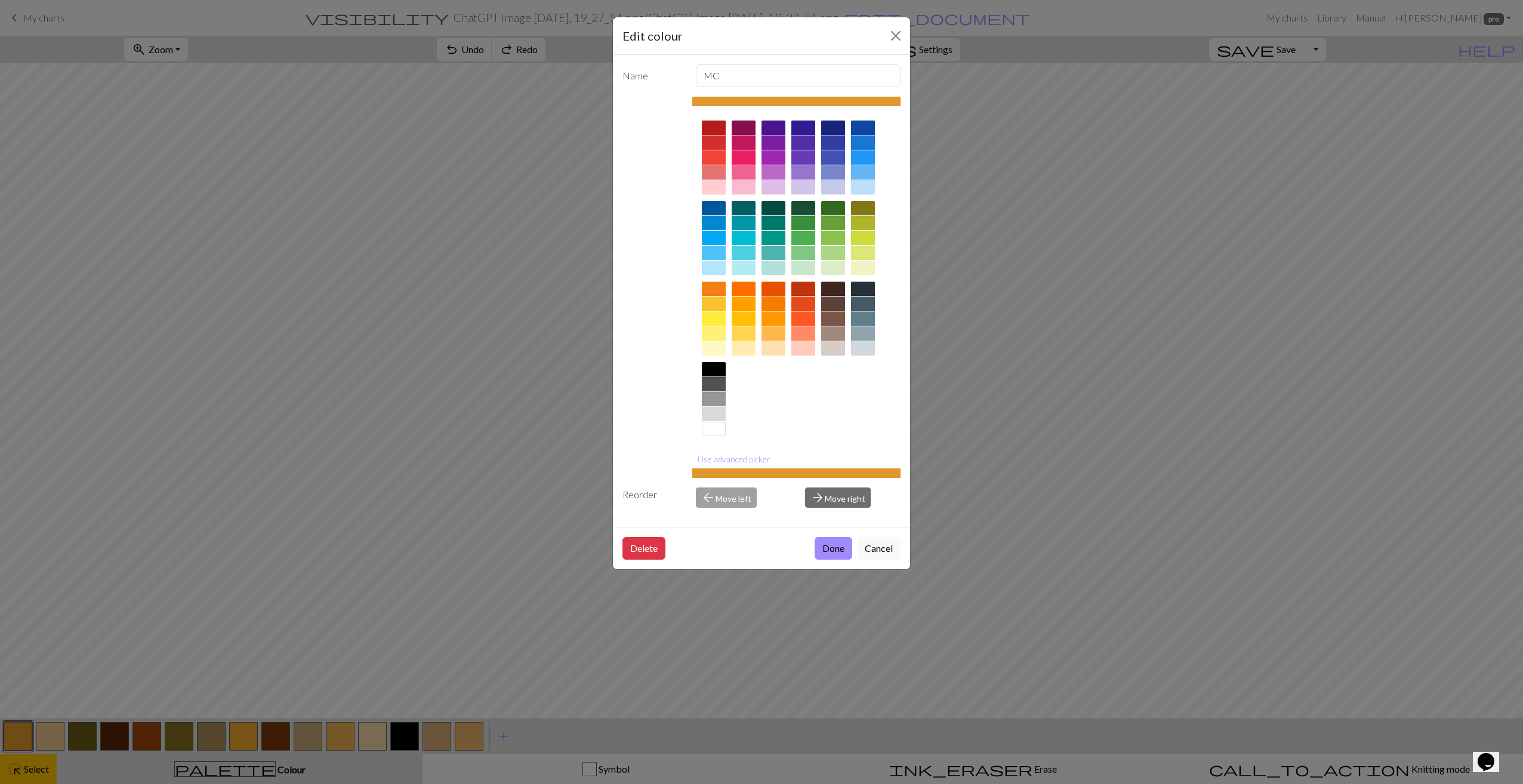
click at [778, 289] on div at bounding box center [773, 289] width 24 height 14
click at [831, 548] on button "Done" at bounding box center [833, 548] width 37 height 23
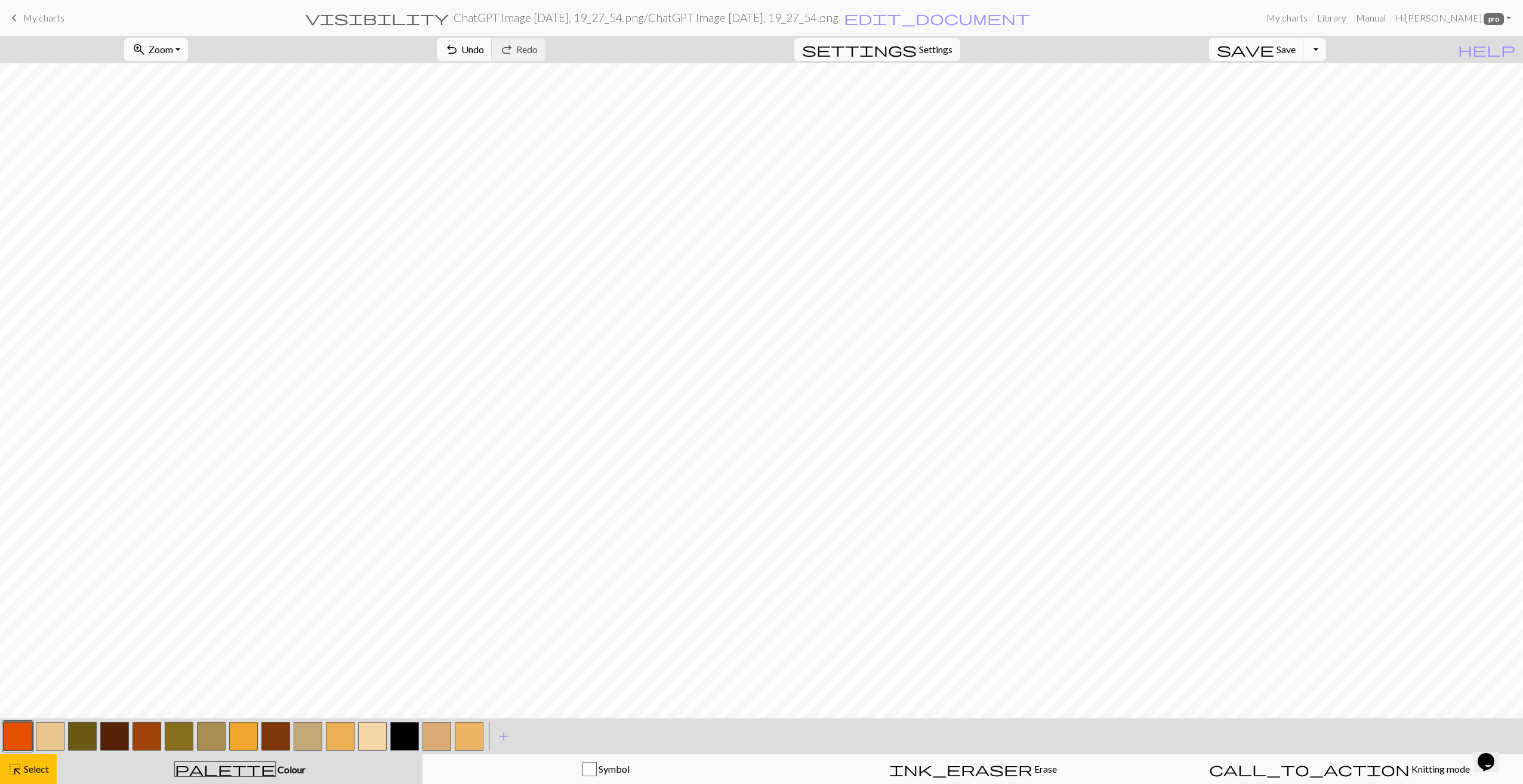
drag, startPoint x: 244, startPoint y: 738, endPoint x: 258, endPoint y: 711, distance: 30.4
click at [244, 738] on button "button" at bounding box center [243, 735] width 29 height 29
drag, startPoint x: 375, startPoint y: 735, endPoint x: 388, endPoint y: 712, distance: 26.4
click at [375, 735] on button "button" at bounding box center [372, 735] width 29 height 29
click at [371, 736] on button "button" at bounding box center [372, 735] width 29 height 29
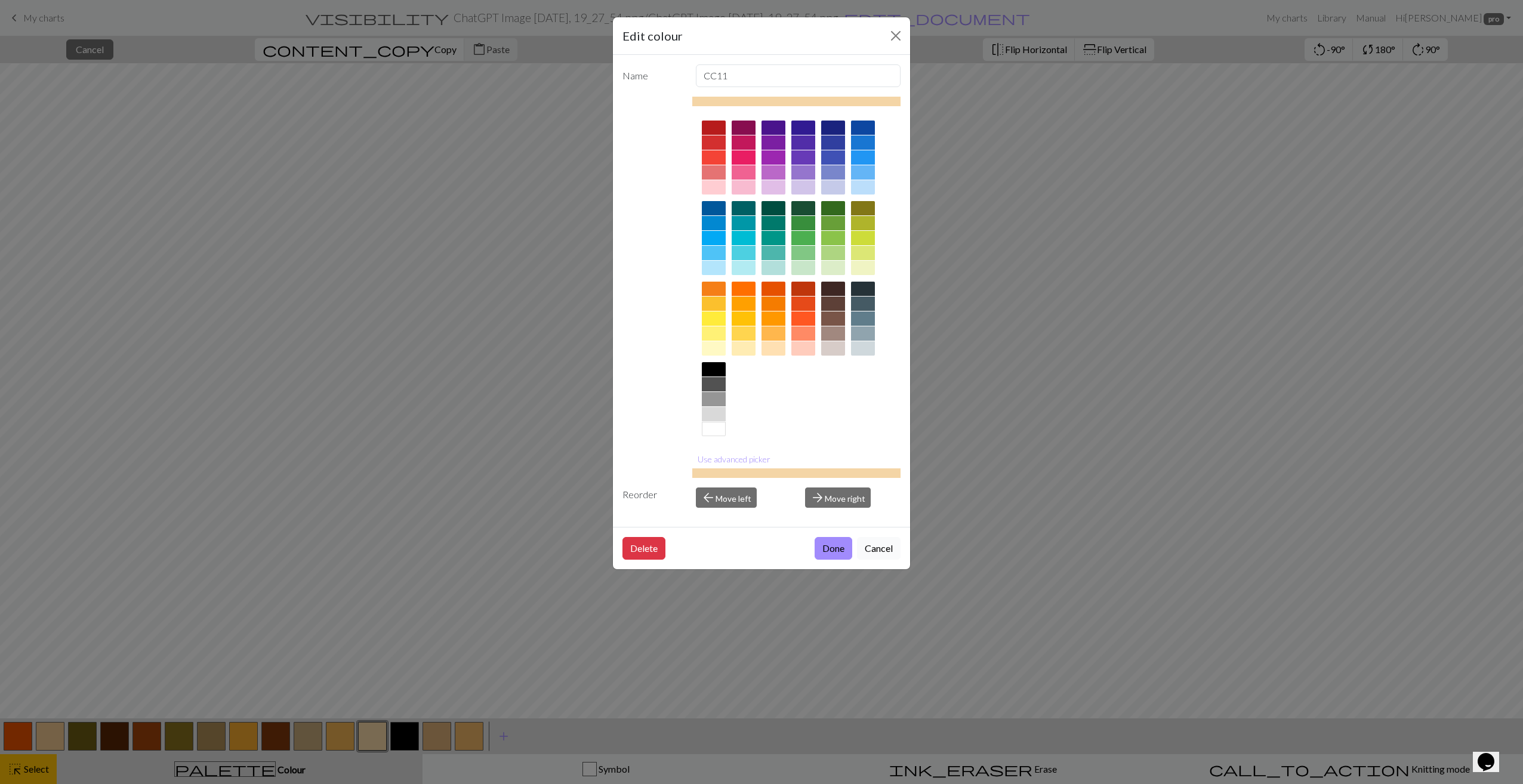
click at [867, 546] on button "Cancel" at bounding box center [879, 548] width 44 height 23
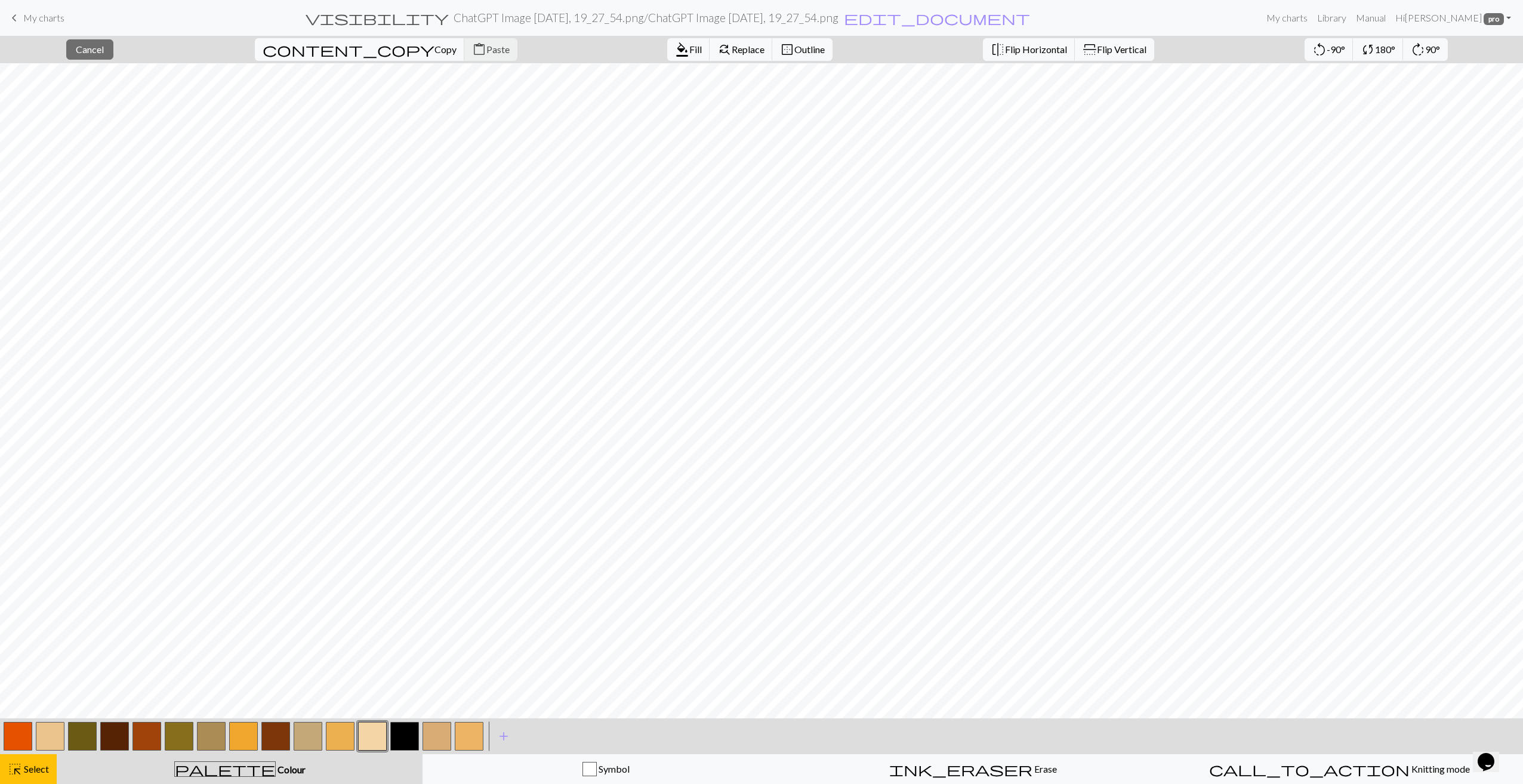
click at [261, 779] on button "palette Colour Colour" at bounding box center [239, 769] width 365 height 30
click at [27, 764] on span "Select" at bounding box center [35, 769] width 27 height 11
drag, startPoint x: 435, startPoint y: 733, endPoint x: 444, endPoint y: 709, distance: 25.6
click at [435, 733] on button "button" at bounding box center [437, 735] width 29 height 29
click at [47, 733] on button "button" at bounding box center [50, 735] width 29 height 29
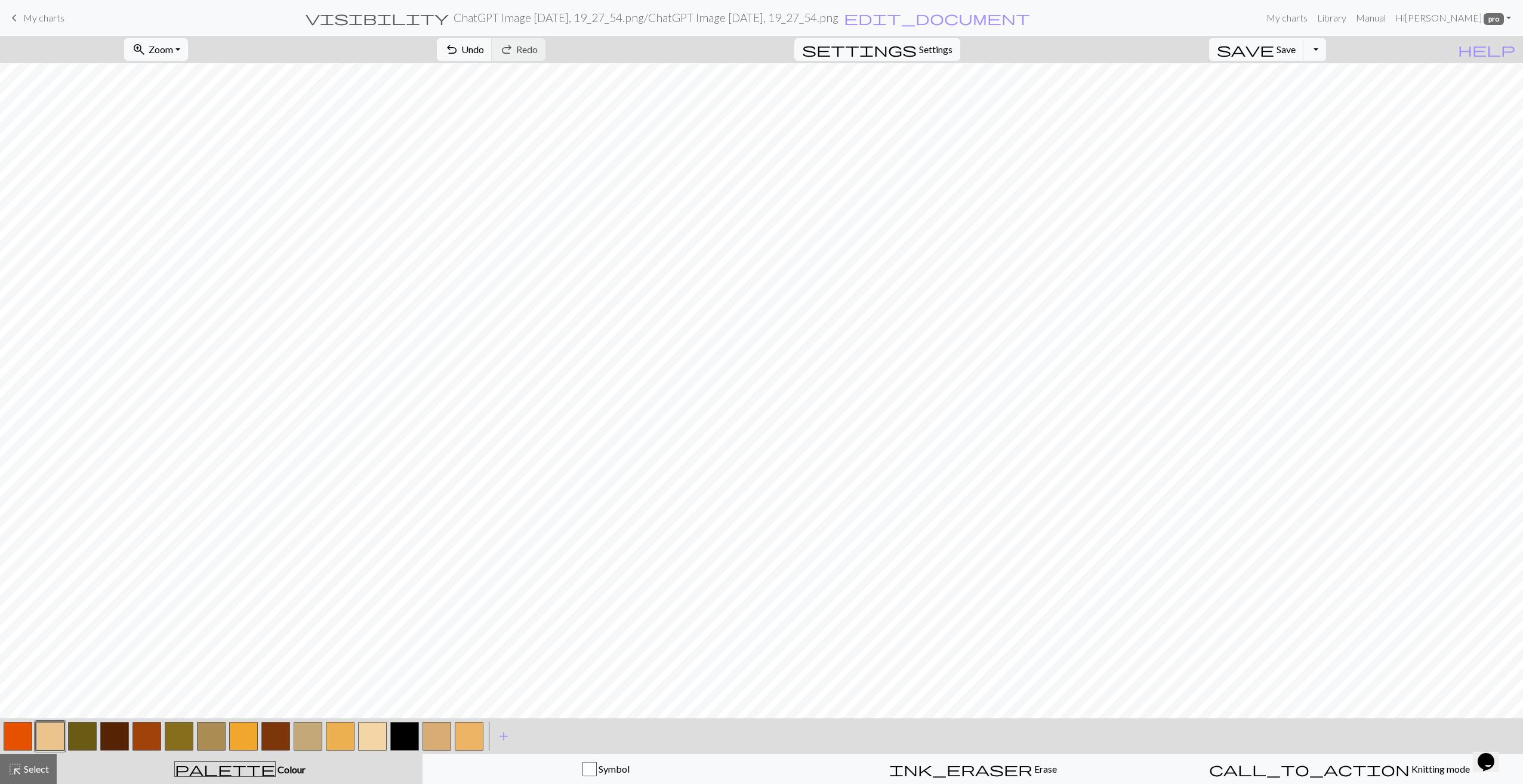
click at [249, 731] on button "button" at bounding box center [243, 735] width 29 height 29
click at [1274, 55] on span "save" at bounding box center [1245, 49] width 57 height 17
drag, startPoint x: 108, startPoint y: 740, endPoint x: 168, endPoint y: 717, distance: 64.3
click at [109, 740] on button "button" at bounding box center [114, 735] width 29 height 29
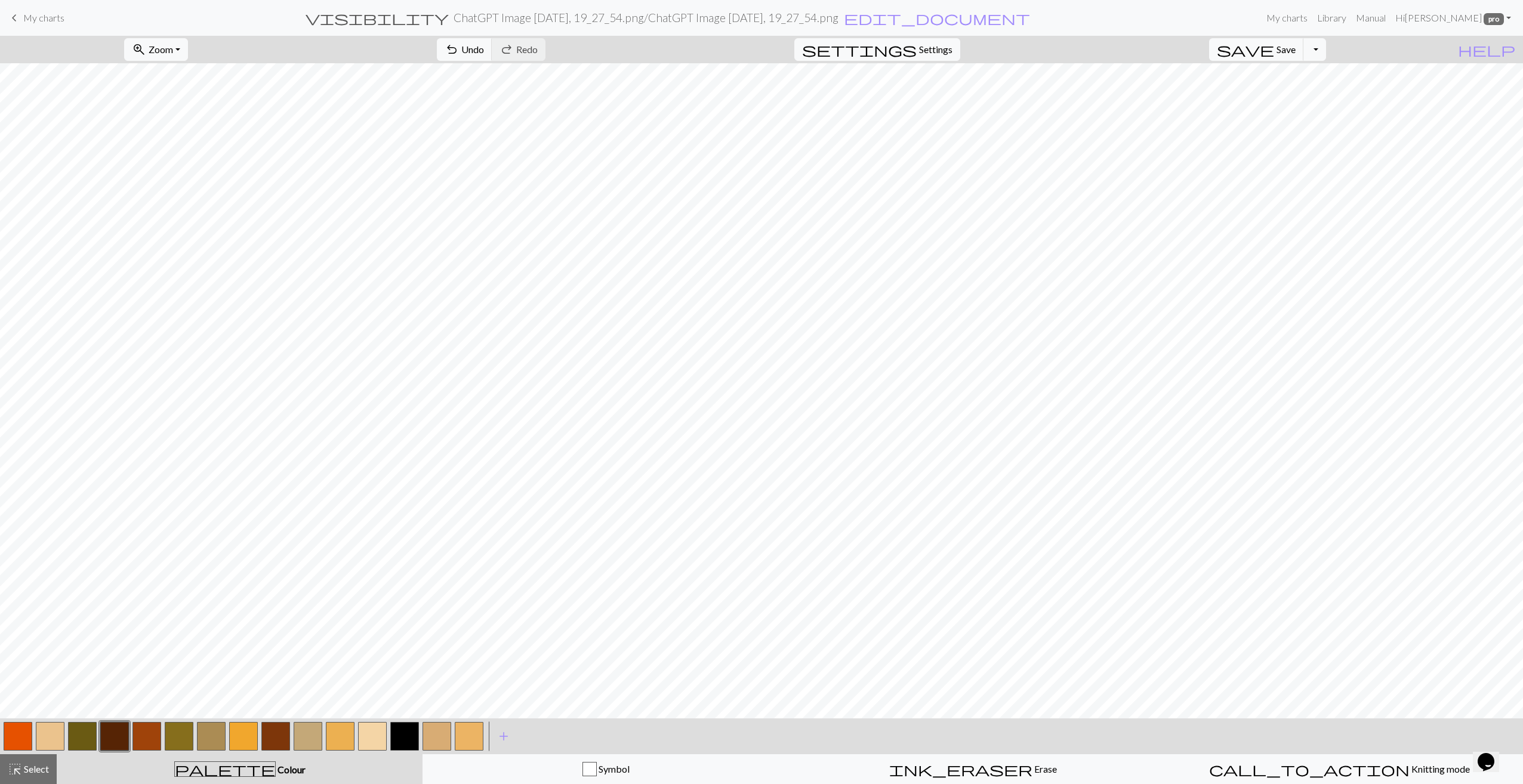
click at [21, 737] on button "button" at bounding box center [18, 735] width 29 height 29
click at [242, 740] on button "button" at bounding box center [243, 735] width 29 height 29
click at [113, 731] on button "button" at bounding box center [114, 735] width 29 height 29
click at [142, 738] on button "button" at bounding box center [146, 735] width 29 height 29
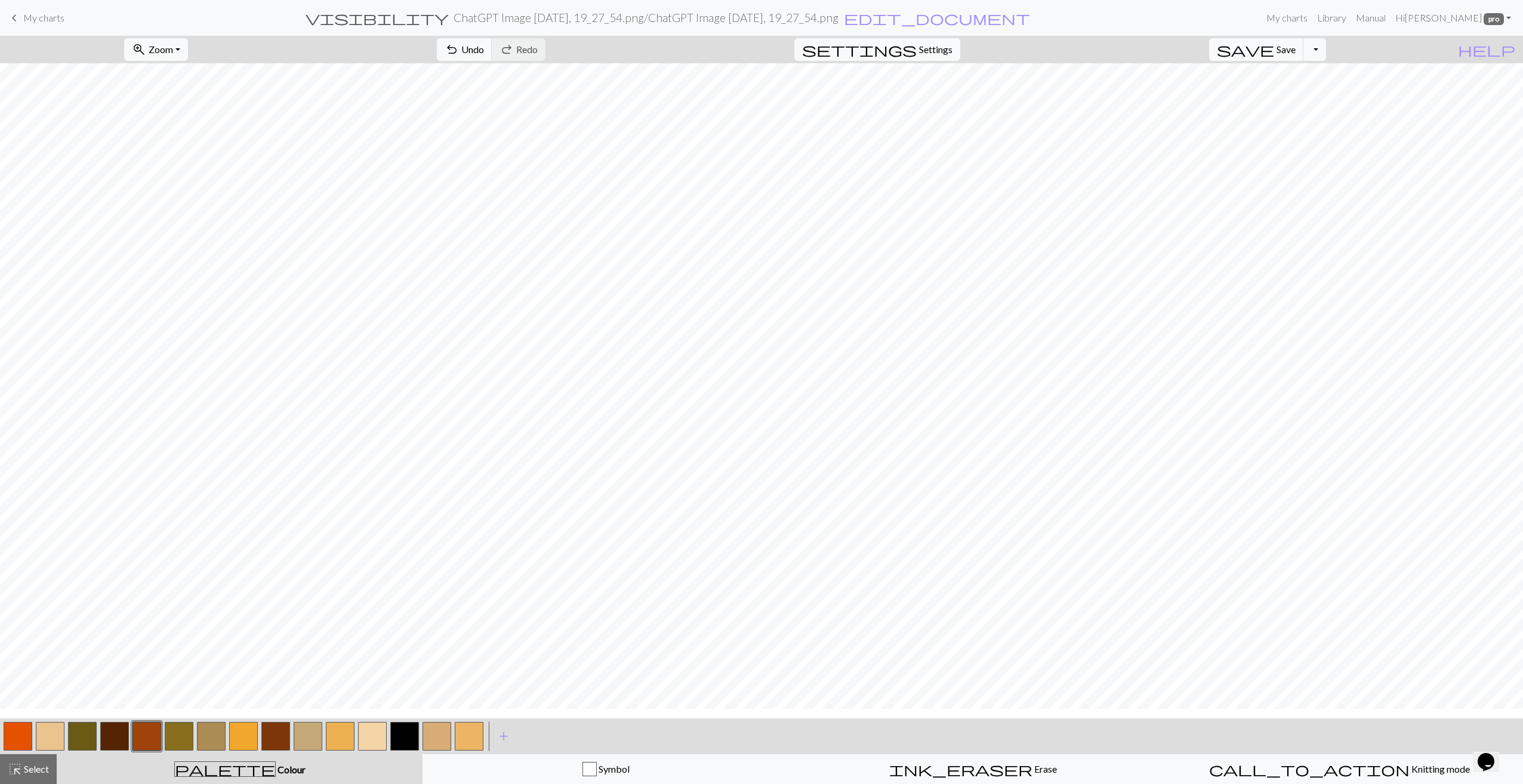
scroll to position [0, 0]
click at [77, 747] on button "button" at bounding box center [82, 735] width 29 height 29
click at [82, 743] on button "button" at bounding box center [82, 735] width 29 height 29
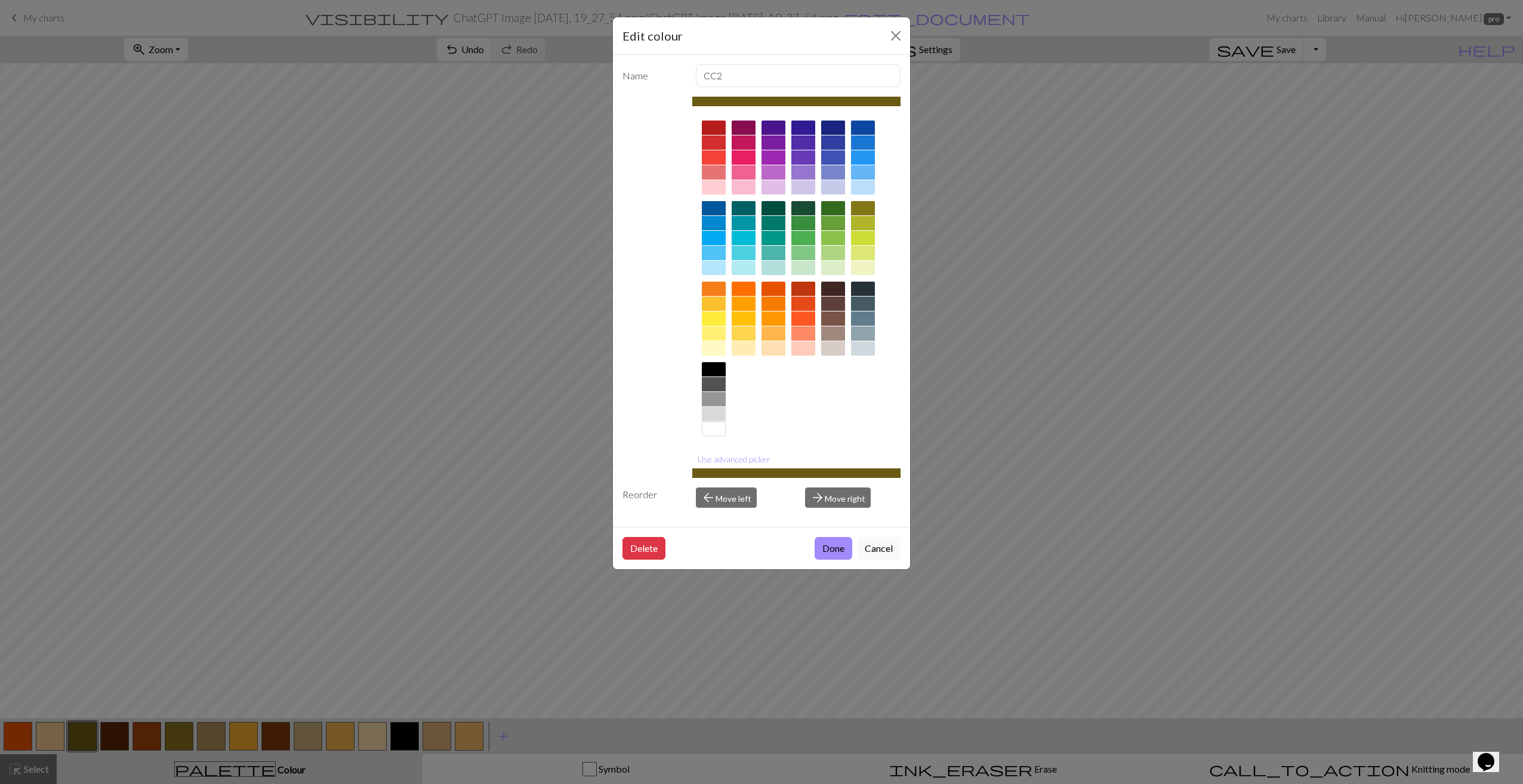
click at [178, 742] on div "Edit colour Name CC2 Use advanced picker Reorder arrow_back Move left arrow_for…" at bounding box center [761, 392] width 1523 height 784
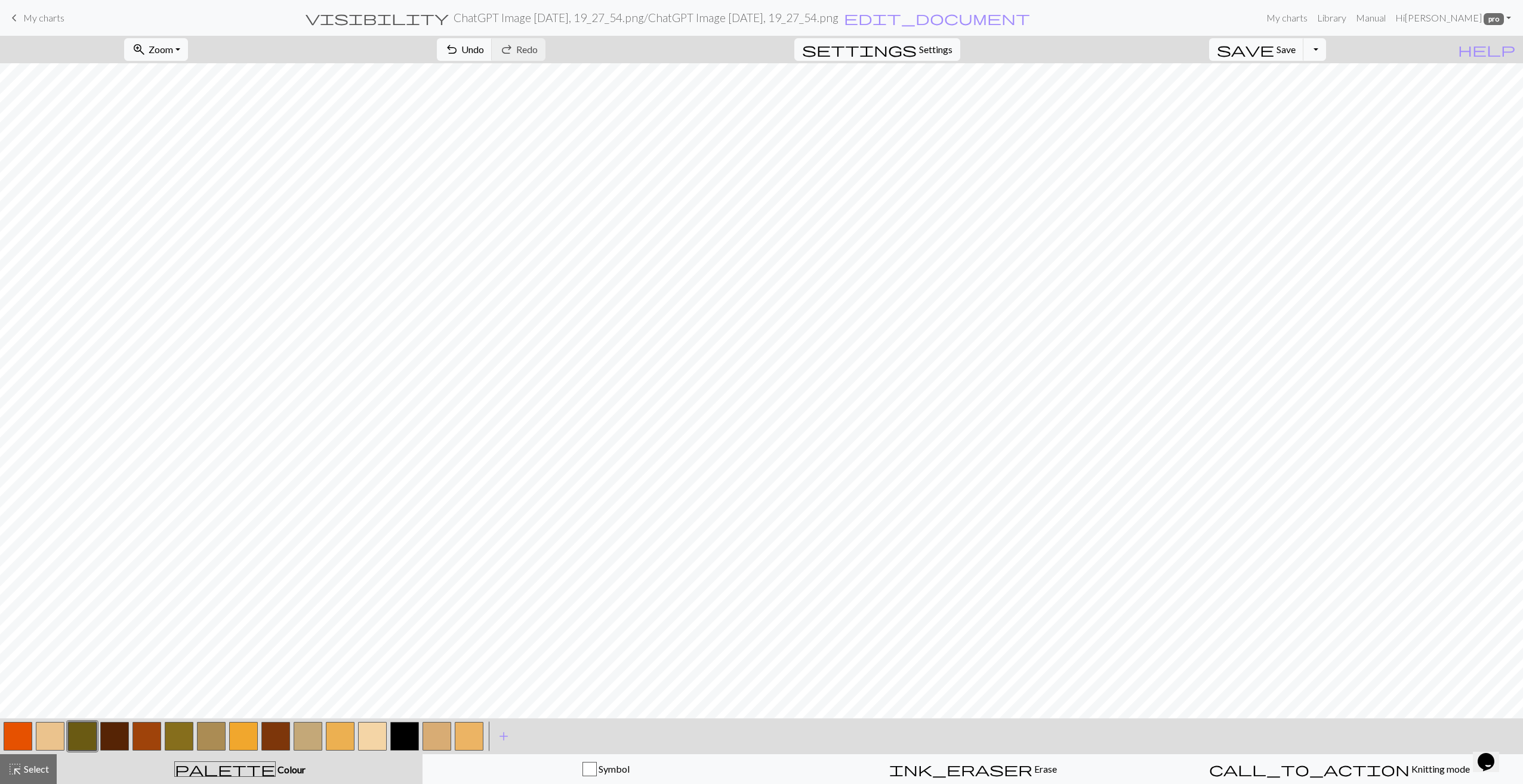
click at [178, 742] on button "button" at bounding box center [179, 735] width 29 height 29
click at [180, 741] on button "button" at bounding box center [179, 735] width 29 height 29
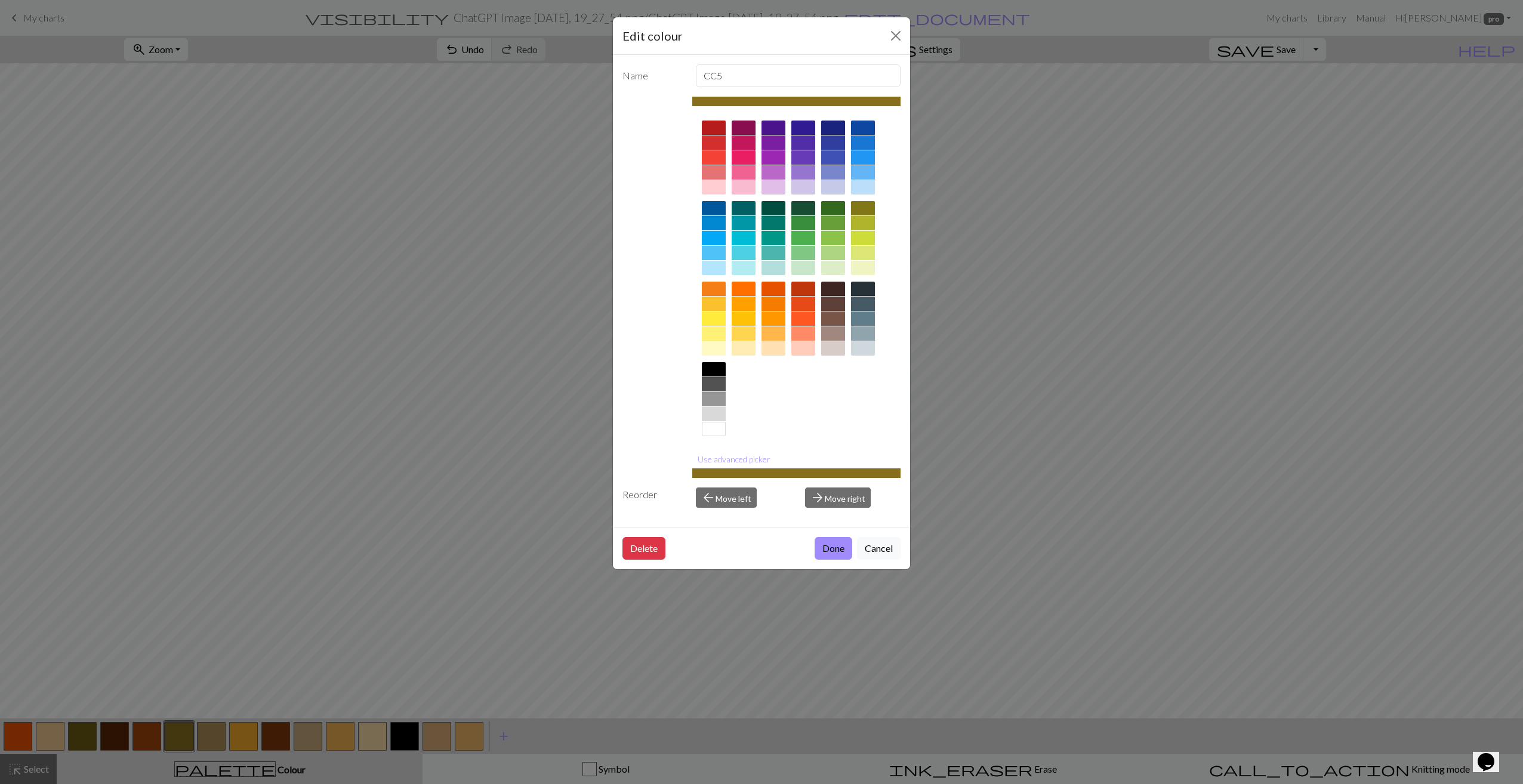
click at [180, 741] on div "Edit colour Name CC5 Use advanced picker Reorder arrow_back Move left arrow_for…" at bounding box center [761, 392] width 1523 height 784
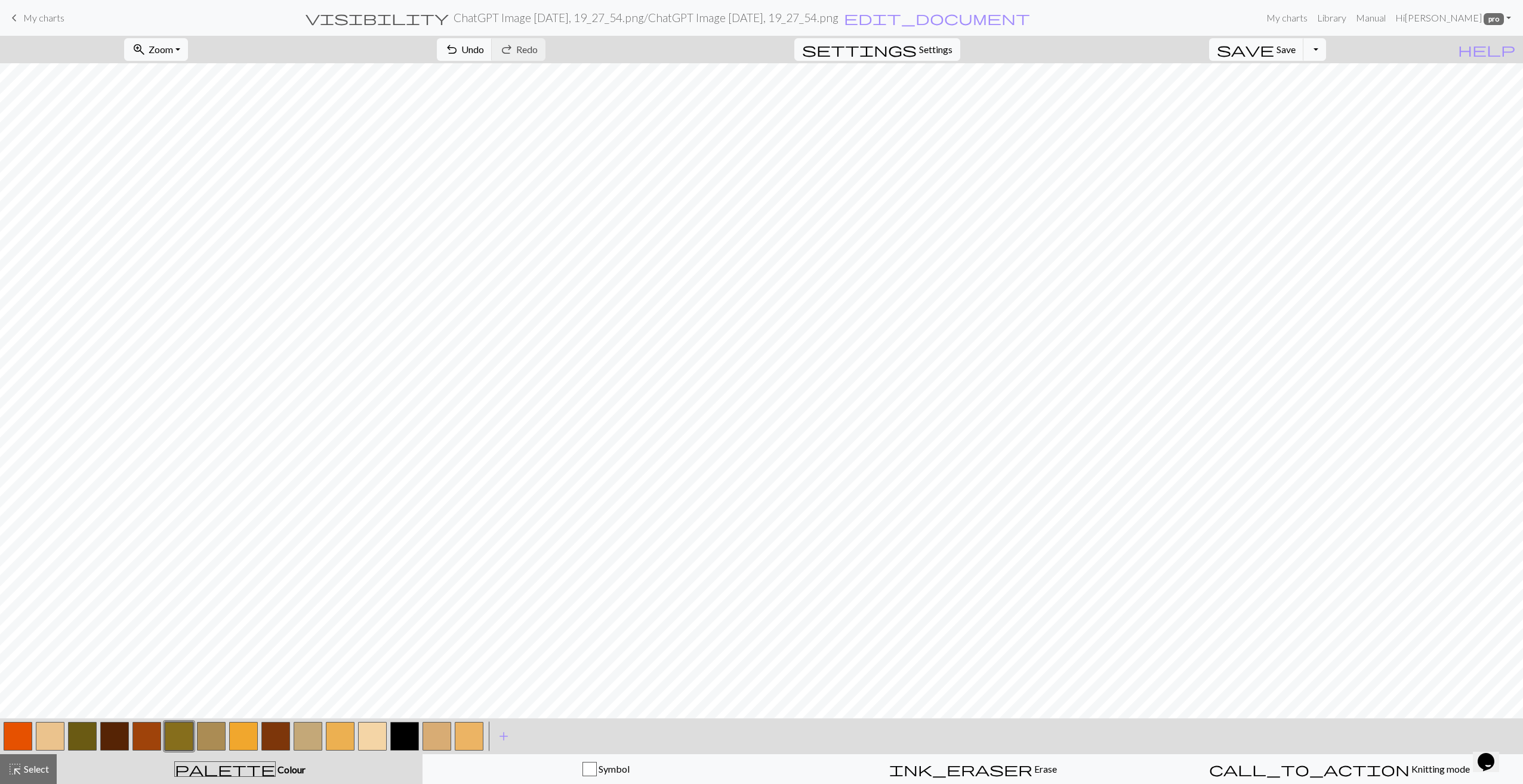
click at [183, 732] on button "button" at bounding box center [179, 735] width 29 height 29
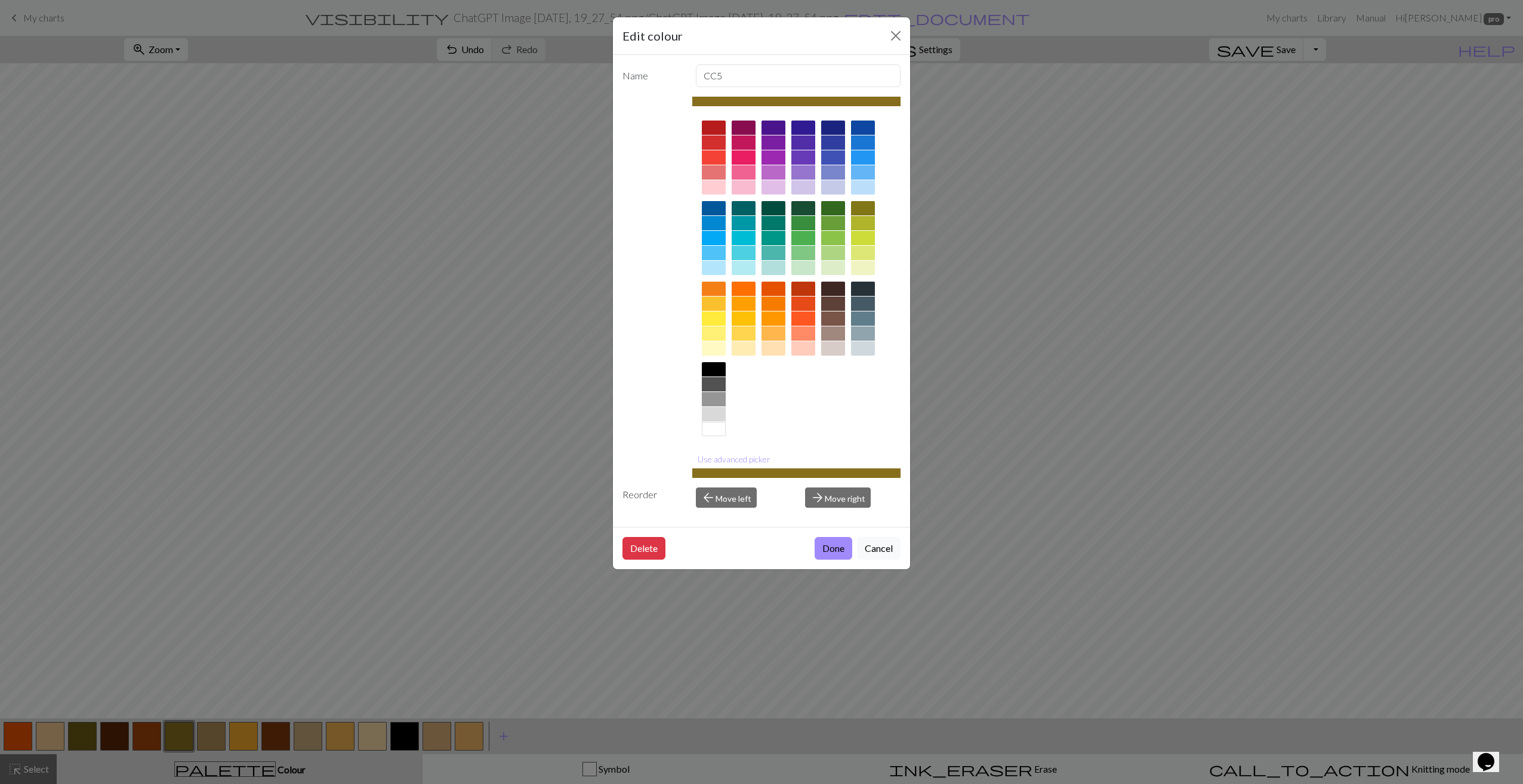
click at [863, 225] on div at bounding box center [863, 223] width 24 height 14
click at [834, 550] on button "Done" at bounding box center [833, 548] width 37 height 23
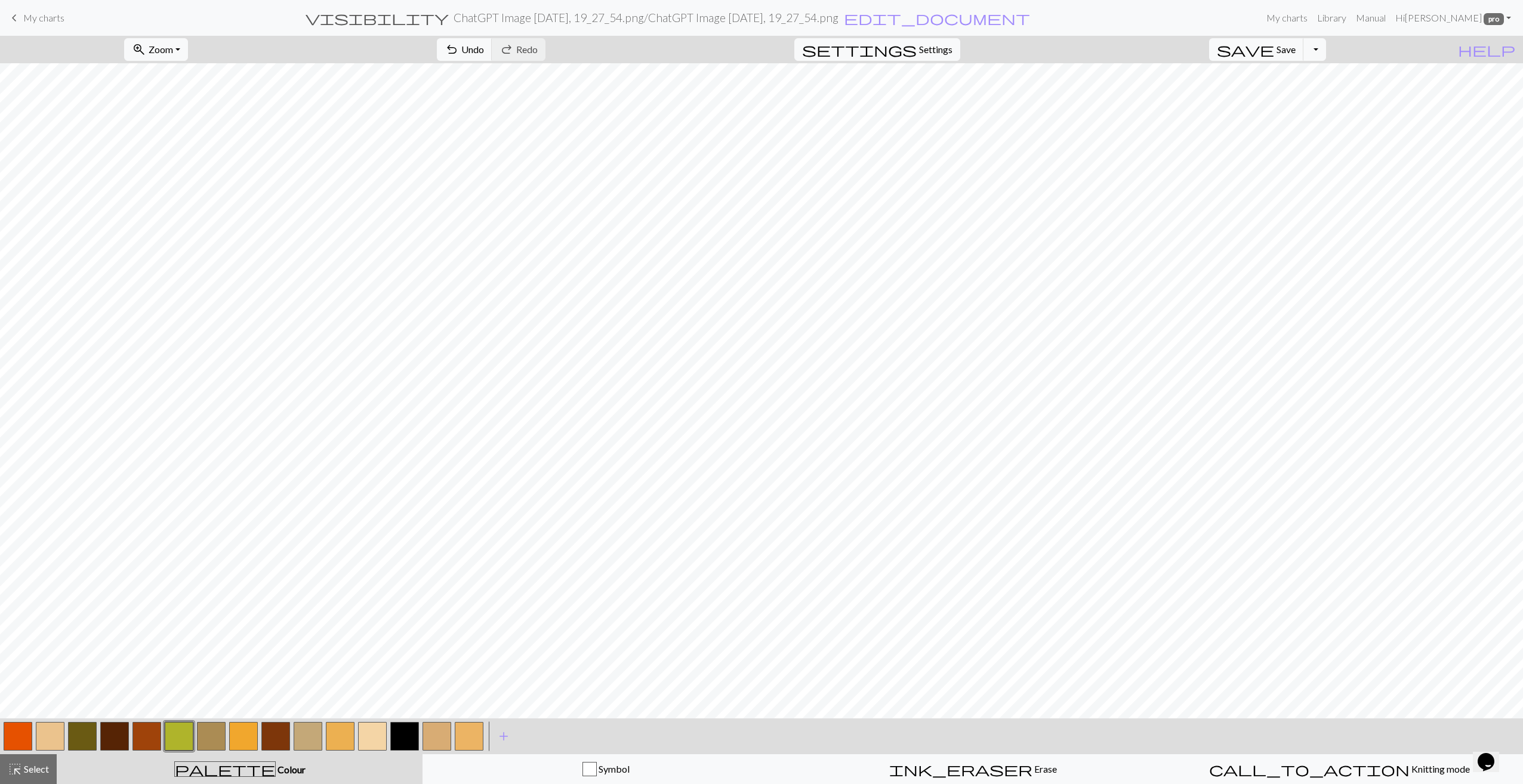
click at [174, 740] on button "button" at bounding box center [179, 735] width 29 height 29
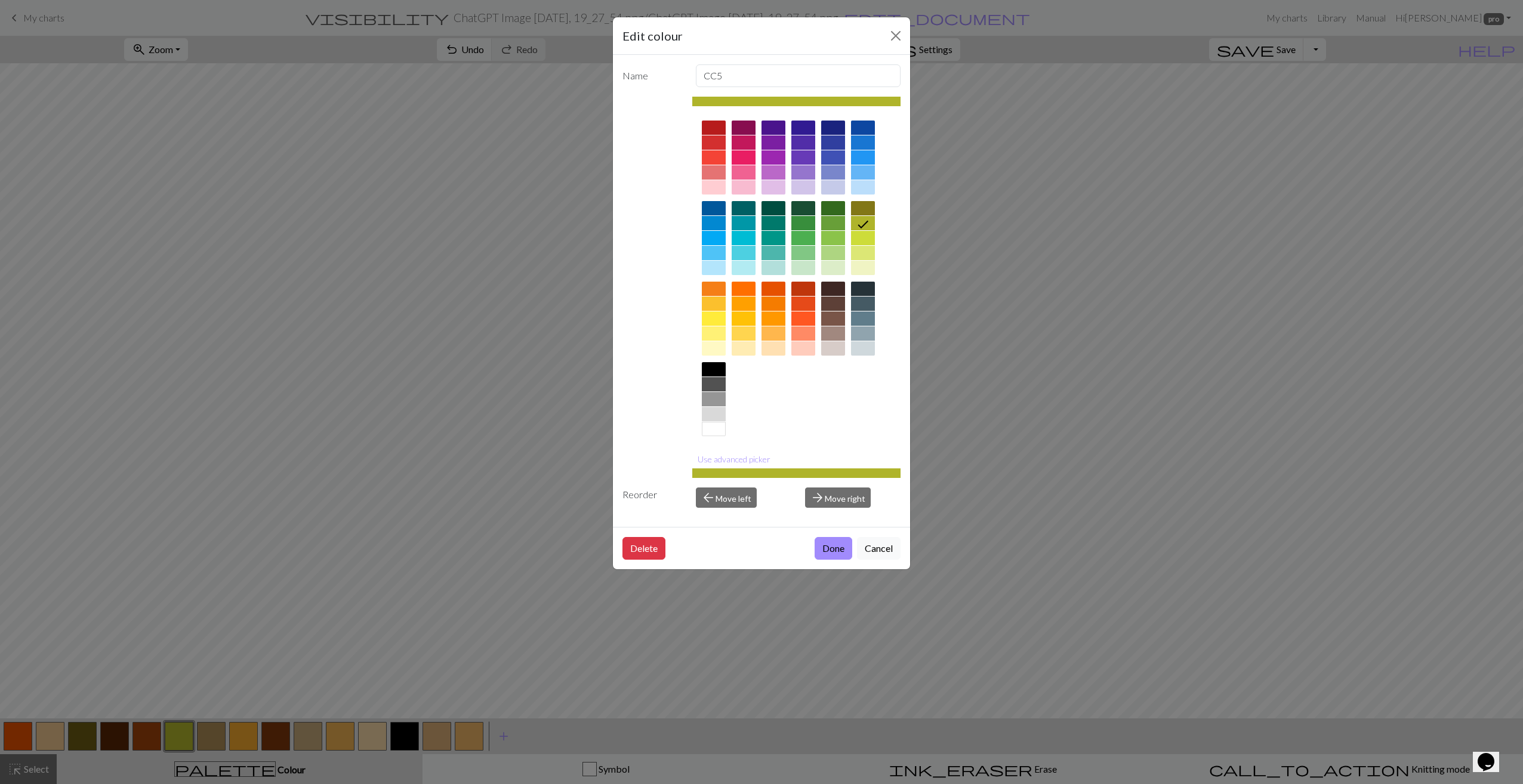
click at [871, 206] on div at bounding box center [863, 208] width 24 height 14
click at [832, 240] on div at bounding box center [833, 238] width 24 height 14
click at [827, 550] on button "Done" at bounding box center [833, 548] width 37 height 23
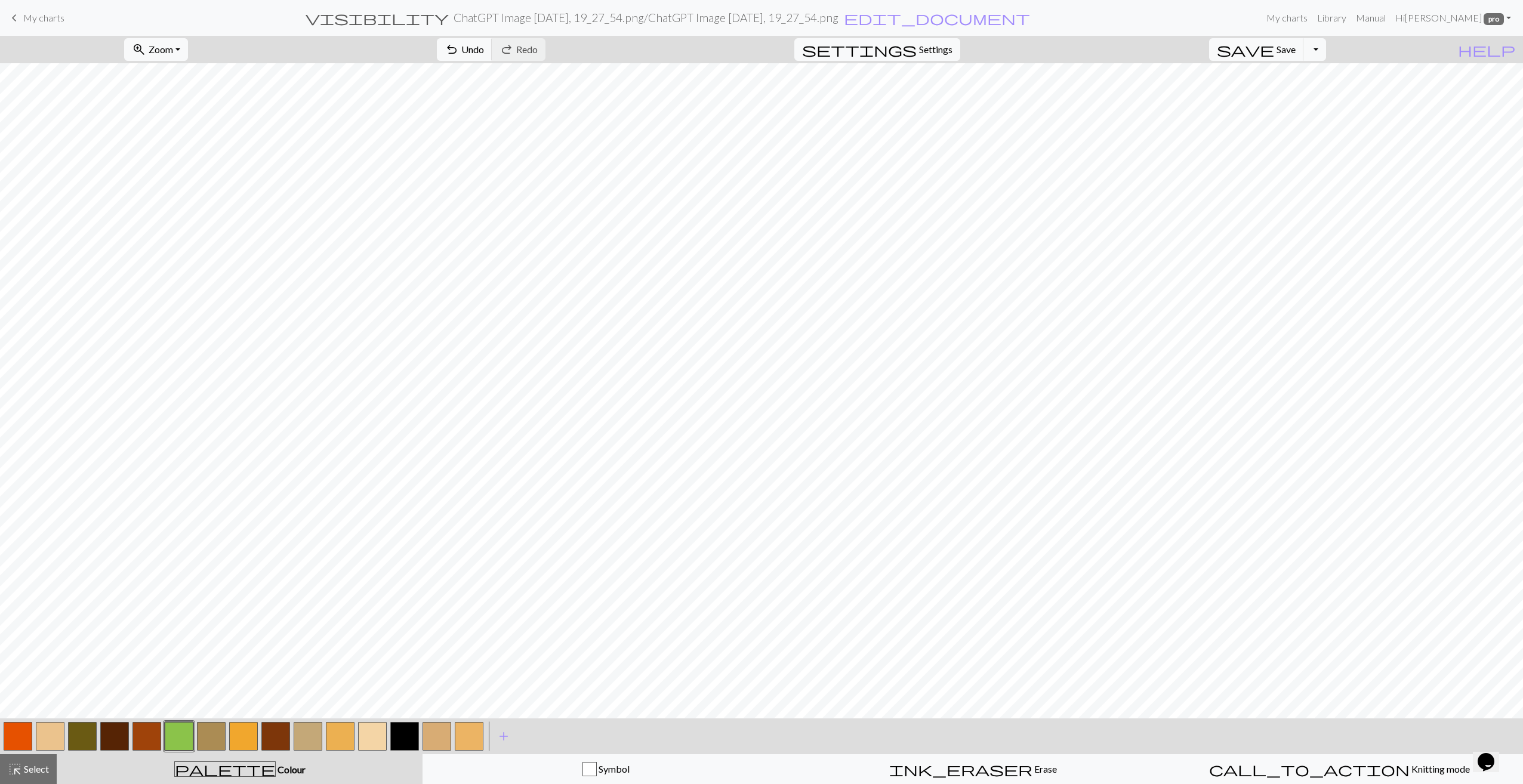
click at [188, 726] on button "button" at bounding box center [179, 735] width 29 height 29
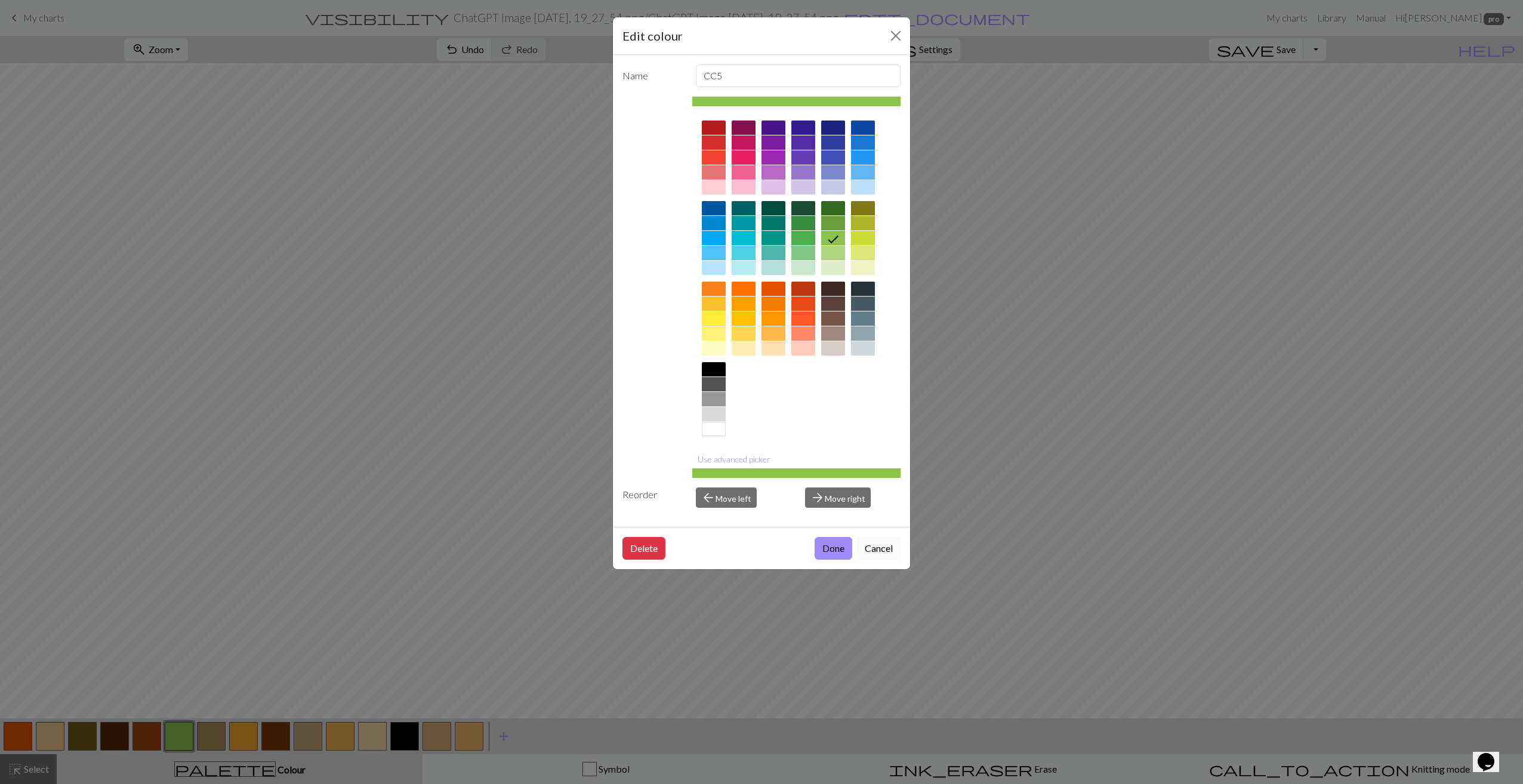
click at [734, 472] on div at bounding box center [796, 473] width 209 height 10
click at [734, 453] on button "Use advanced picker" at bounding box center [734, 459] width 84 height 18
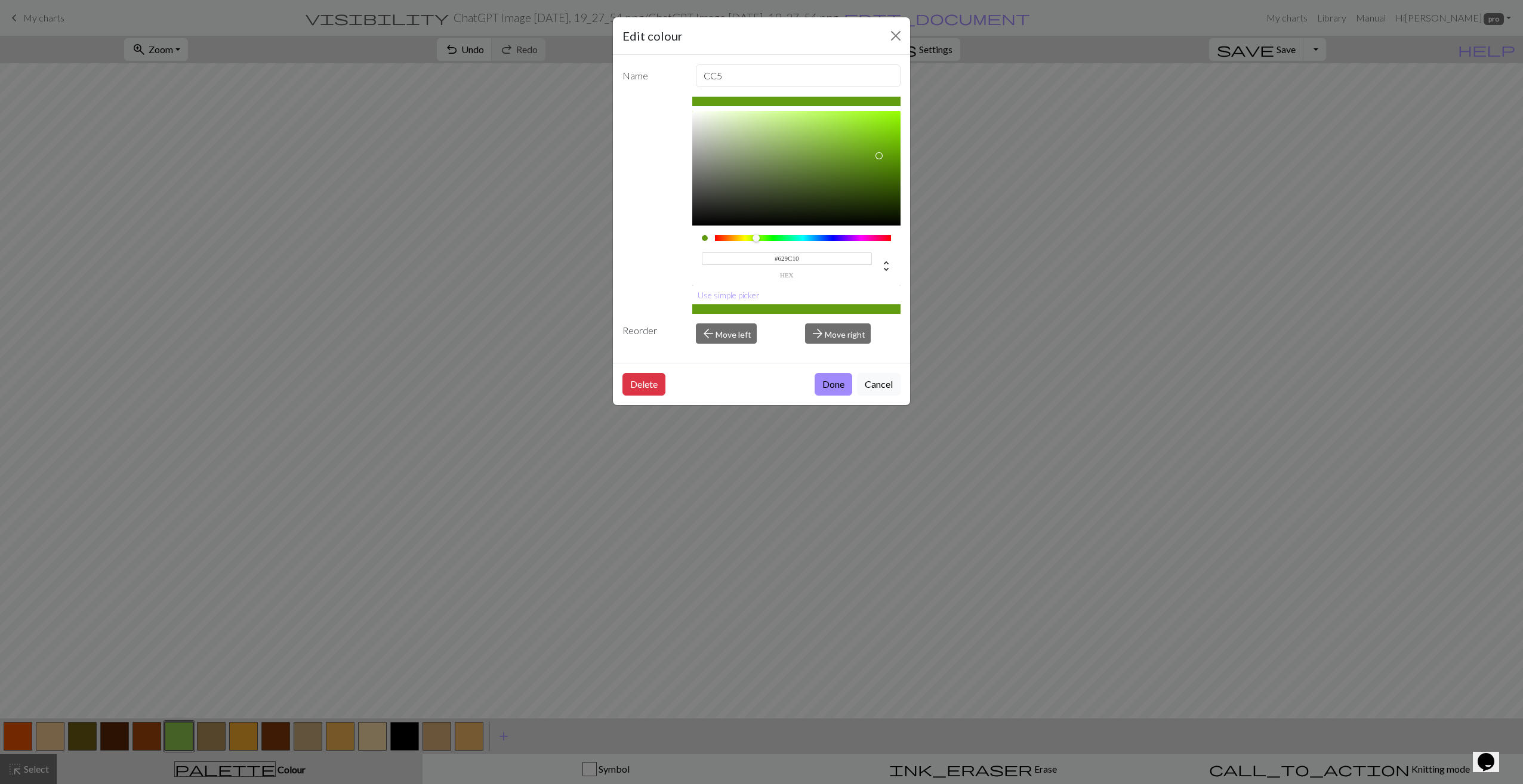
type input "#60990F"
drag, startPoint x: 817, startPoint y: 163, endPoint x: 879, endPoint y: 156, distance: 62.4
click at [879, 156] on div at bounding box center [796, 168] width 209 height 115
click at [832, 389] on button "Done" at bounding box center [833, 384] width 37 height 23
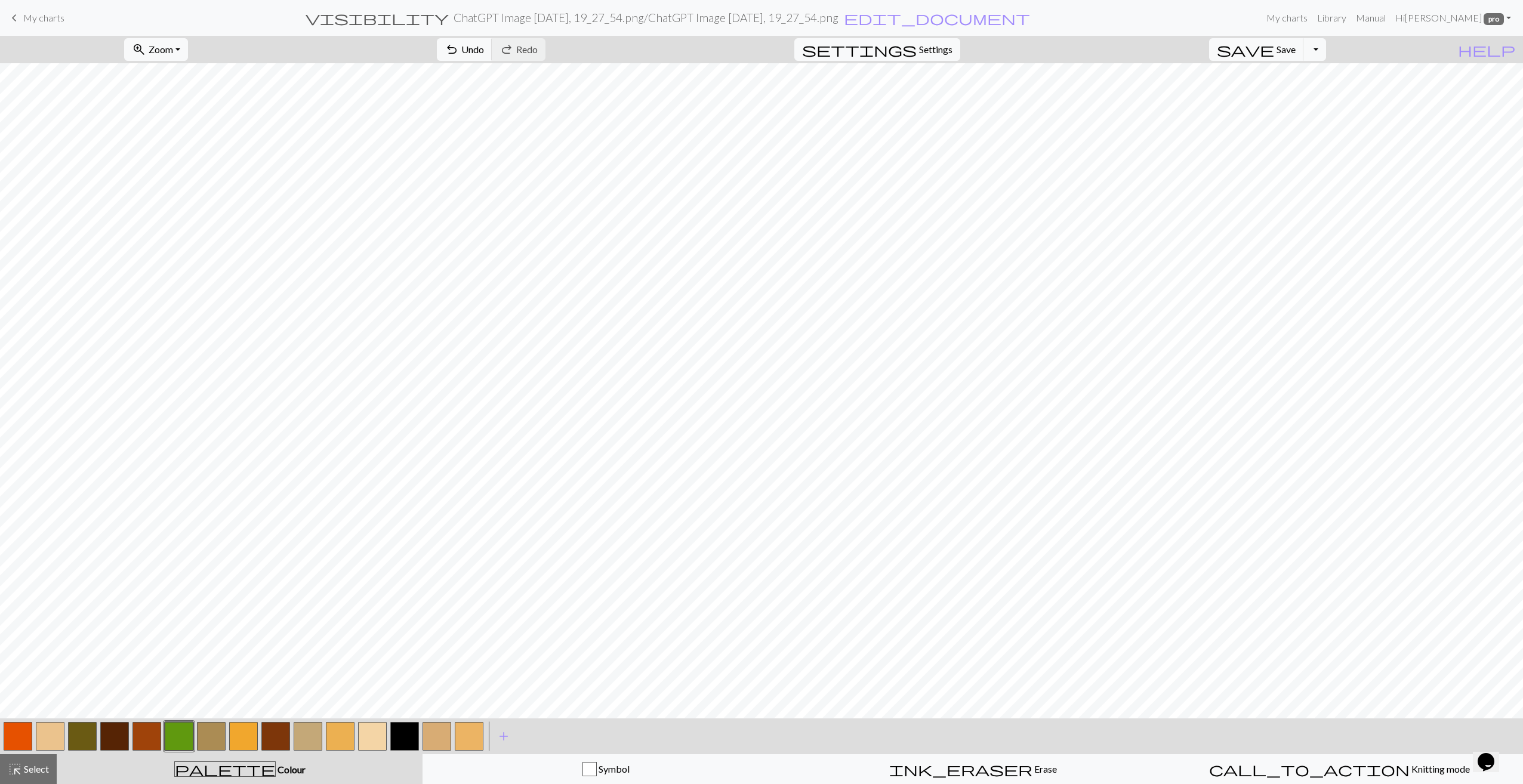
click at [187, 738] on button "button" at bounding box center [179, 735] width 29 height 29
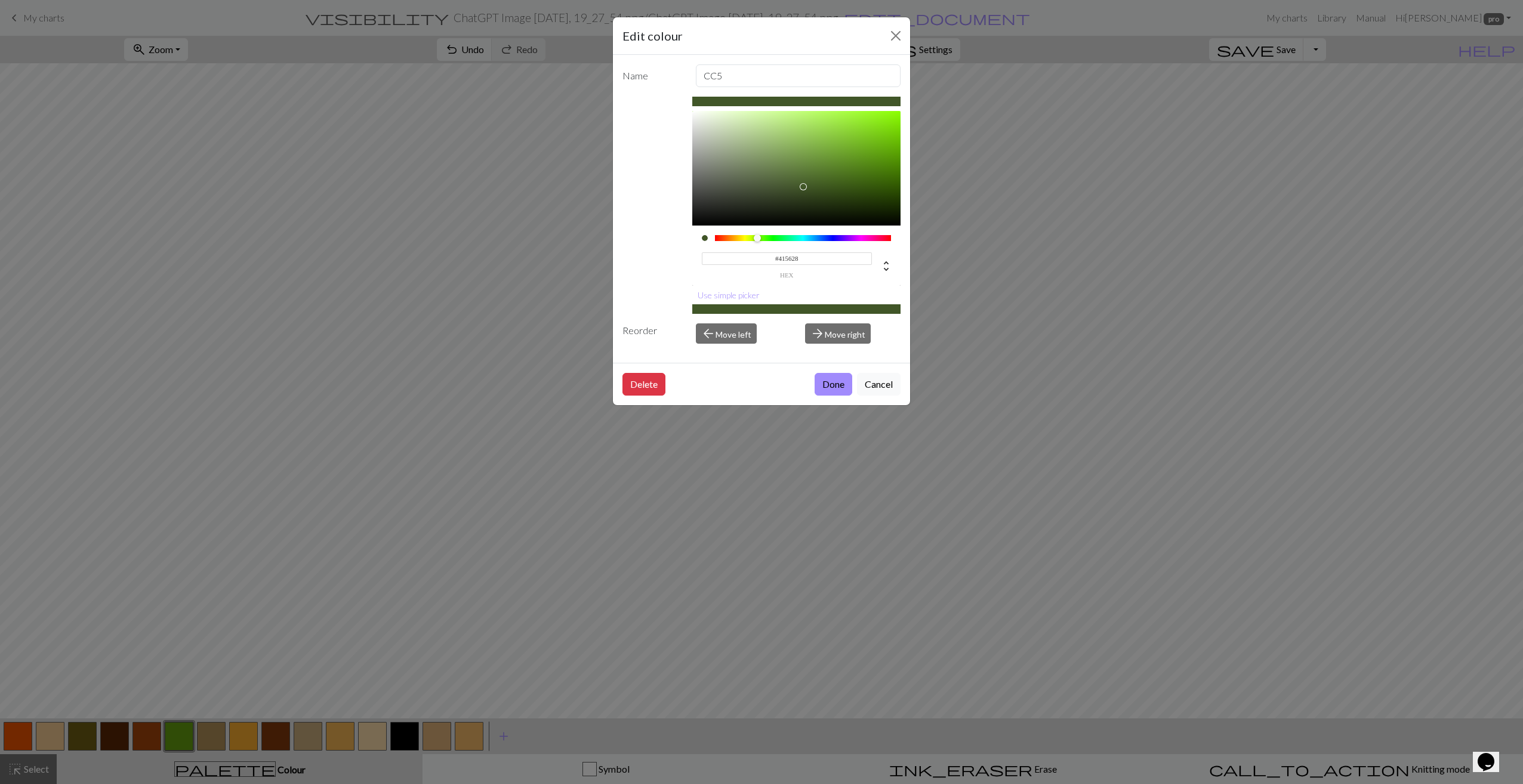
type input "#415629"
drag, startPoint x: 863, startPoint y: 157, endPoint x: 800, endPoint y: 186, distance: 69.4
click at [800, 186] on div at bounding box center [796, 168] width 209 height 115
click at [835, 388] on button "Done" at bounding box center [833, 384] width 37 height 23
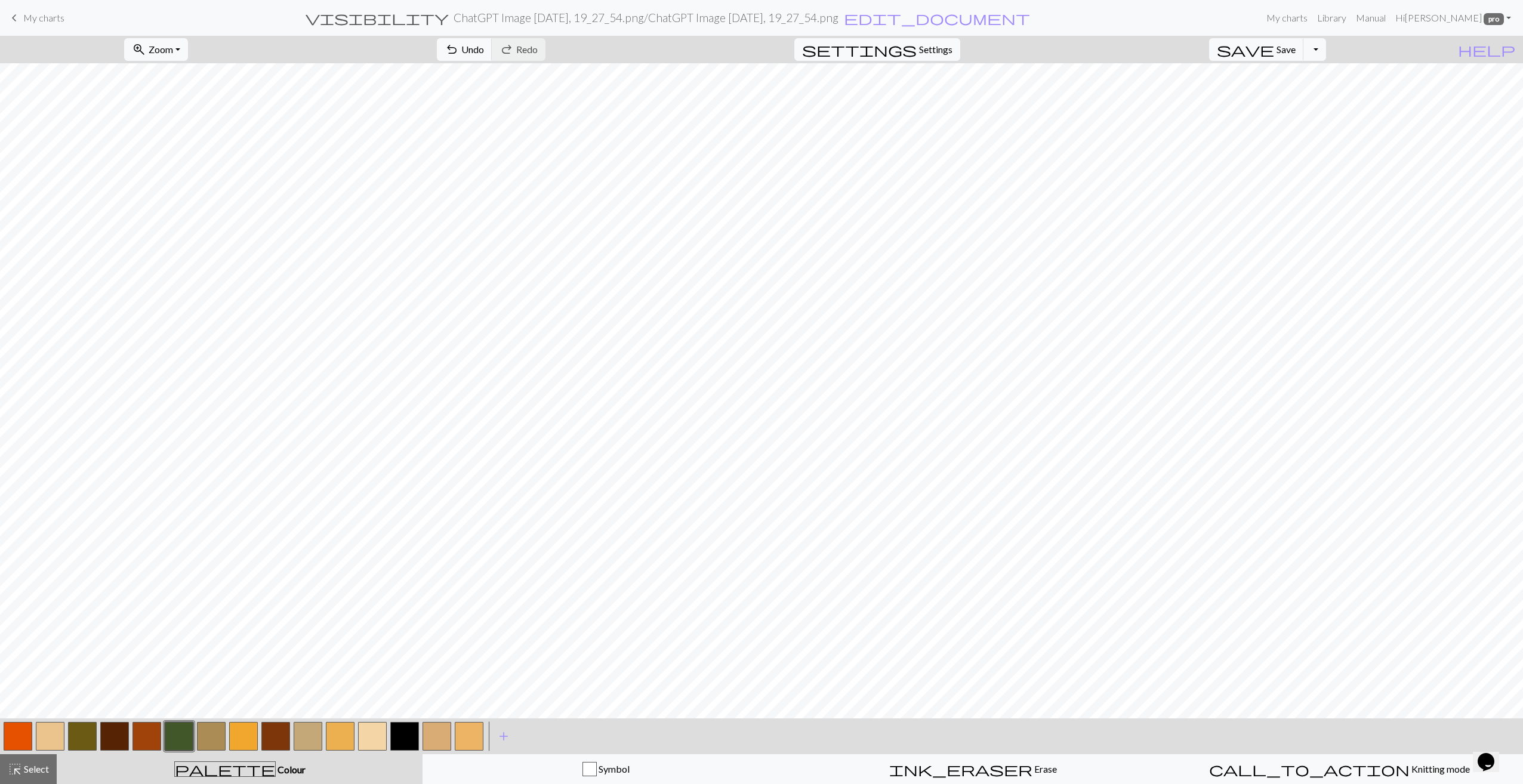
click at [184, 737] on button "button" at bounding box center [179, 735] width 29 height 29
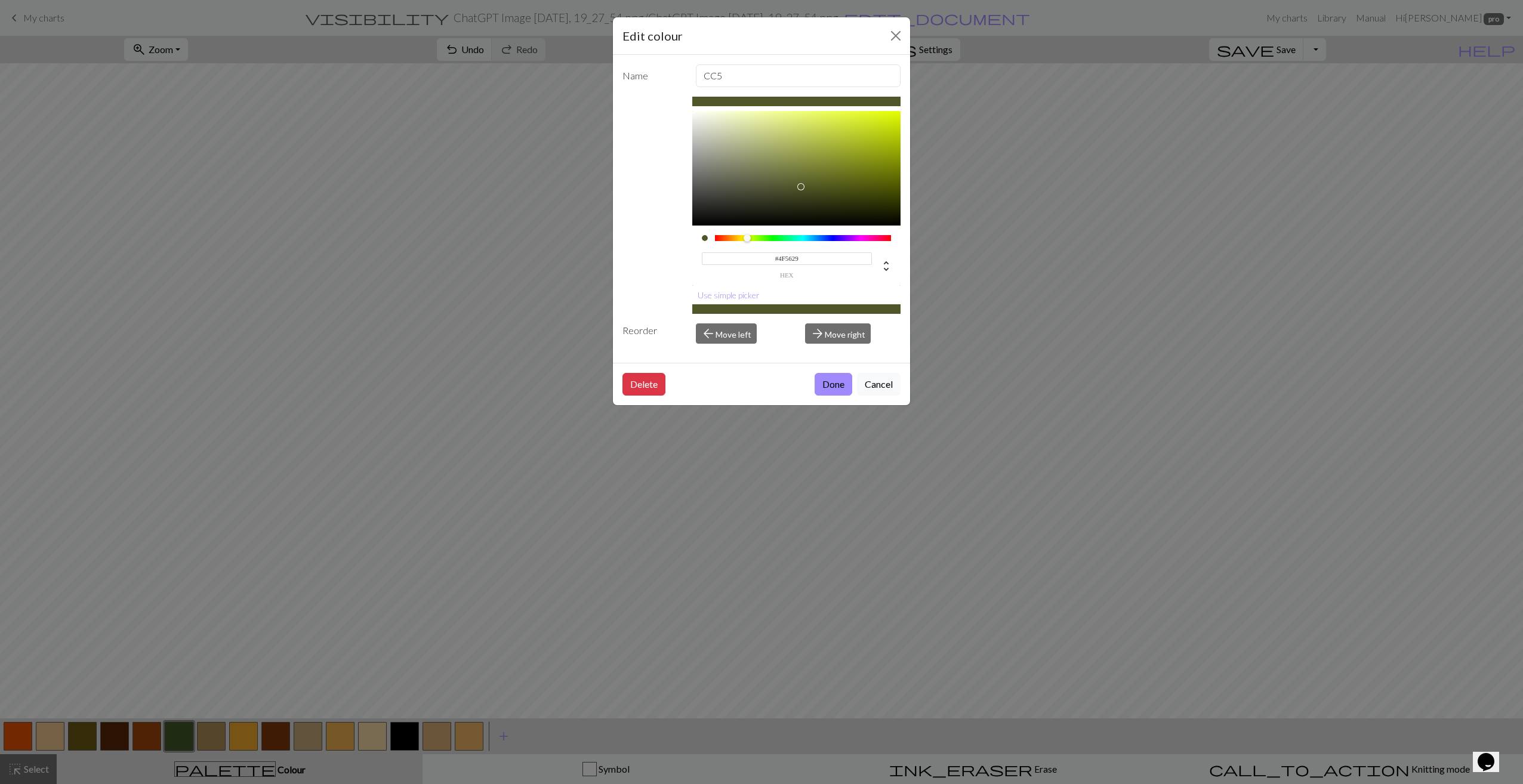
drag, startPoint x: 756, startPoint y: 240, endPoint x: 748, endPoint y: 240, distance: 8.0
click at [748, 240] on div at bounding box center [747, 238] width 7 height 7
type input "#99A765"
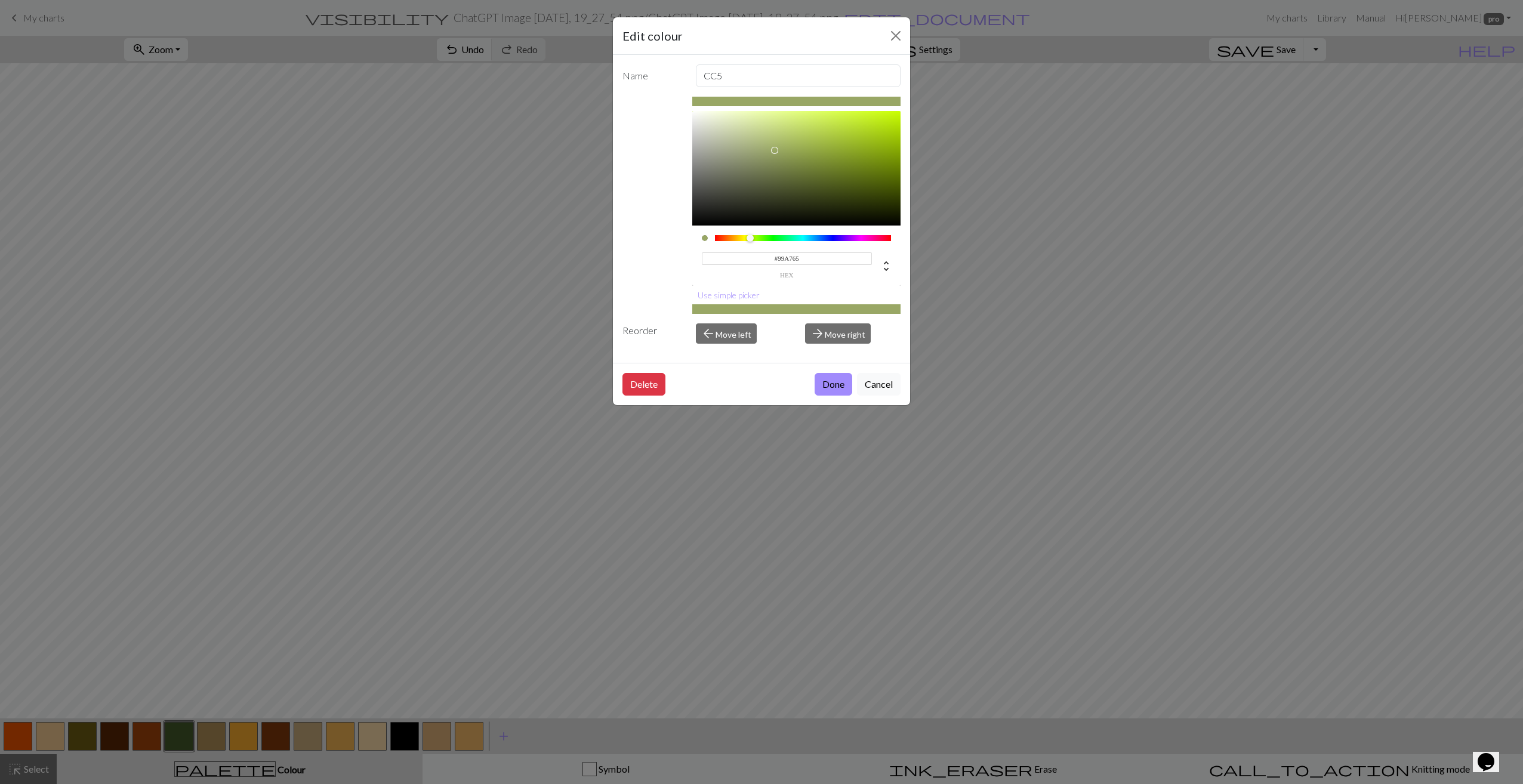
drag, startPoint x: 813, startPoint y: 167, endPoint x: 775, endPoint y: 151, distance: 41.2
click at [775, 151] on div at bounding box center [796, 168] width 209 height 115
click at [844, 385] on button "Done" at bounding box center [833, 384] width 37 height 23
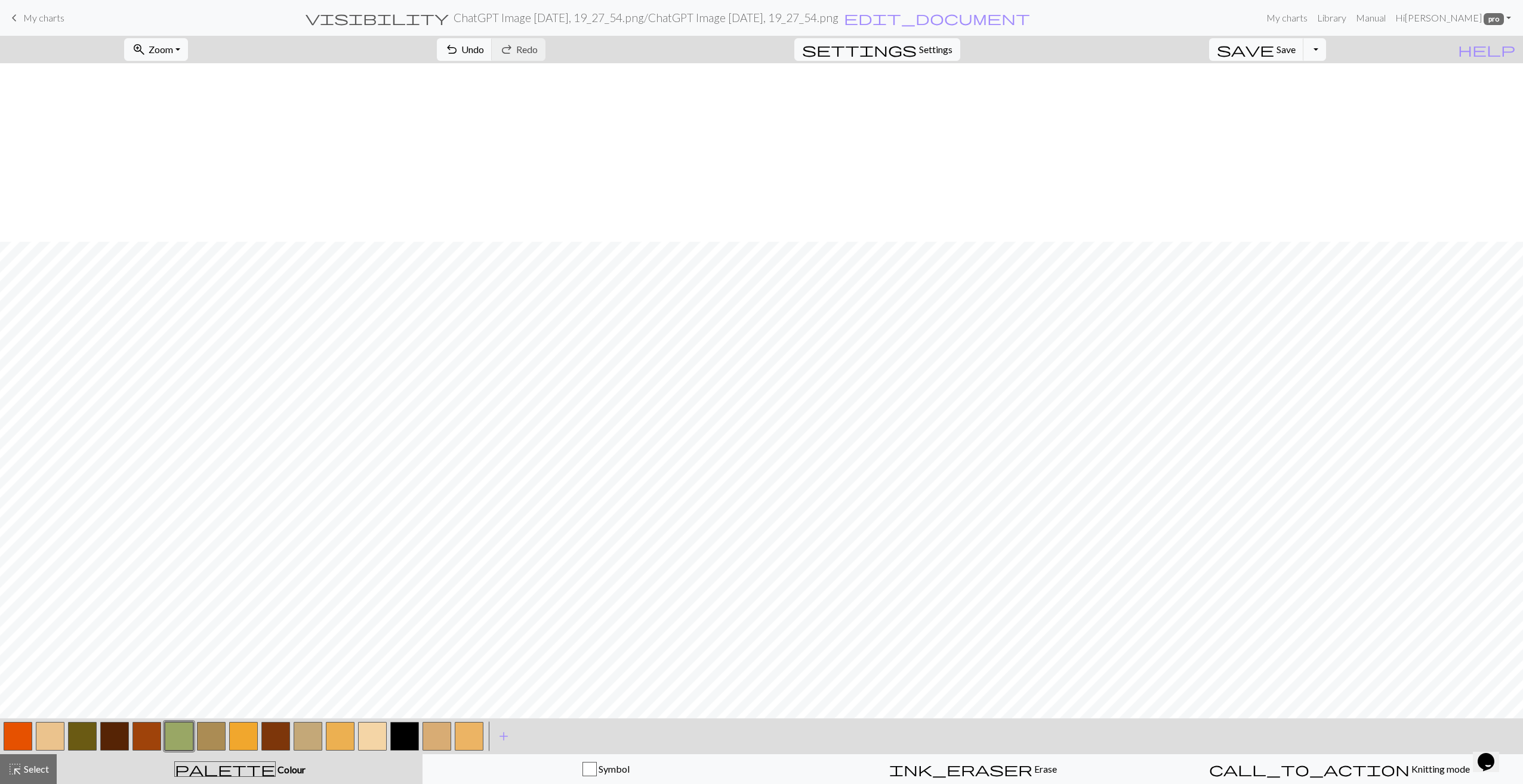
scroll to position [179, 0]
click at [176, 737] on button "button" at bounding box center [179, 735] width 29 height 29
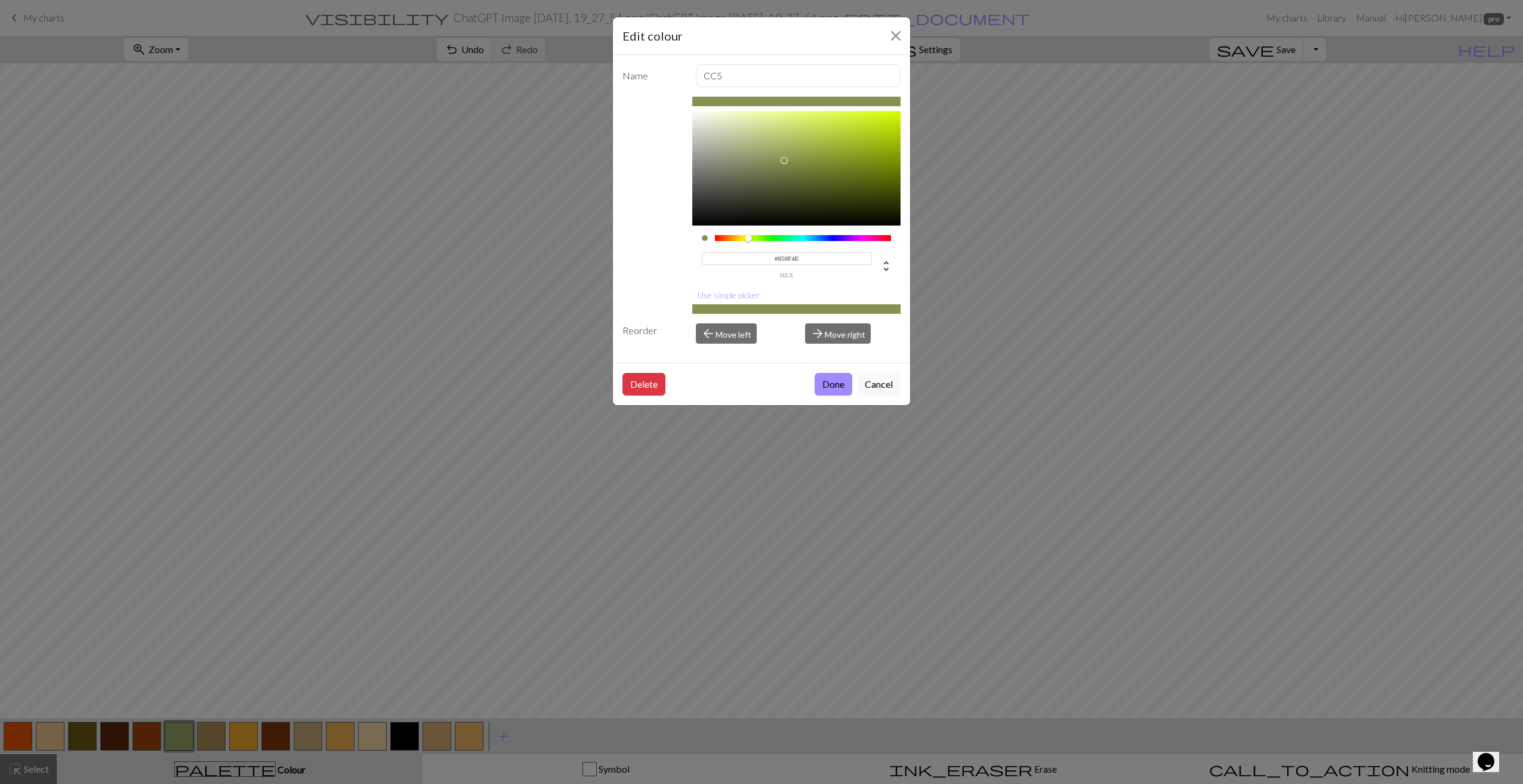
drag, startPoint x: 769, startPoint y: 151, endPoint x: 756, endPoint y: 196, distance: 46.8
click at [786, 161] on div at bounding box center [796, 168] width 209 height 115
drag, startPoint x: 746, startPoint y: 240, endPoint x: 739, endPoint y: 239, distance: 7.1
click at [739, 239] on div at bounding box center [739, 238] width 7 height 7
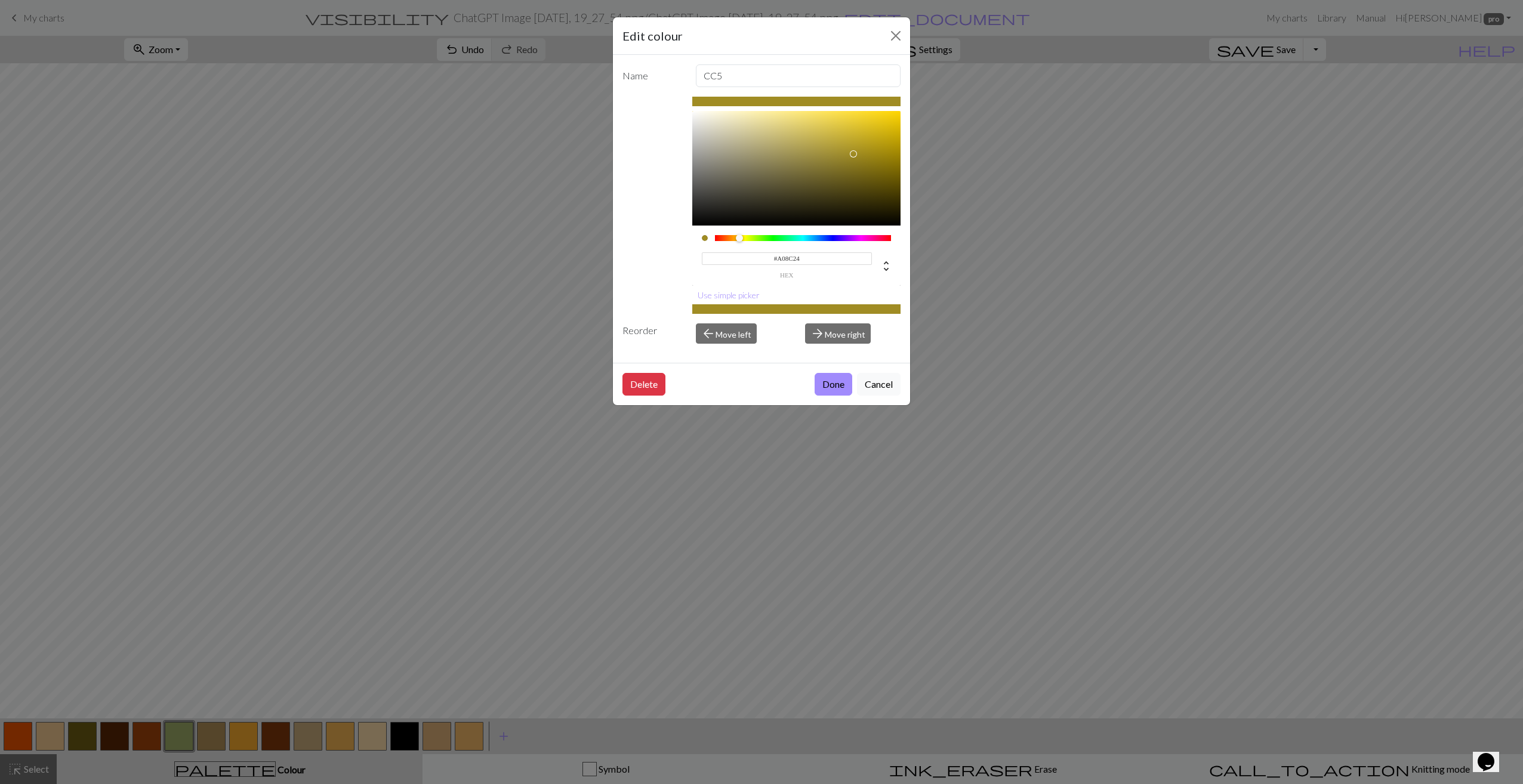
type input "#9F8B24"
drag, startPoint x: 802, startPoint y: 164, endPoint x: 854, endPoint y: 154, distance: 53.0
click at [854, 154] on div at bounding box center [796, 168] width 209 height 115
click at [828, 377] on button "Done" at bounding box center [833, 384] width 37 height 23
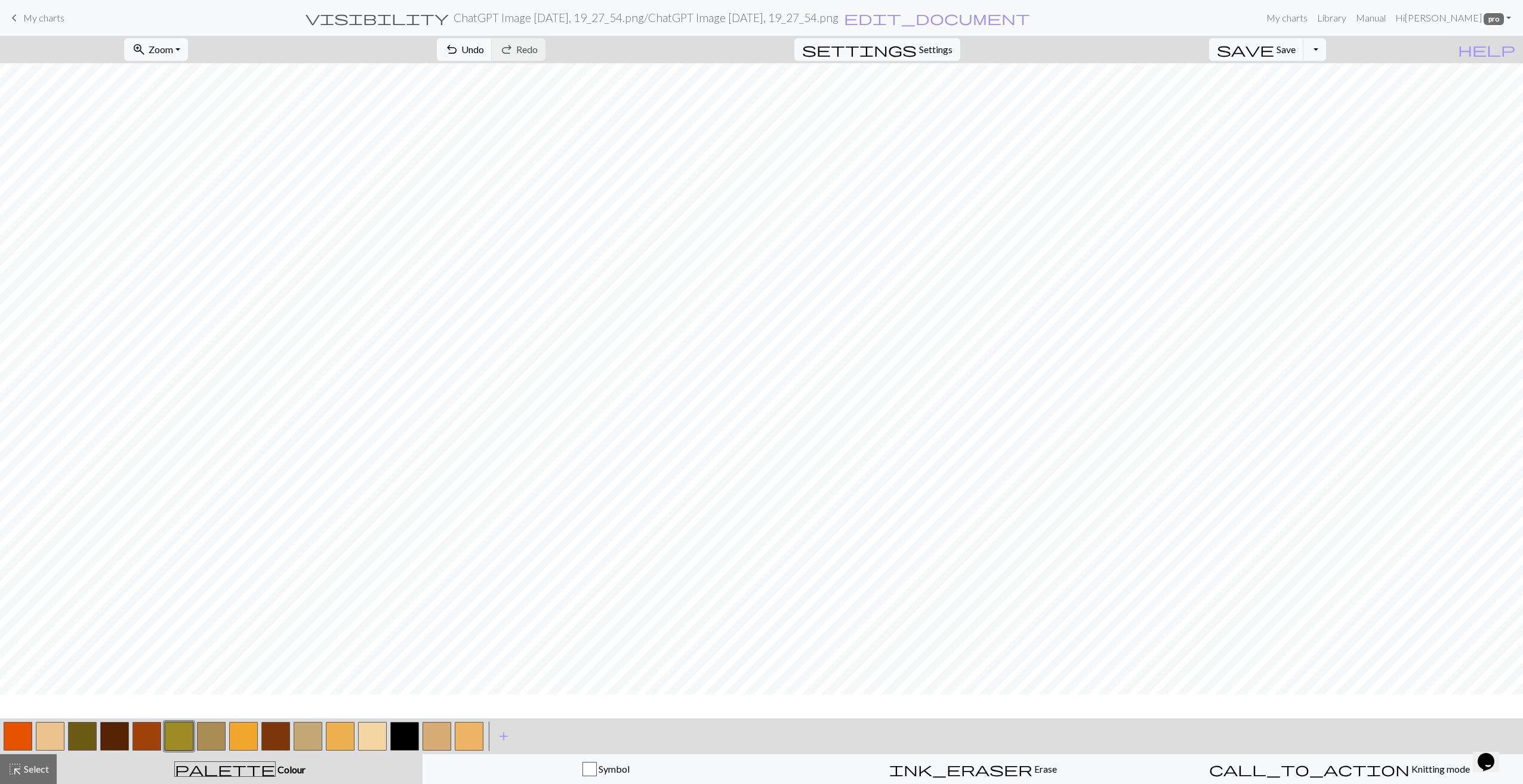
scroll to position [146, 0]
click at [77, 740] on button "button" at bounding box center [82, 735] width 29 height 29
click at [92, 737] on button "button" at bounding box center [82, 735] width 29 height 29
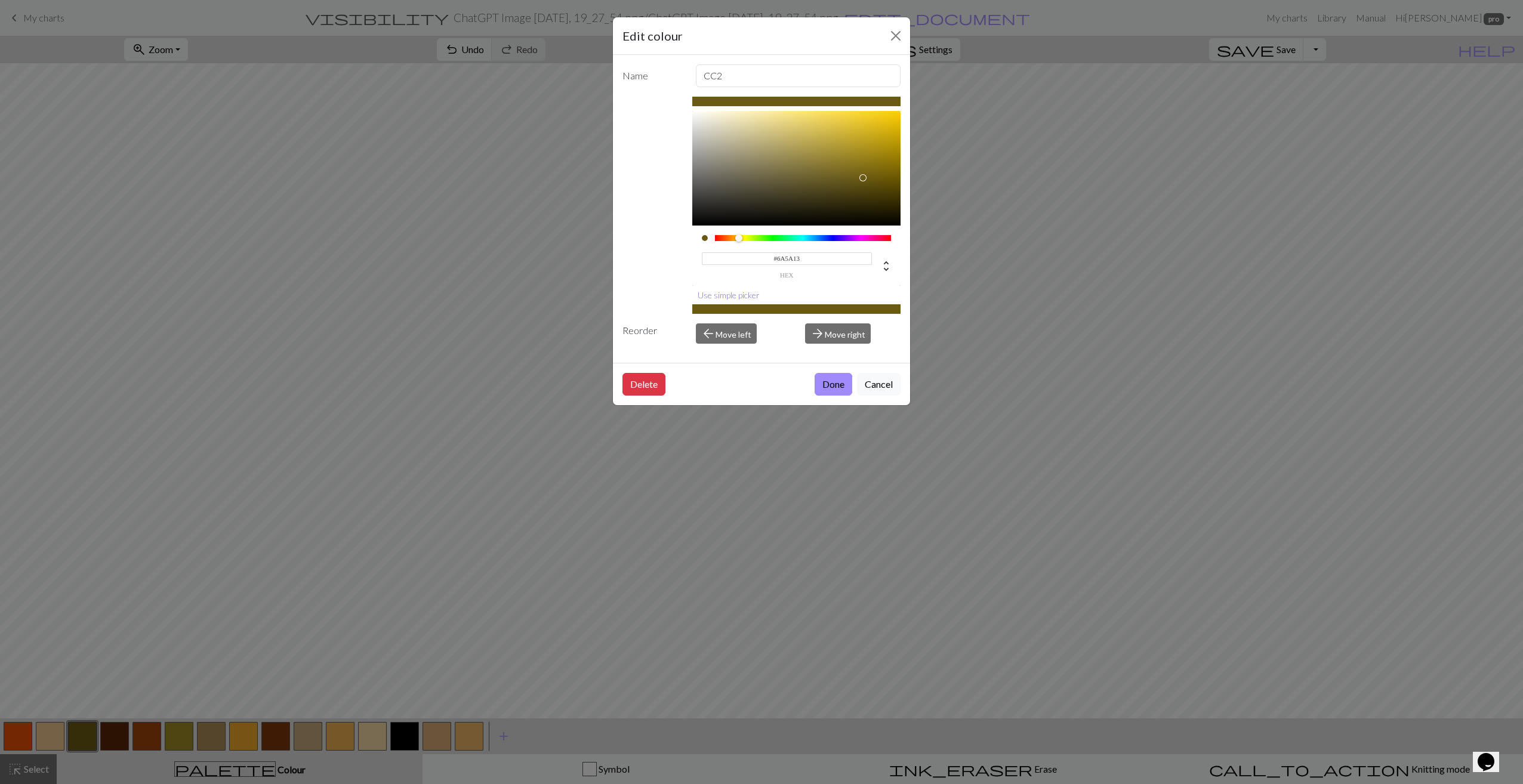
click at [749, 298] on button "Use simple picker" at bounding box center [728, 295] width 73 height 18
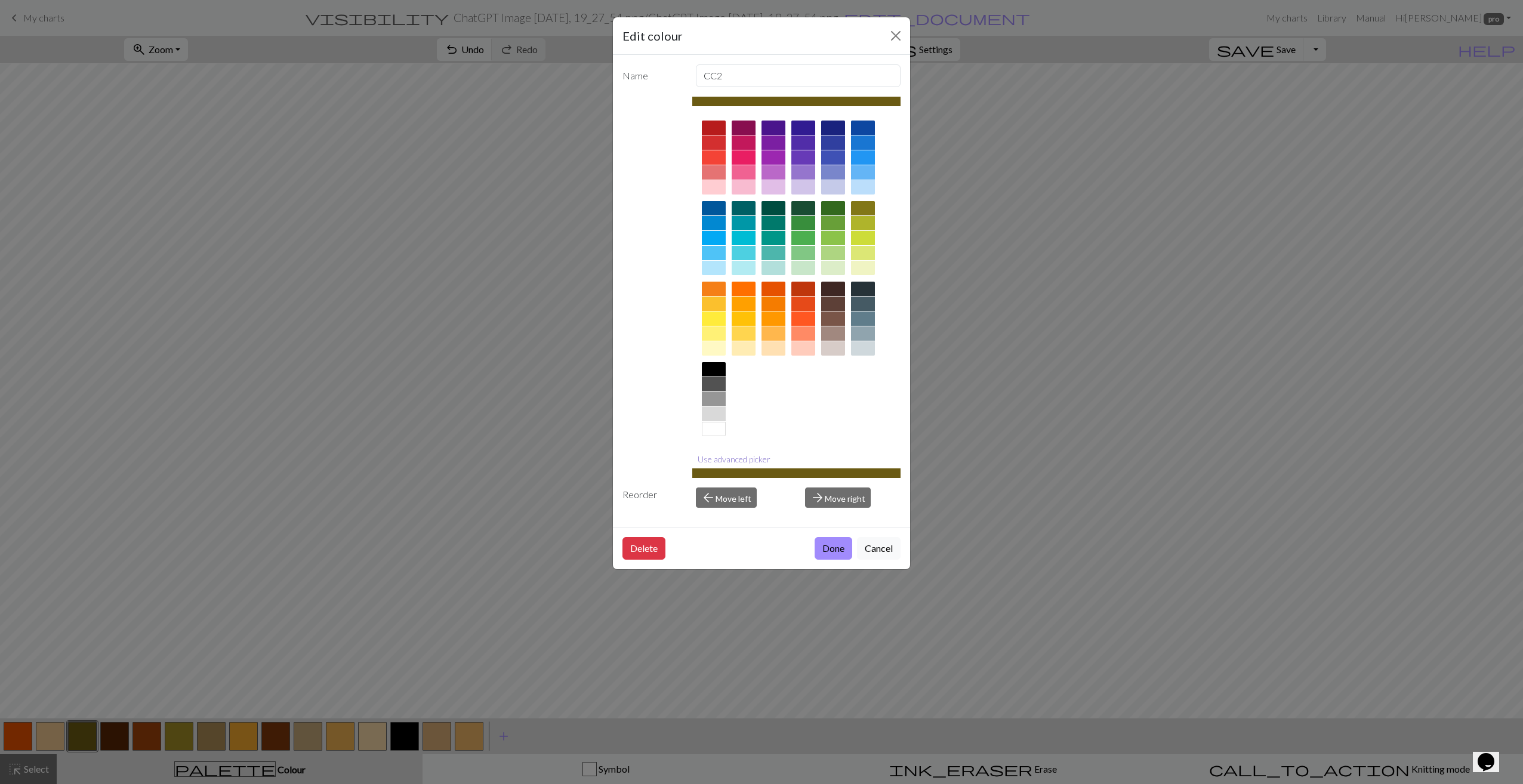
click at [745, 459] on button "Use advanced picker" at bounding box center [734, 459] width 84 height 18
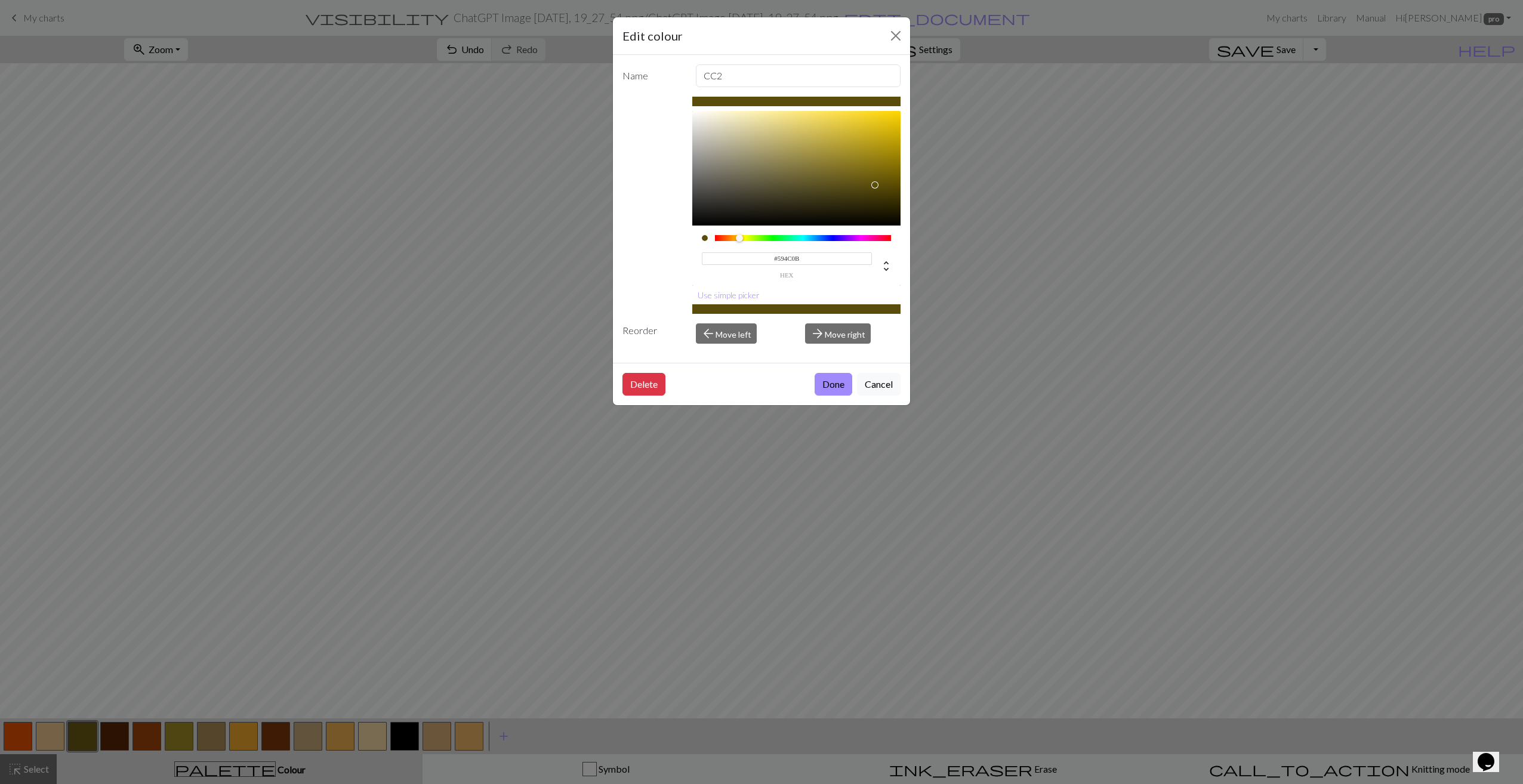
type input "#574A0A"
drag, startPoint x: 863, startPoint y: 178, endPoint x: 877, endPoint y: 186, distance: 16.1
click at [877, 186] on div at bounding box center [877, 186] width 7 height 7
click at [828, 389] on button "Done" at bounding box center [833, 384] width 37 height 23
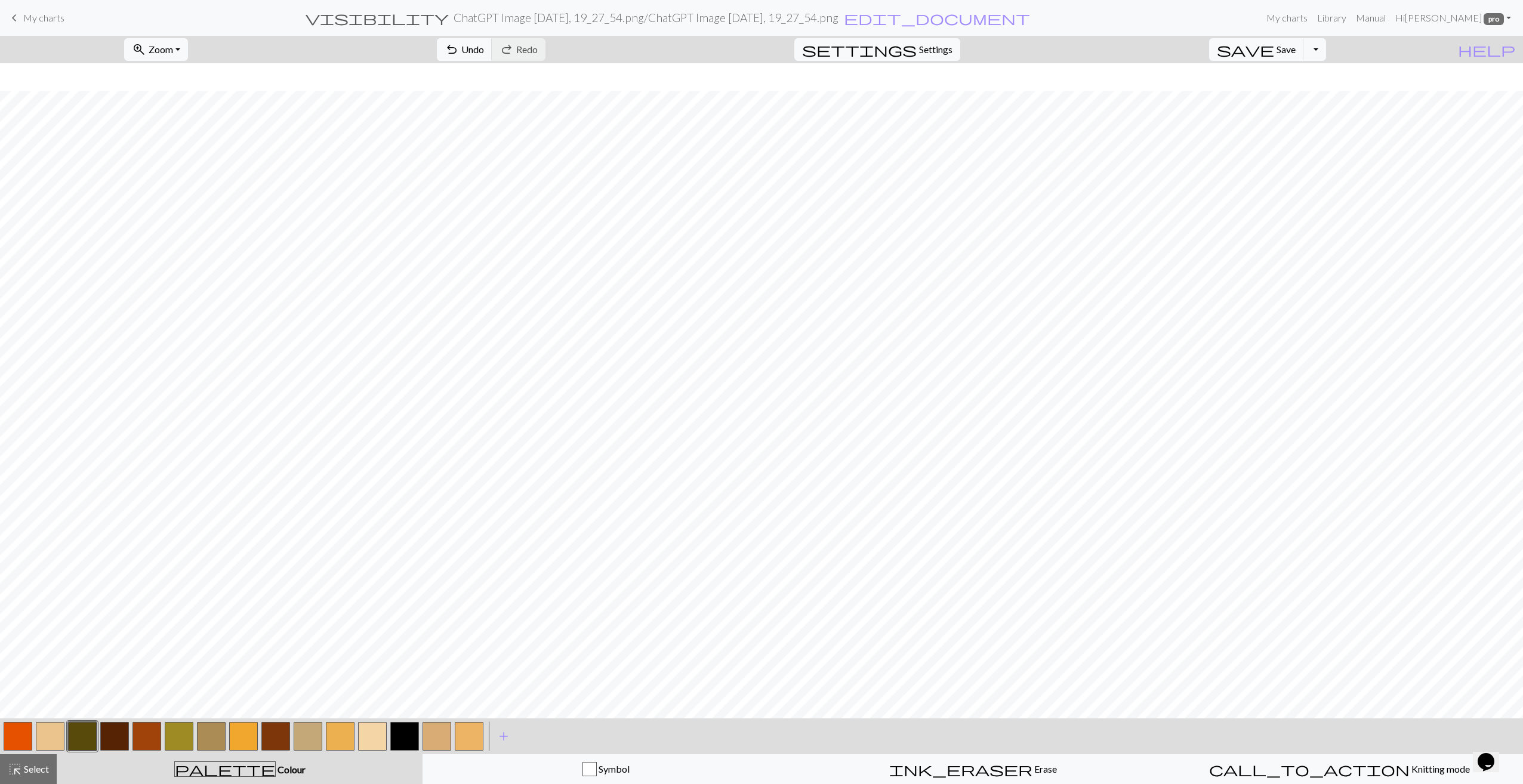
scroll to position [266, 0]
click at [113, 736] on button "button" at bounding box center [114, 735] width 29 height 29
click at [246, 741] on button "button" at bounding box center [243, 735] width 29 height 29
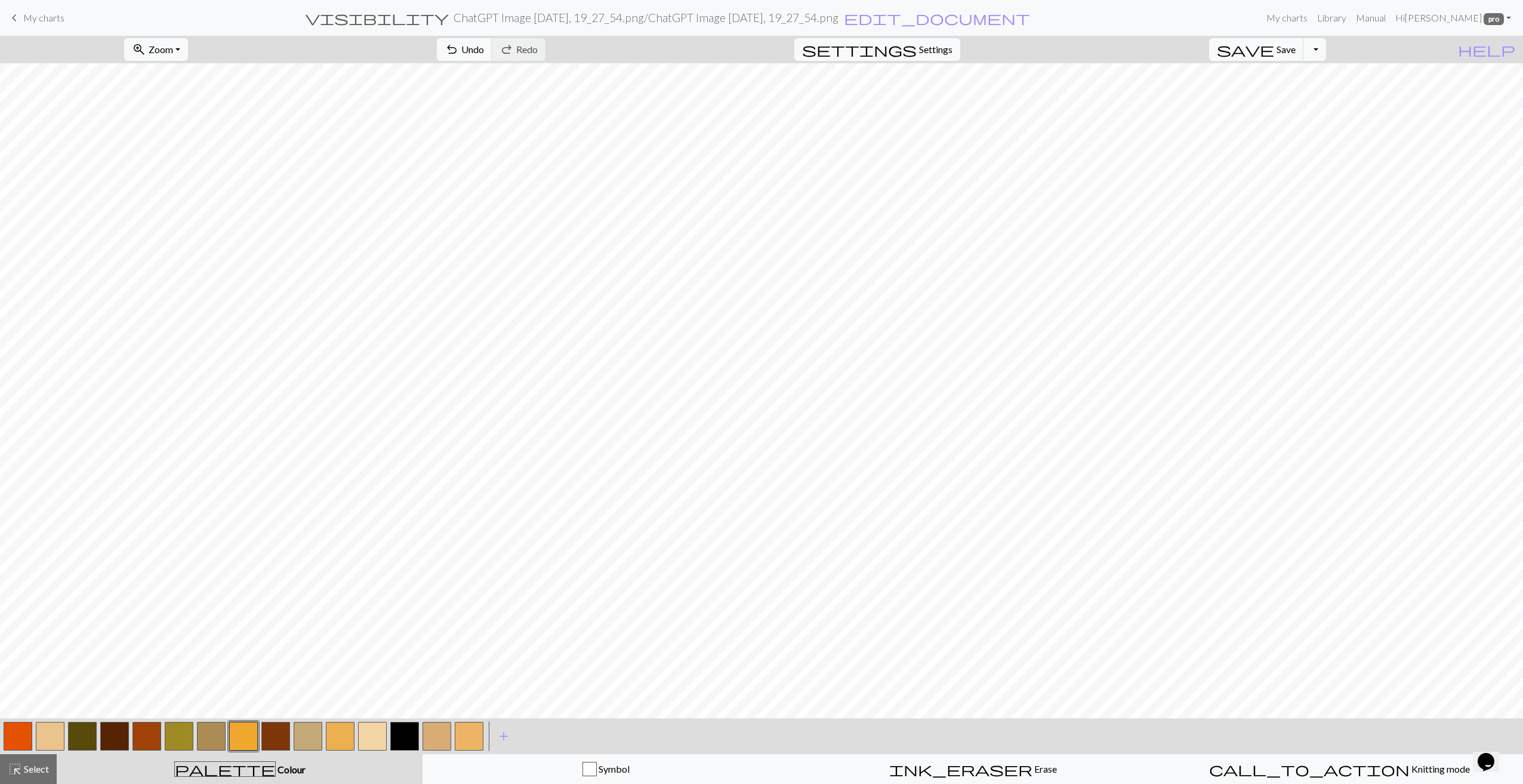
click at [80, 735] on button "button" at bounding box center [82, 735] width 29 height 29
click at [183, 739] on button "button" at bounding box center [179, 735] width 29 height 29
drag, startPoint x: 44, startPoint y: 738, endPoint x: 50, endPoint y: 731, distance: 9.2
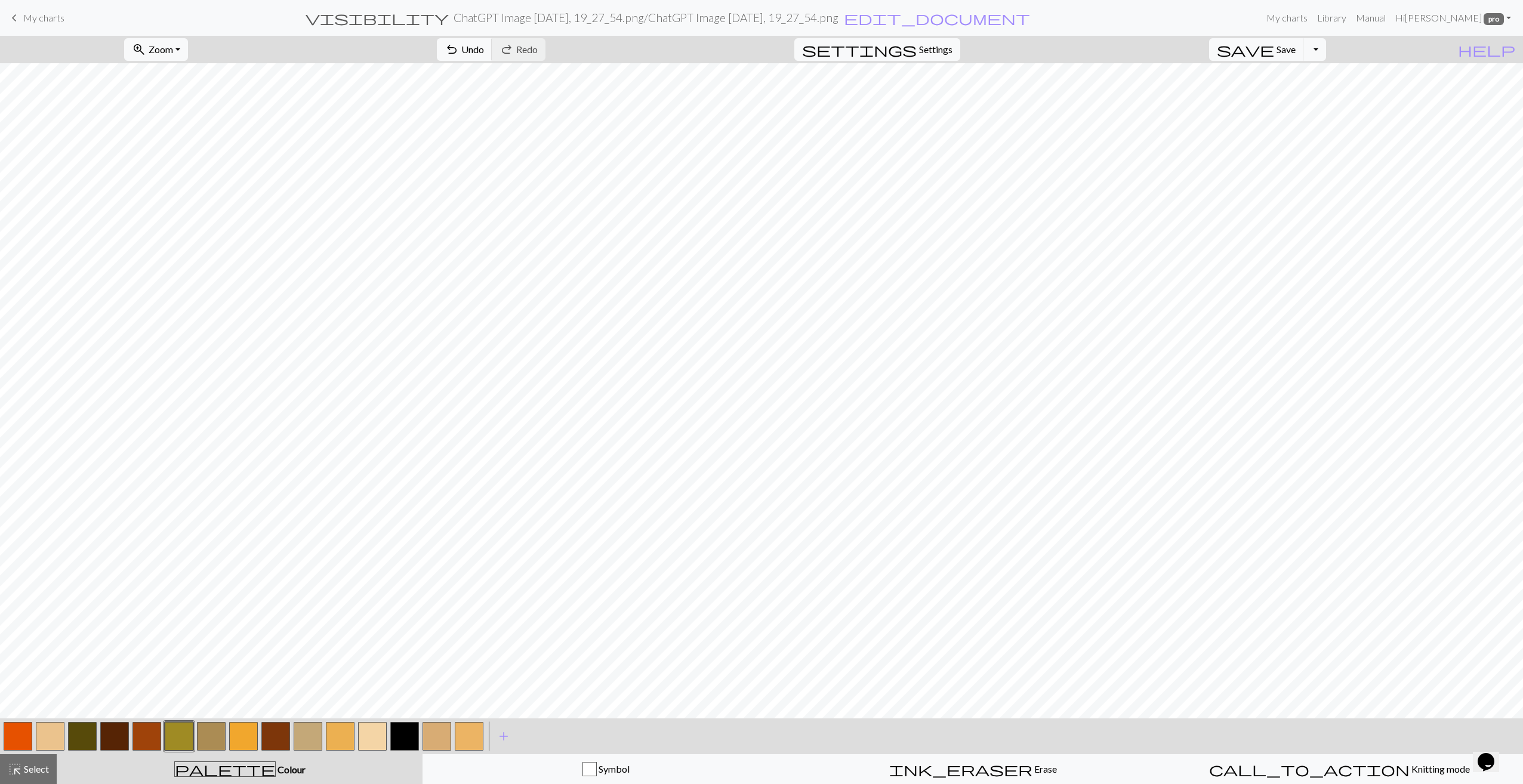
click at [44, 738] on button "button" at bounding box center [50, 735] width 29 height 29
click at [56, 735] on button "button" at bounding box center [50, 735] width 29 height 29
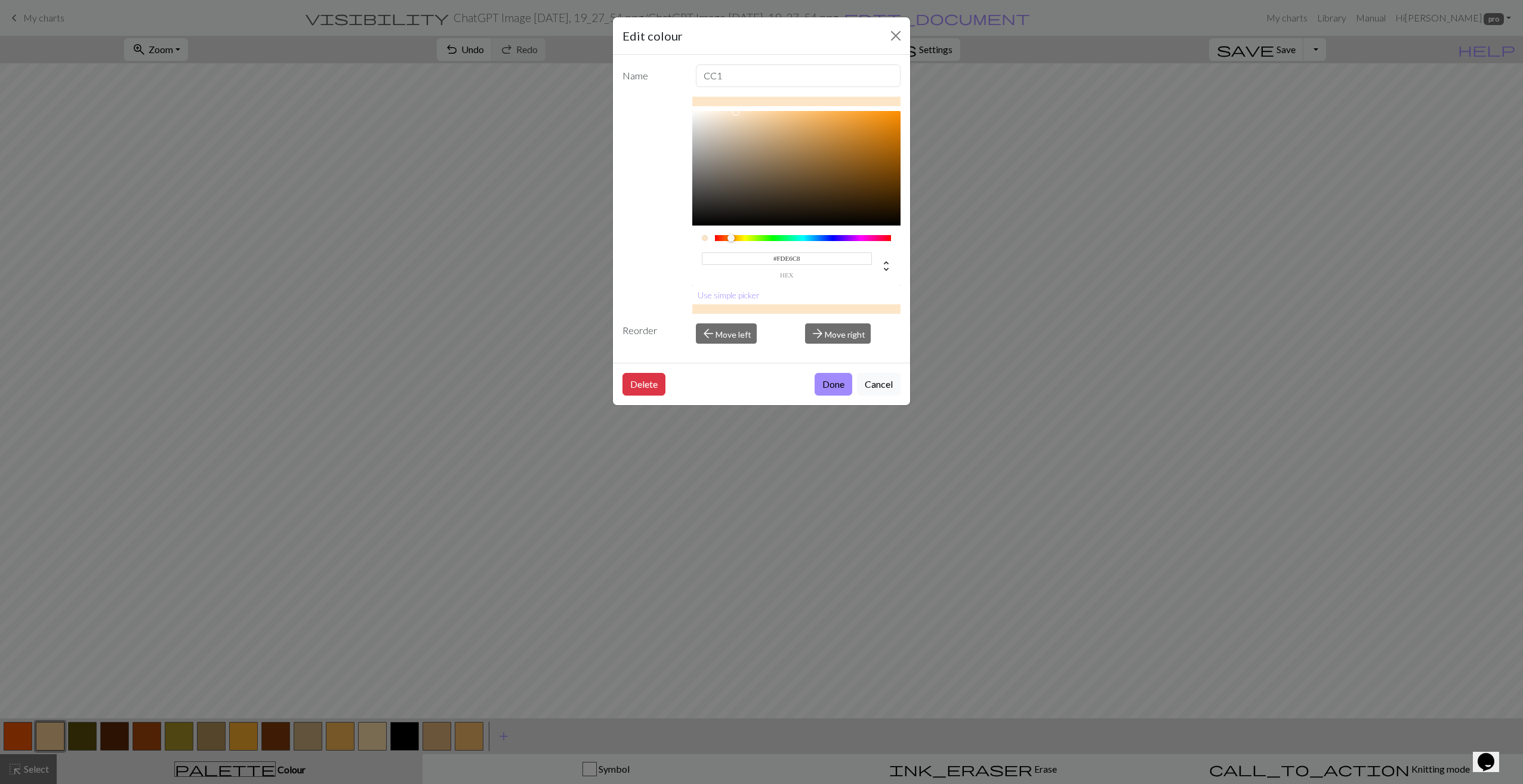
type input "#FEE7C9"
drag, startPoint x: 773, startPoint y: 119, endPoint x: 735, endPoint y: 111, distance: 38.8
click at [735, 111] on div at bounding box center [735, 111] width 7 height 7
click at [833, 383] on button "Done" at bounding box center [833, 384] width 37 height 23
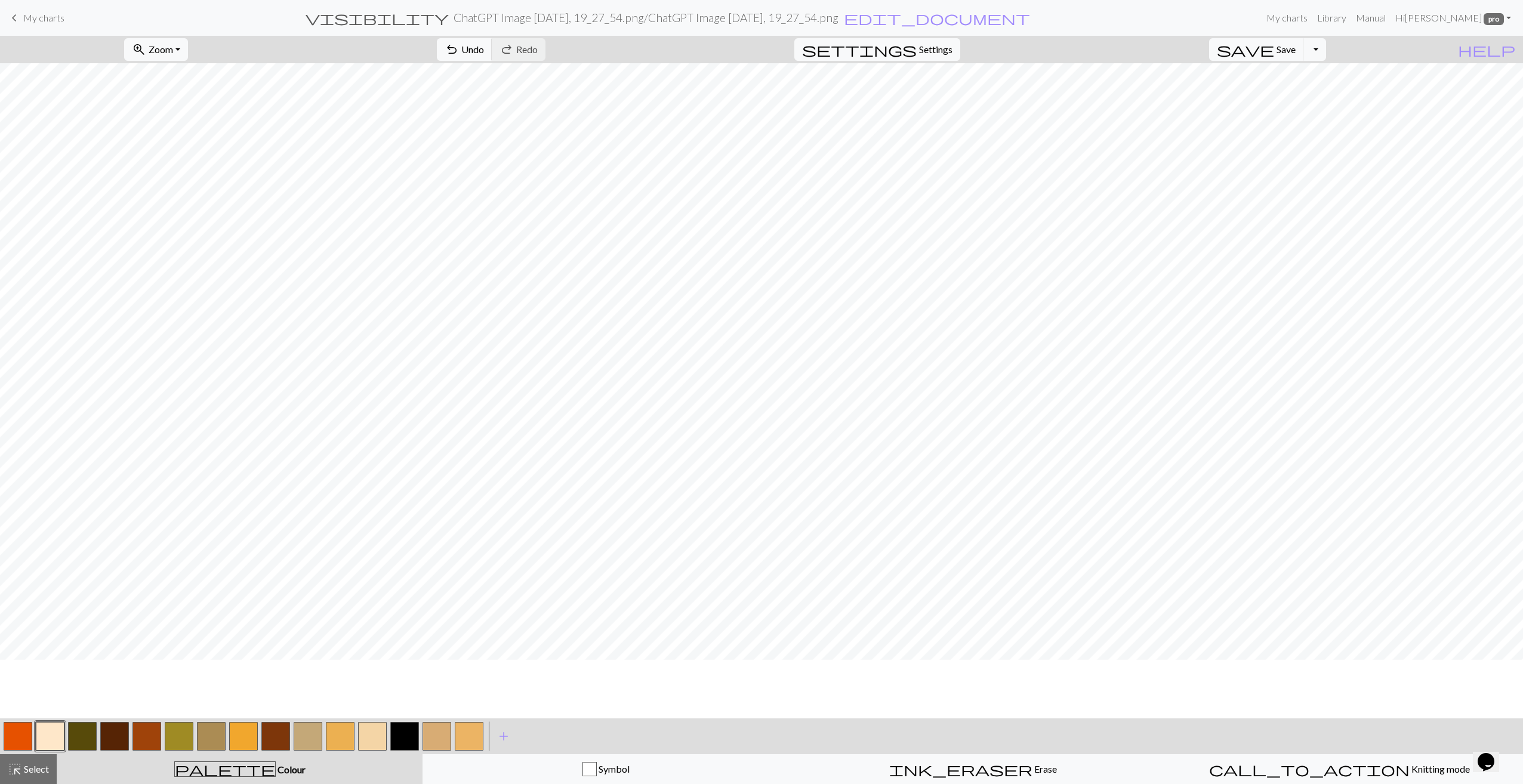
scroll to position [27, 0]
click at [237, 730] on button "button" at bounding box center [243, 735] width 29 height 29
click at [408, 732] on button "button" at bounding box center [404, 735] width 29 height 29
click at [459, 49] on span "undo" at bounding box center [451, 49] width 14 height 17
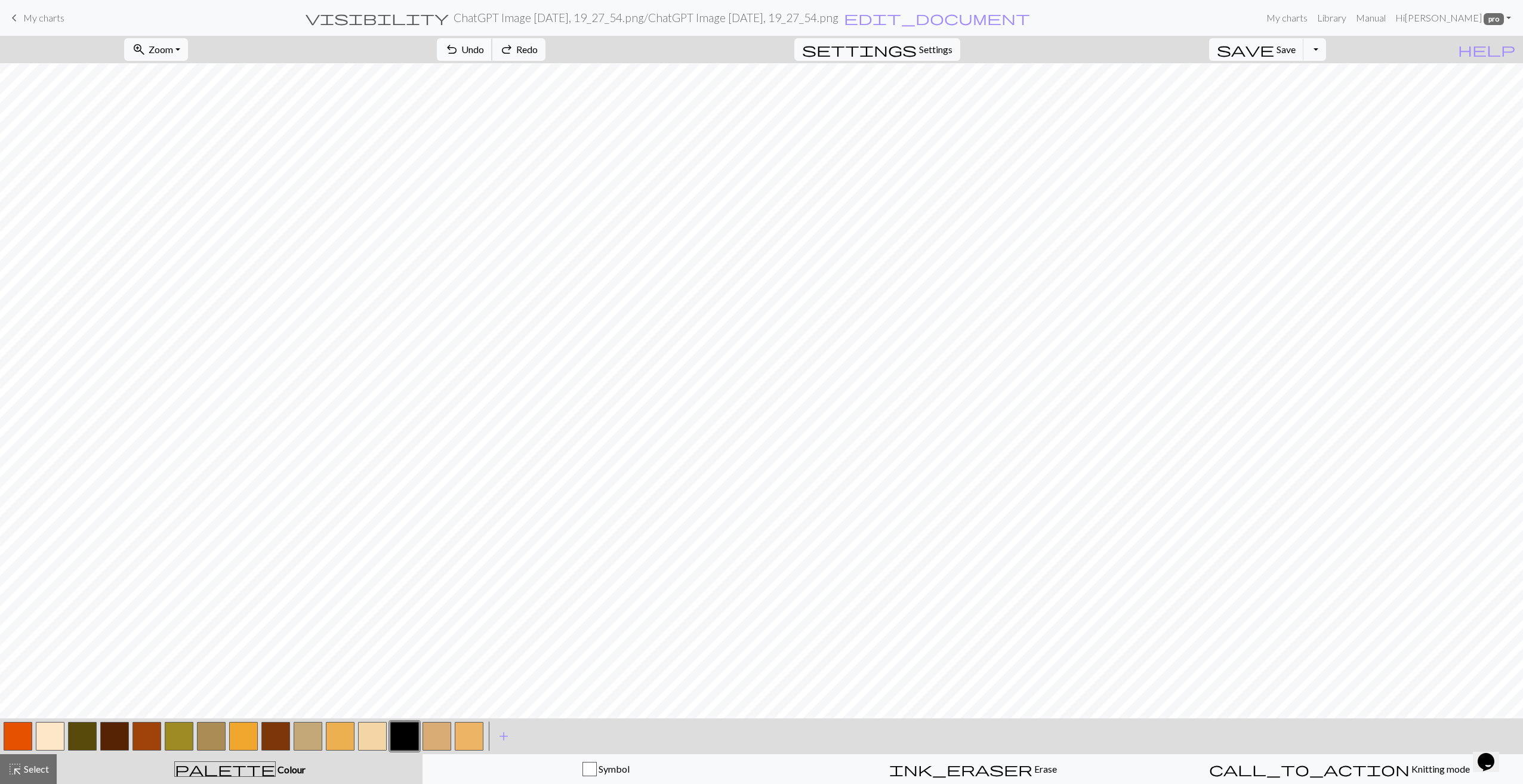
click at [459, 49] on span "undo" at bounding box center [451, 49] width 14 height 17
click at [484, 45] on span "Undo" at bounding box center [472, 49] width 23 height 11
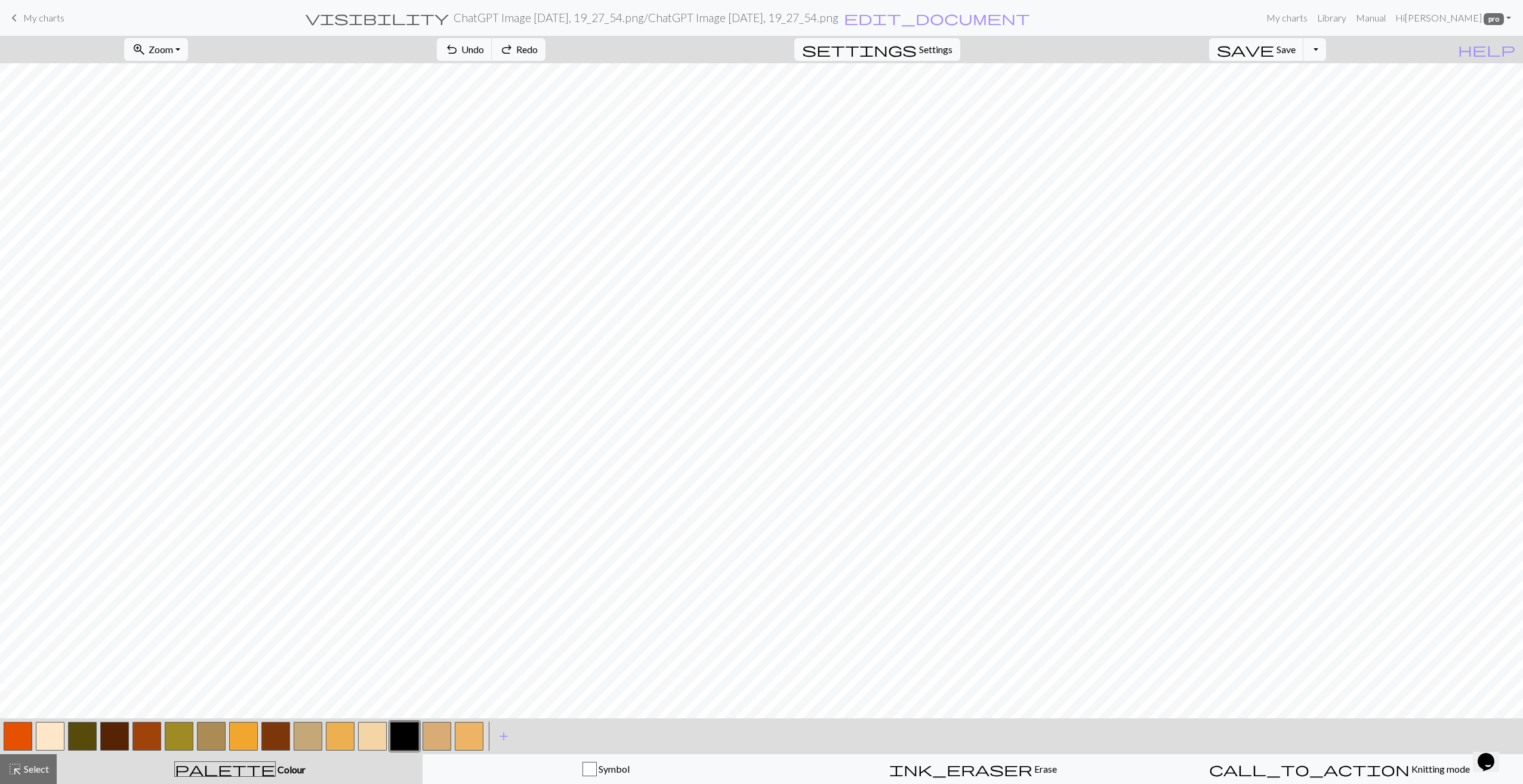
click at [118, 733] on button "button" at bounding box center [114, 735] width 29 height 29
click at [89, 733] on button "button" at bounding box center [82, 735] width 29 height 29
click at [42, 734] on button "button" at bounding box center [50, 735] width 29 height 29
click at [953, 46] on span "Settings" at bounding box center [935, 49] width 33 height 14
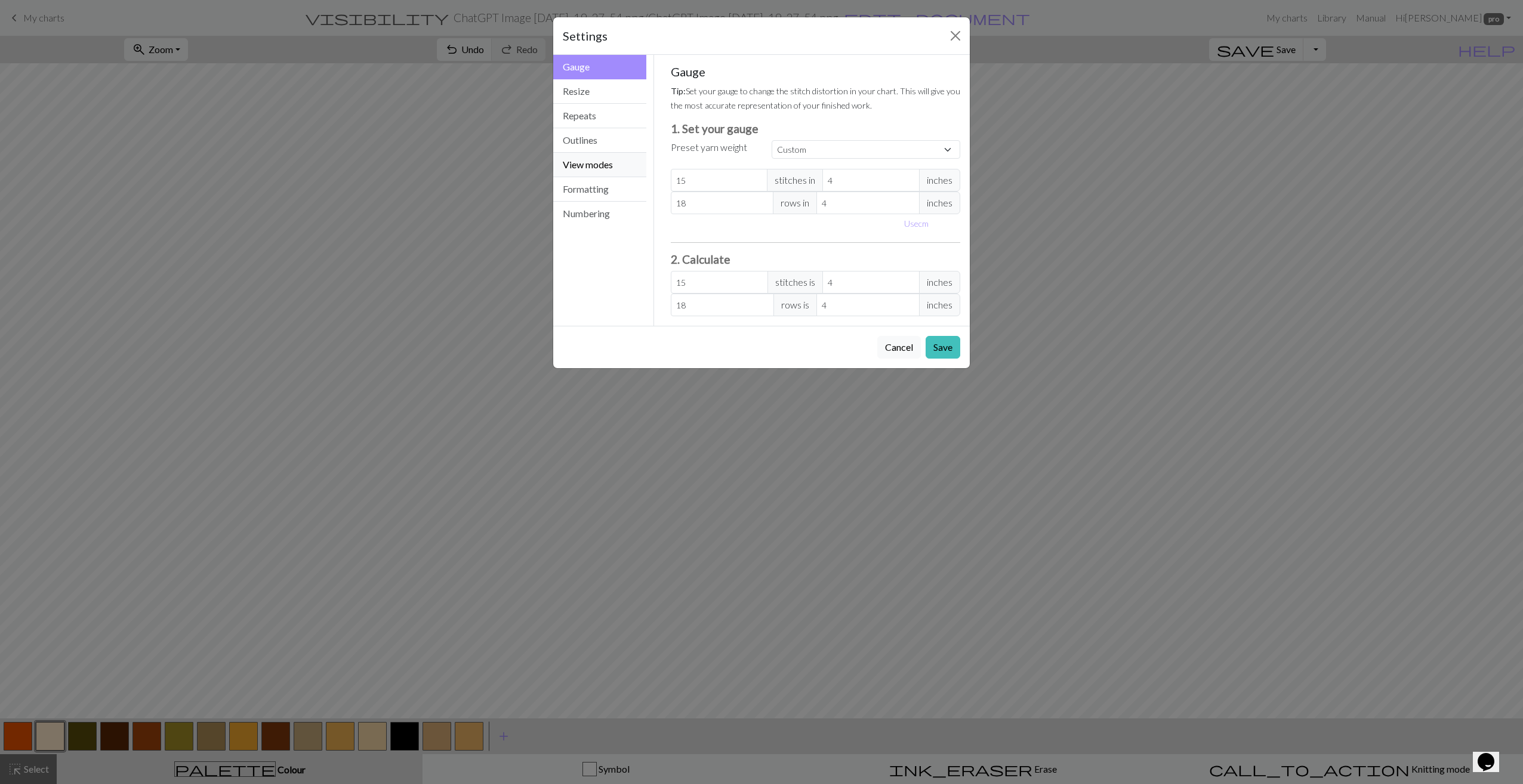
click at [596, 166] on button "View modes" at bounding box center [600, 165] width 93 height 25
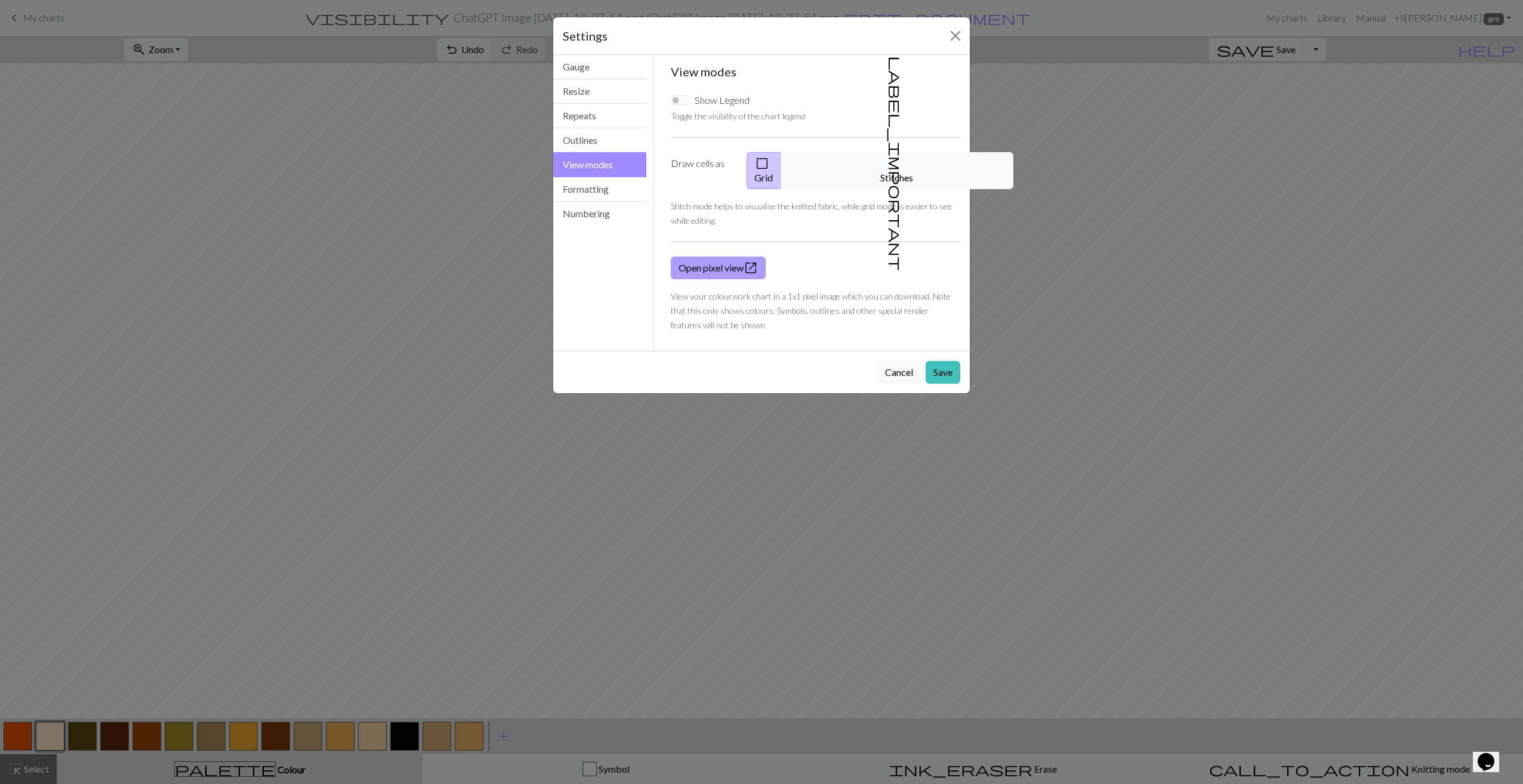
click at [694, 256] on link "Open pixel view open_in_new" at bounding box center [718, 267] width 95 height 23
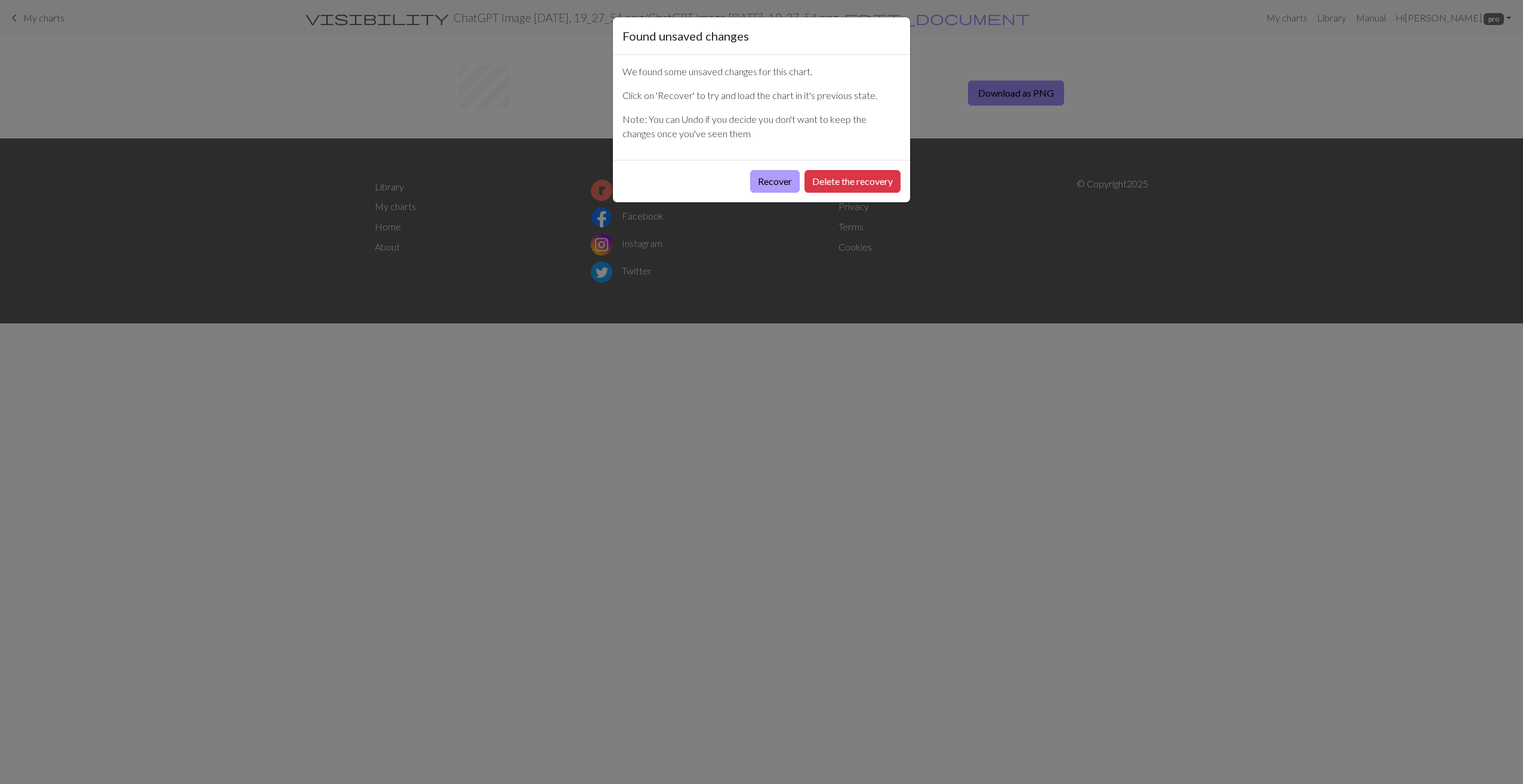
click at [790, 181] on button "Recover" at bounding box center [775, 182] width 49 height 23
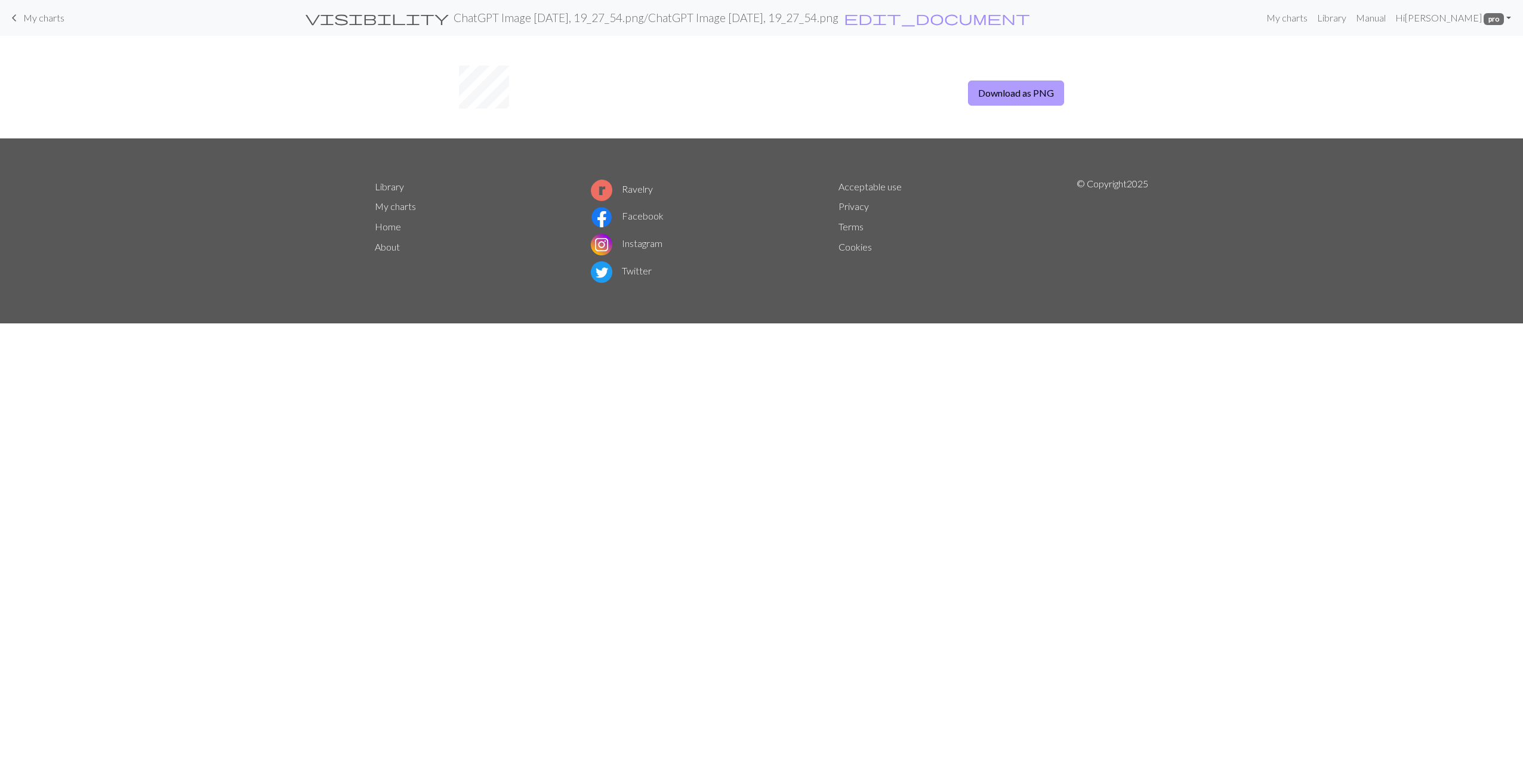
click at [1039, 96] on button "Download as PNG" at bounding box center [1016, 93] width 96 height 25
click at [772, 96] on div "Download as PNG" at bounding box center [761, 87] width 1523 height 103
click at [925, 20] on span "edit_document" at bounding box center [936, 18] width 186 height 17
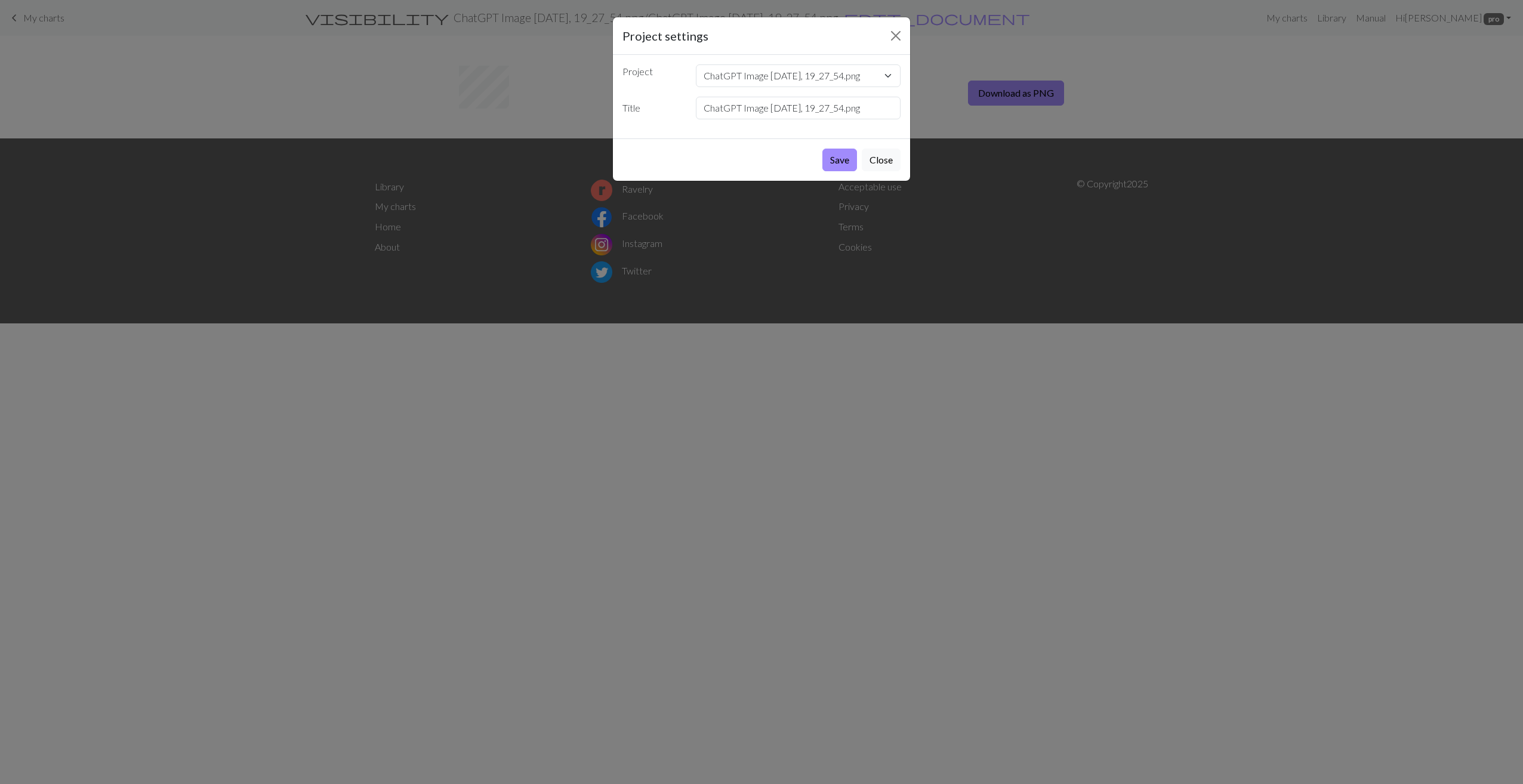
click at [532, 56] on div "Project settings Project ChatGPT Image 29 sept. 2025, 19_27_54.png Toad file_00…" at bounding box center [761, 392] width 1523 height 784
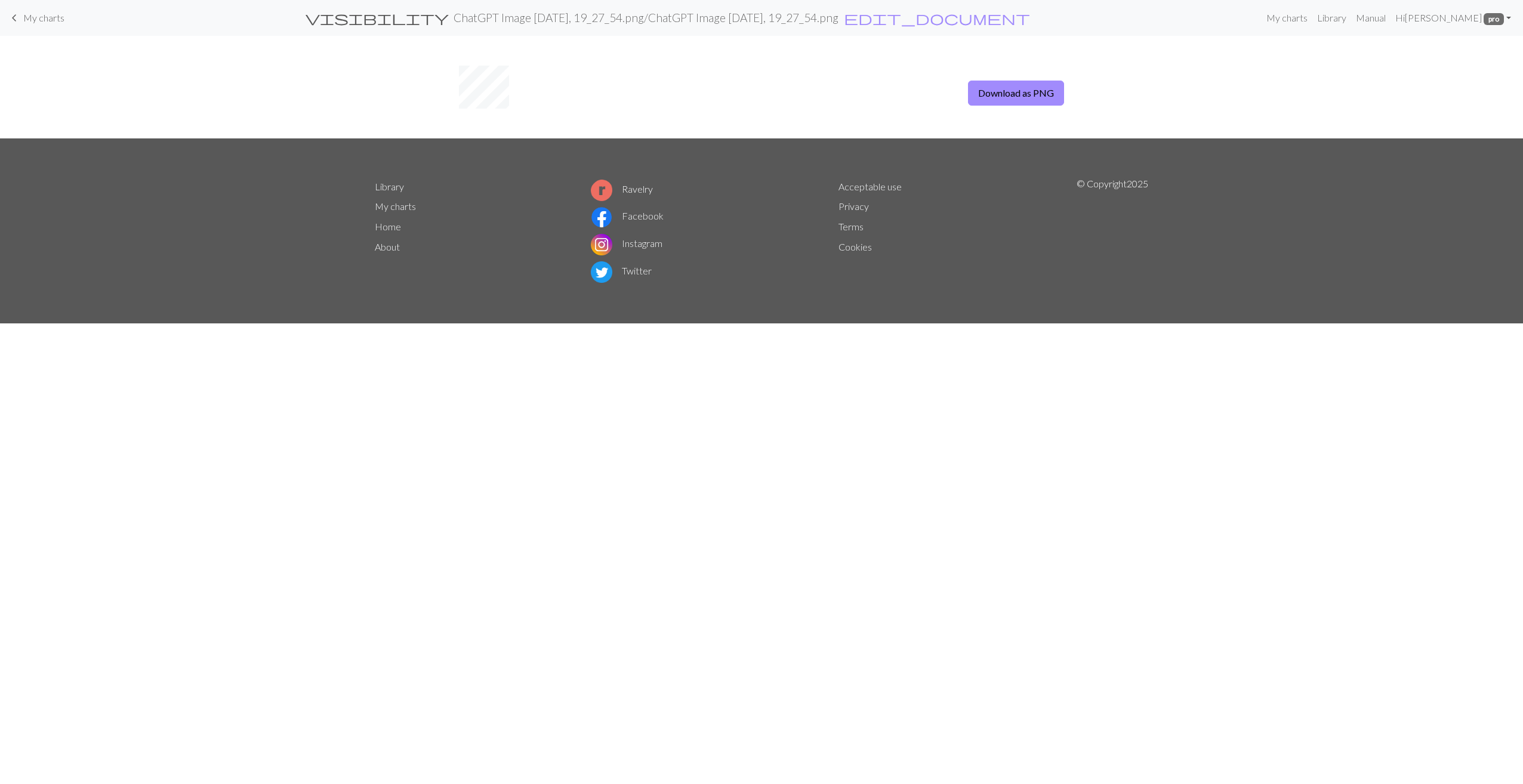
click at [15, 22] on span "keyboard_arrow_left" at bounding box center [14, 18] width 14 height 17
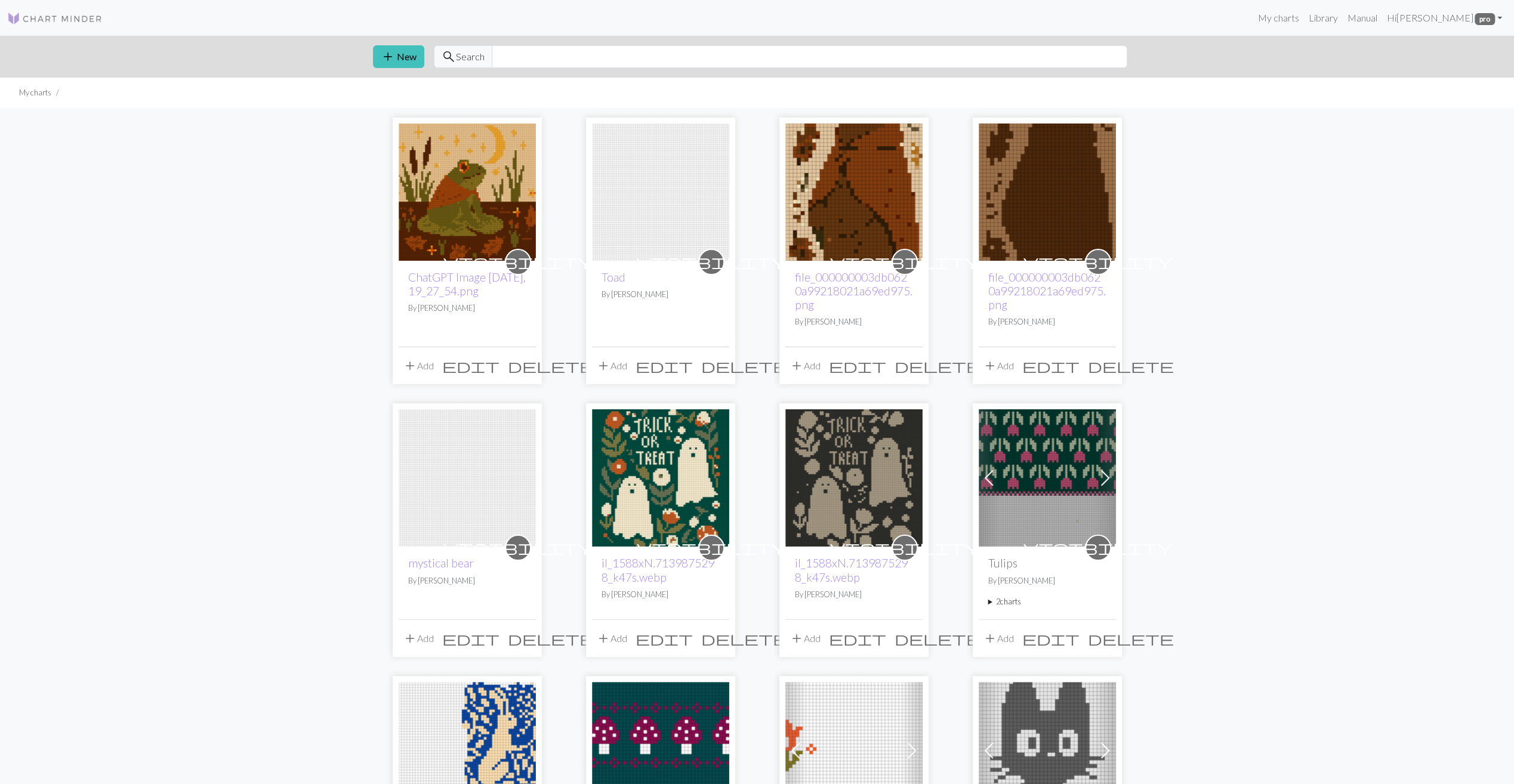
click at [460, 208] on img at bounding box center [467, 191] width 137 height 137
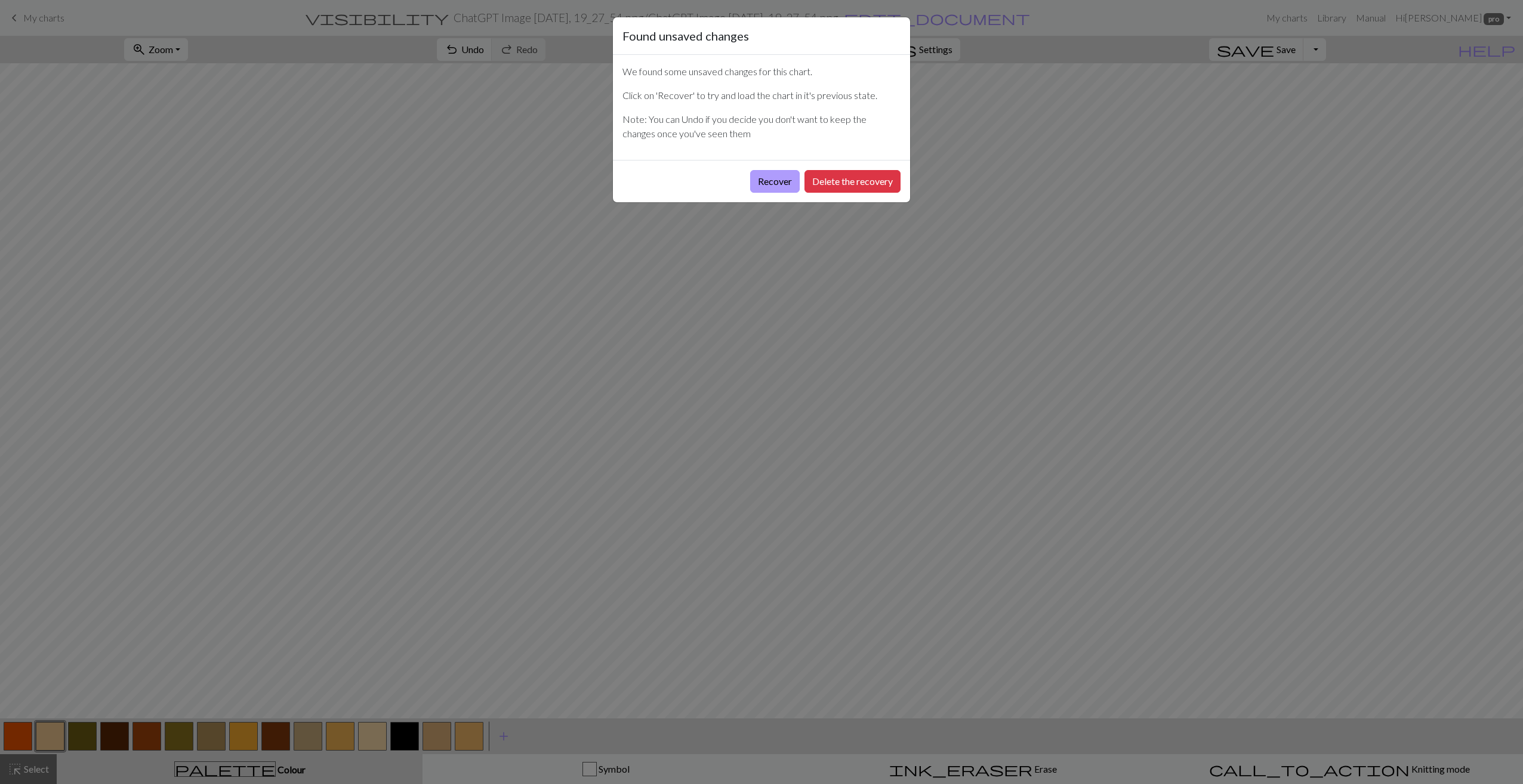
click at [782, 182] on button "Recover" at bounding box center [775, 182] width 49 height 23
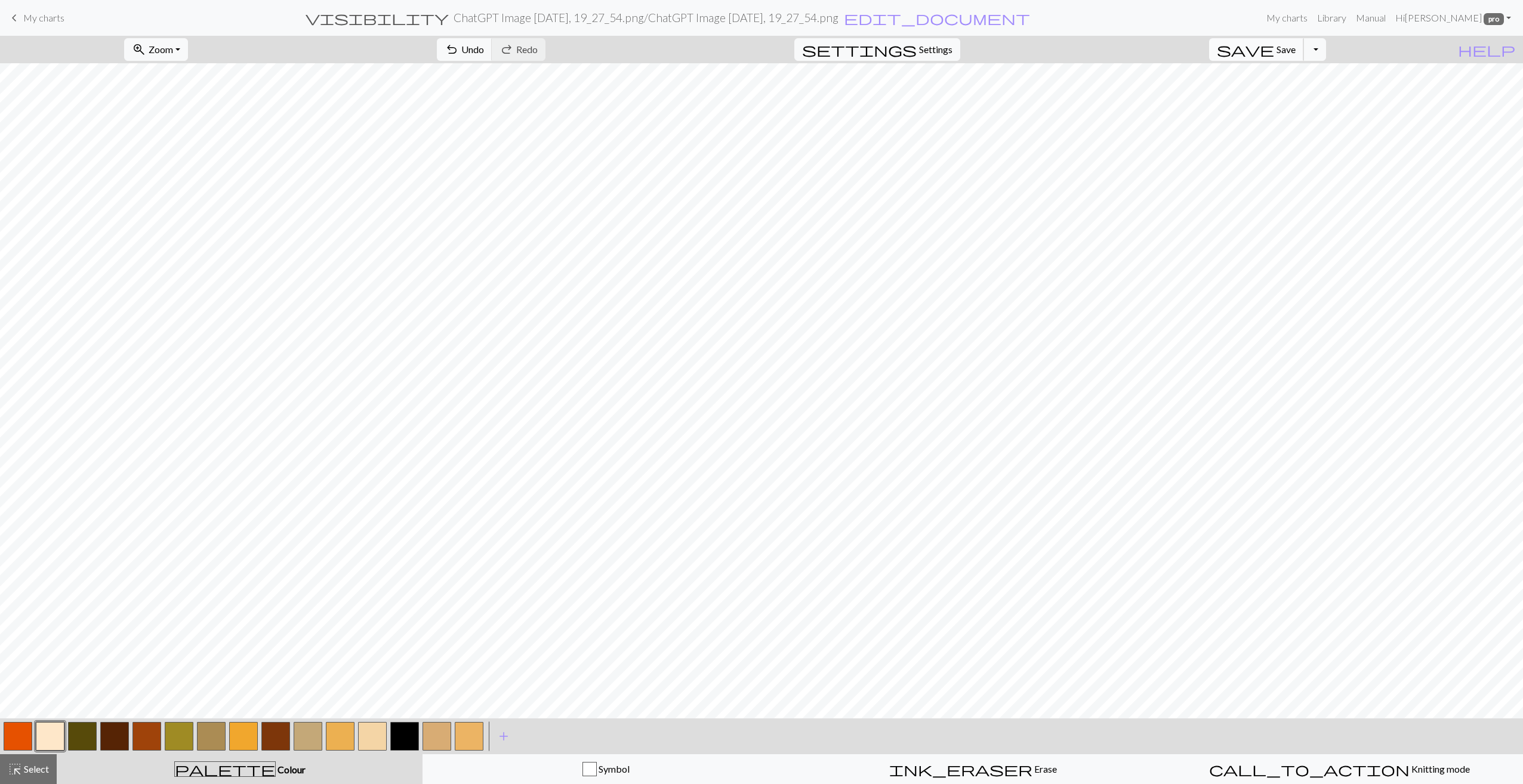
click at [1296, 51] on span "Save" at bounding box center [1286, 49] width 19 height 11
click at [1326, 50] on button "Toggle Dropdown" at bounding box center [1315, 49] width 23 height 23
click at [1308, 94] on button "save_alt Download" at bounding box center [1227, 94] width 197 height 19
click at [739, 37] on button "Download" at bounding box center [732, 39] width 58 height 23
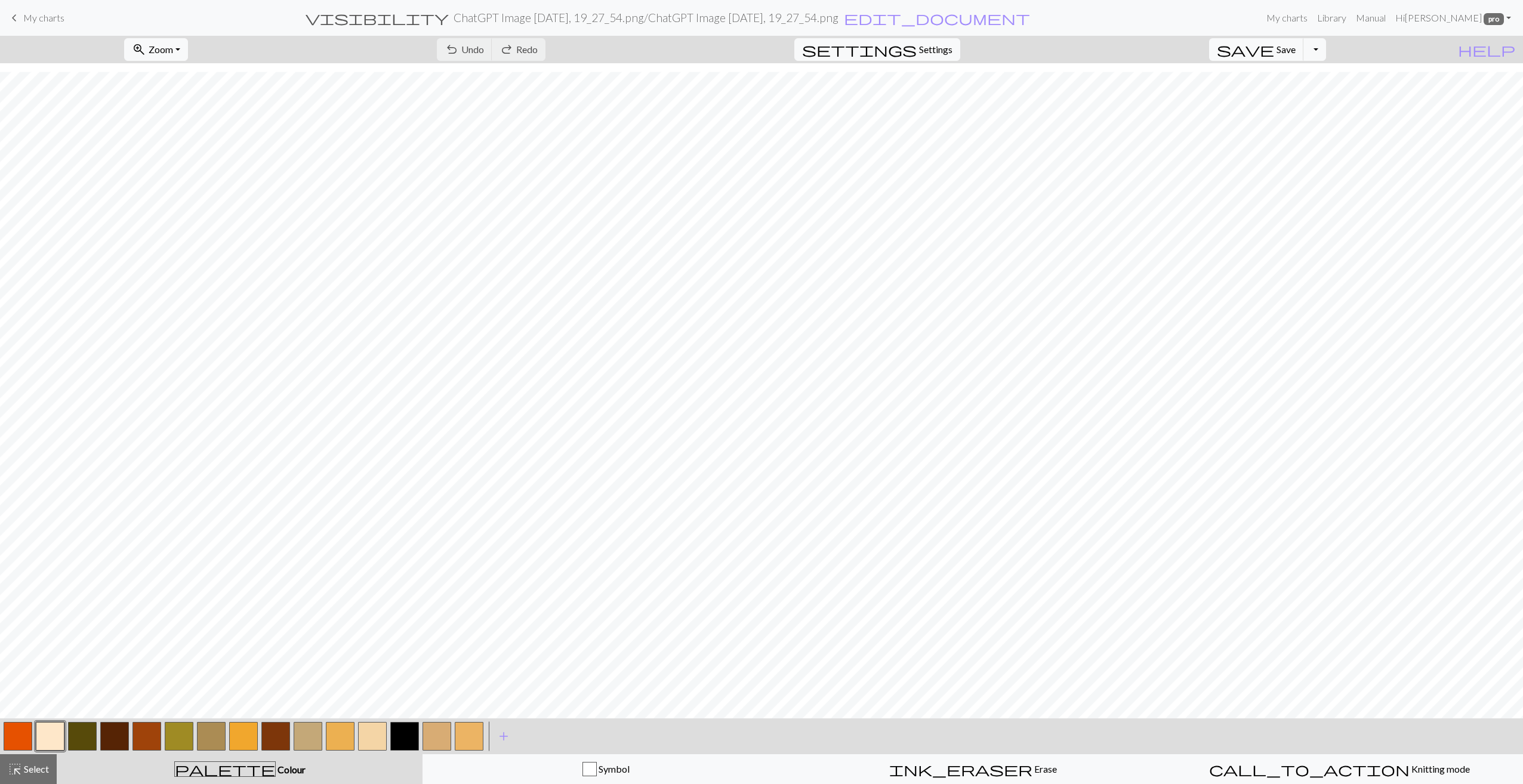
click at [76, 738] on button "button" at bounding box center [82, 735] width 29 height 29
click at [149, 735] on button "button" at bounding box center [146, 735] width 29 height 29
click at [280, 732] on button "button" at bounding box center [275, 735] width 29 height 29
click at [115, 734] on button "button" at bounding box center [114, 735] width 29 height 29
click at [83, 733] on button "button" at bounding box center [82, 735] width 29 height 29
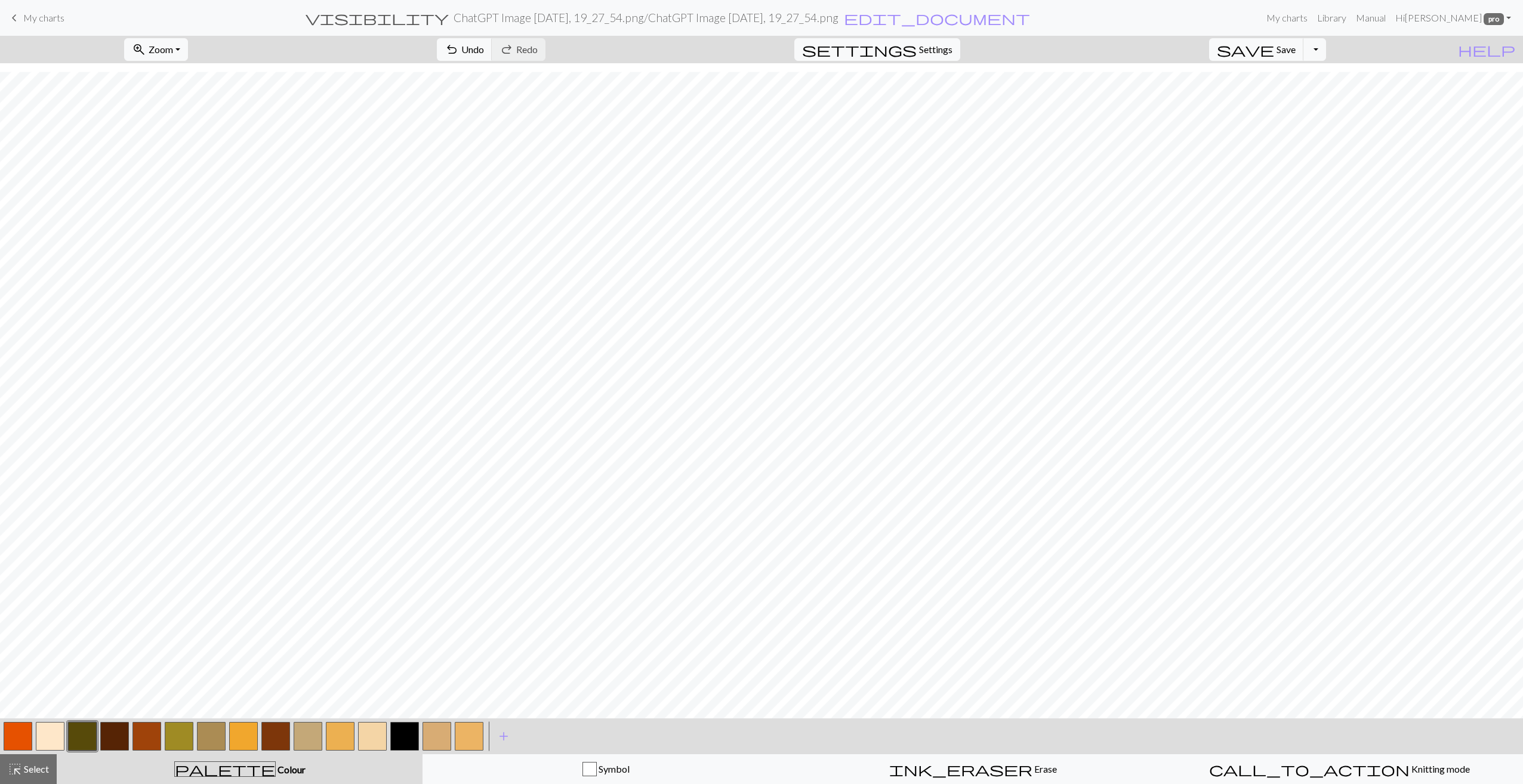
click at [115, 740] on button "button" at bounding box center [114, 735] width 29 height 29
click at [247, 733] on button "button" at bounding box center [243, 735] width 29 height 29
click at [41, 738] on button "button" at bounding box center [50, 735] width 29 height 29
click at [948, 46] on span "Settings" at bounding box center [935, 49] width 33 height 14
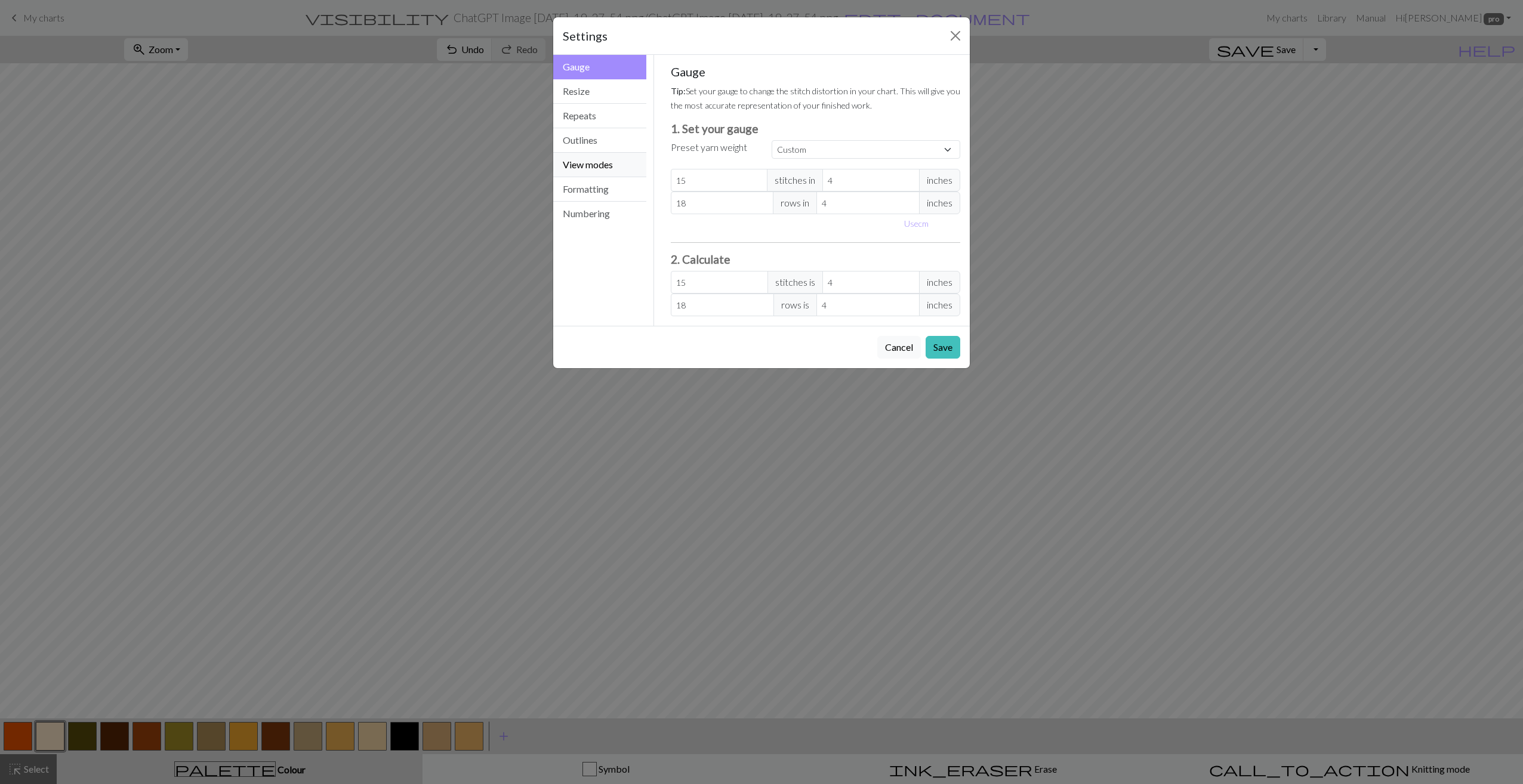
click at [581, 153] on button "View modes" at bounding box center [600, 165] width 93 height 25
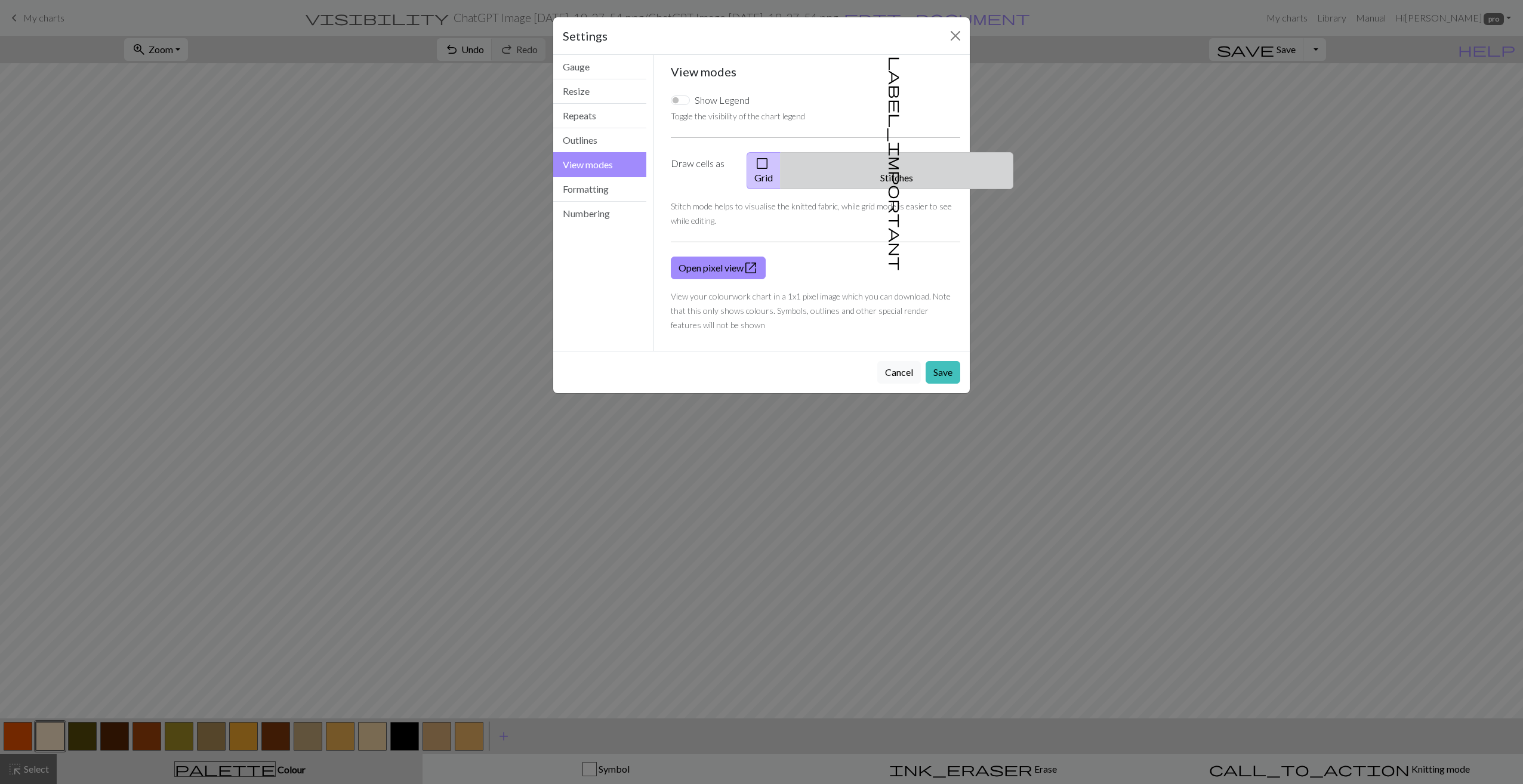
click at [901, 158] on button "label_important Stitches" at bounding box center [896, 170] width 233 height 37
click at [945, 361] on button "Save" at bounding box center [942, 372] width 35 height 23
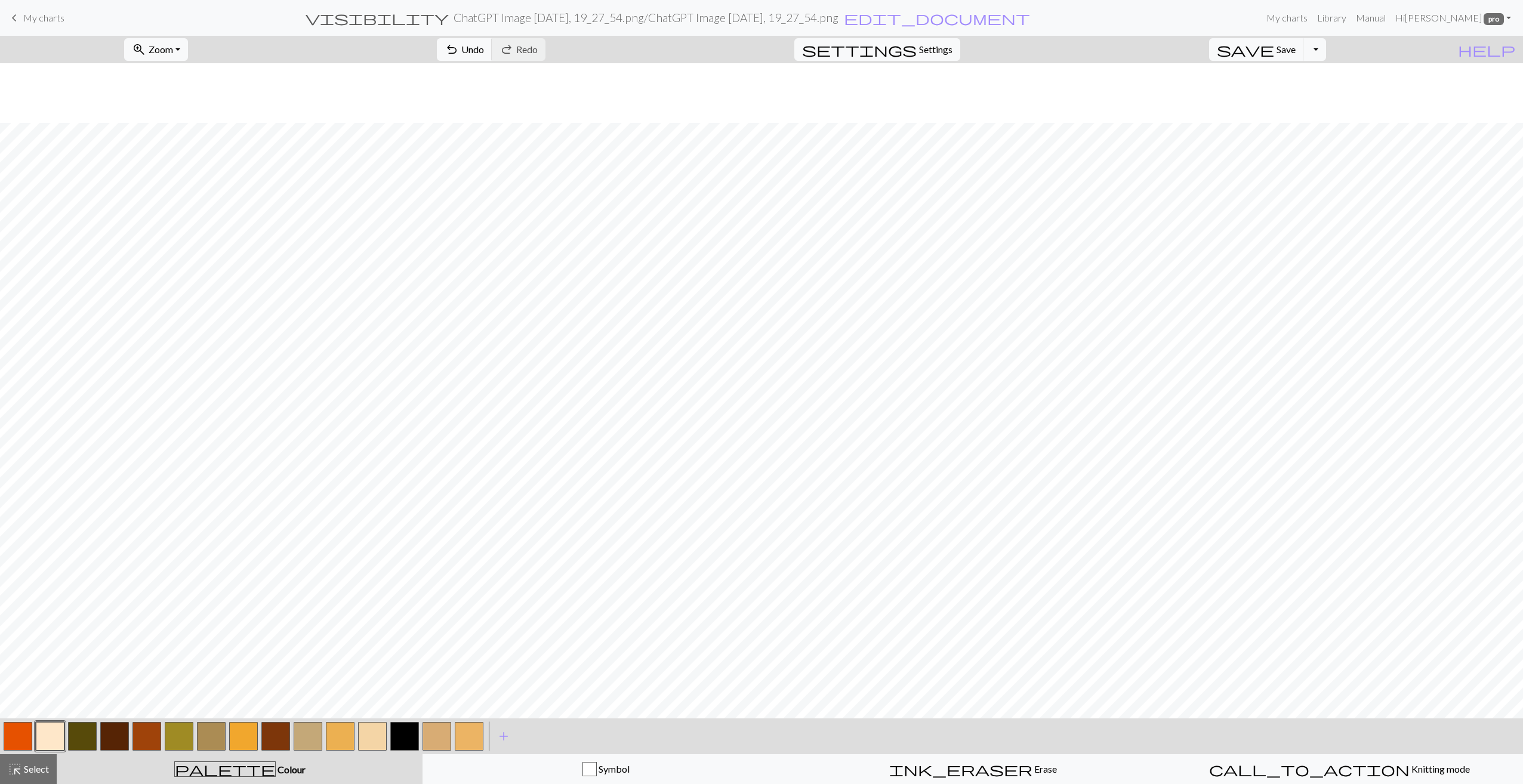
scroll to position [239, 0]
click at [146, 738] on button "button" at bounding box center [146, 735] width 29 height 29
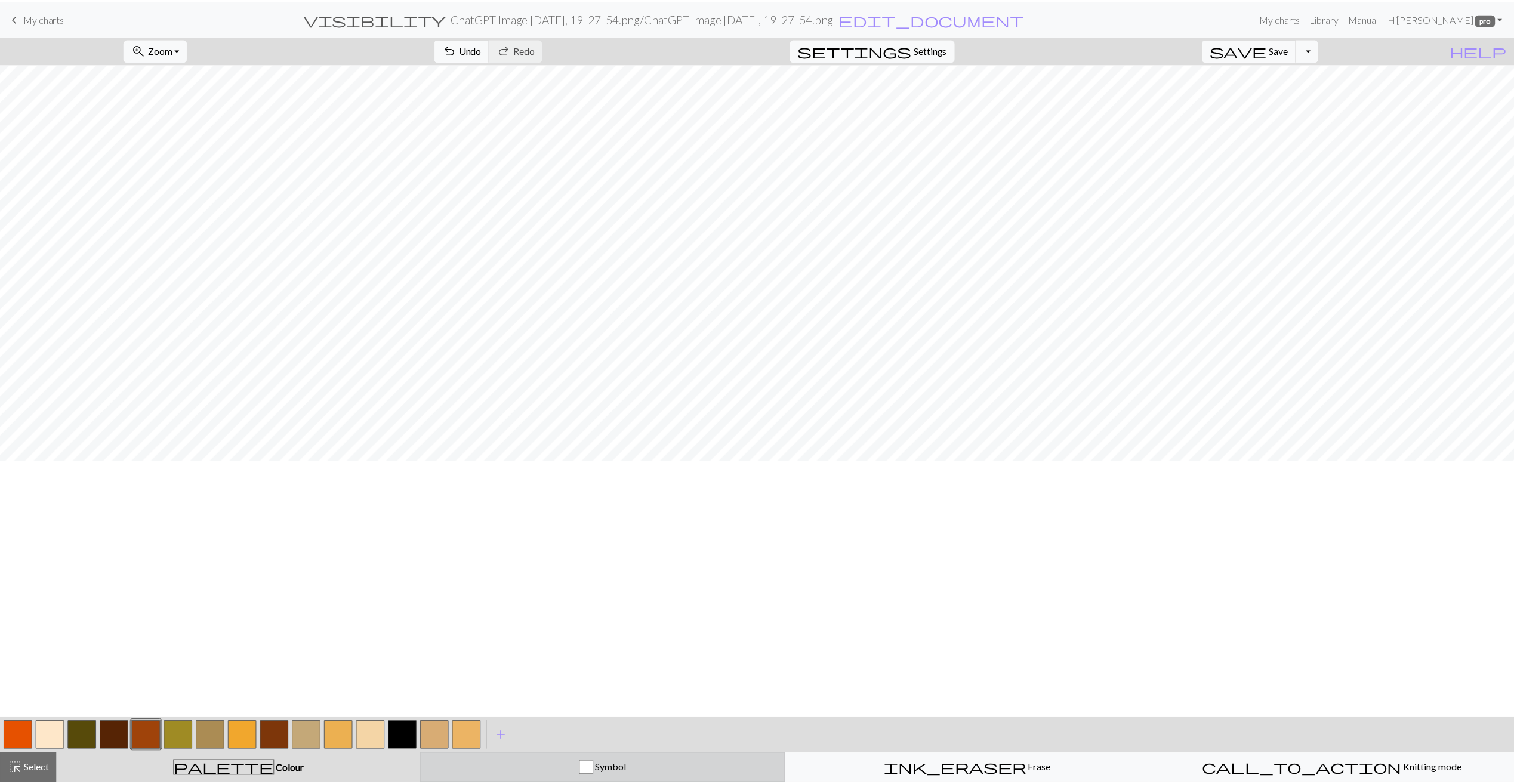
scroll to position [0, 0]
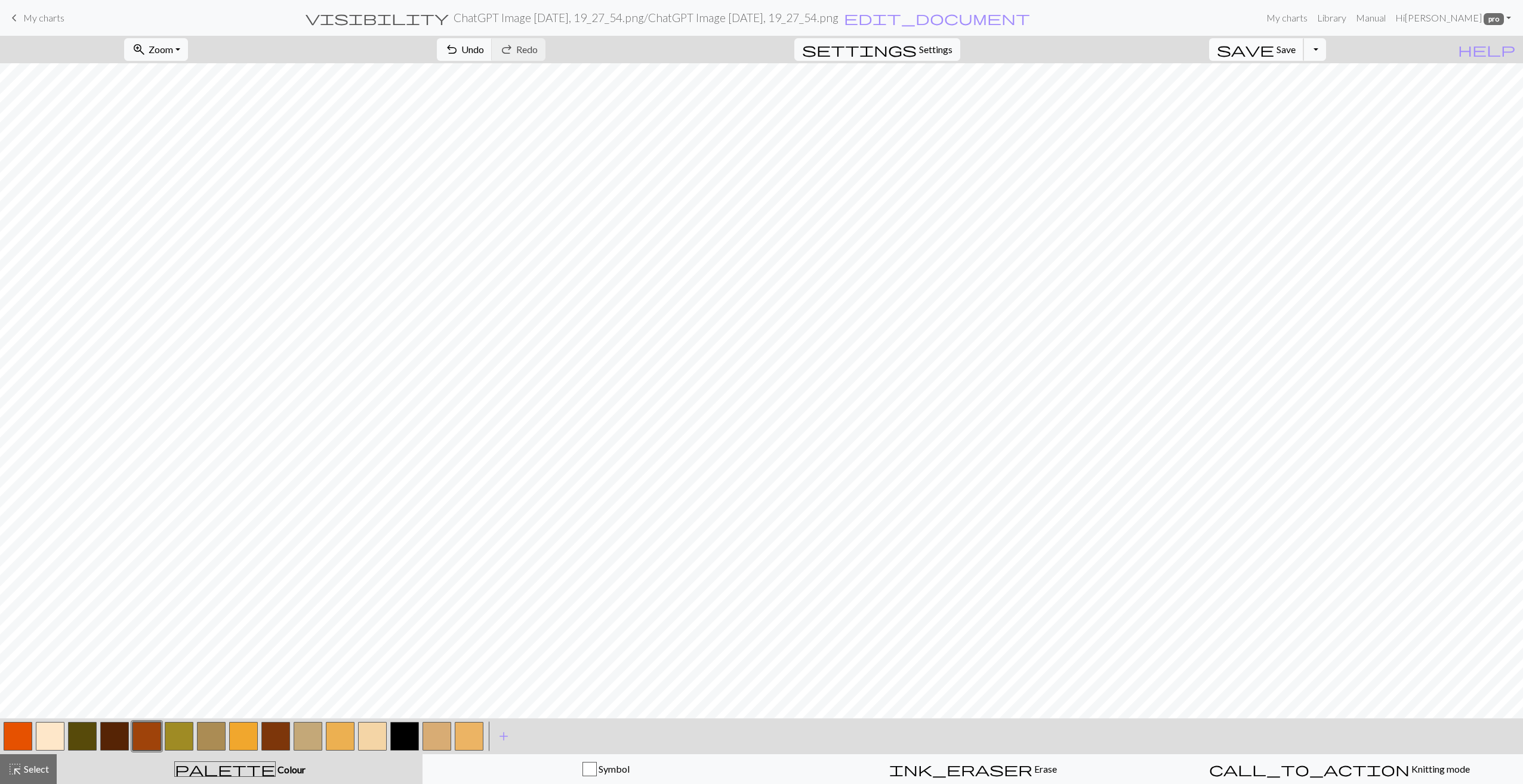
click at [1294, 55] on button "save Save Save" at bounding box center [1256, 49] width 95 height 23
click at [24, 13] on span "My charts" at bounding box center [44, 18] width 41 height 11
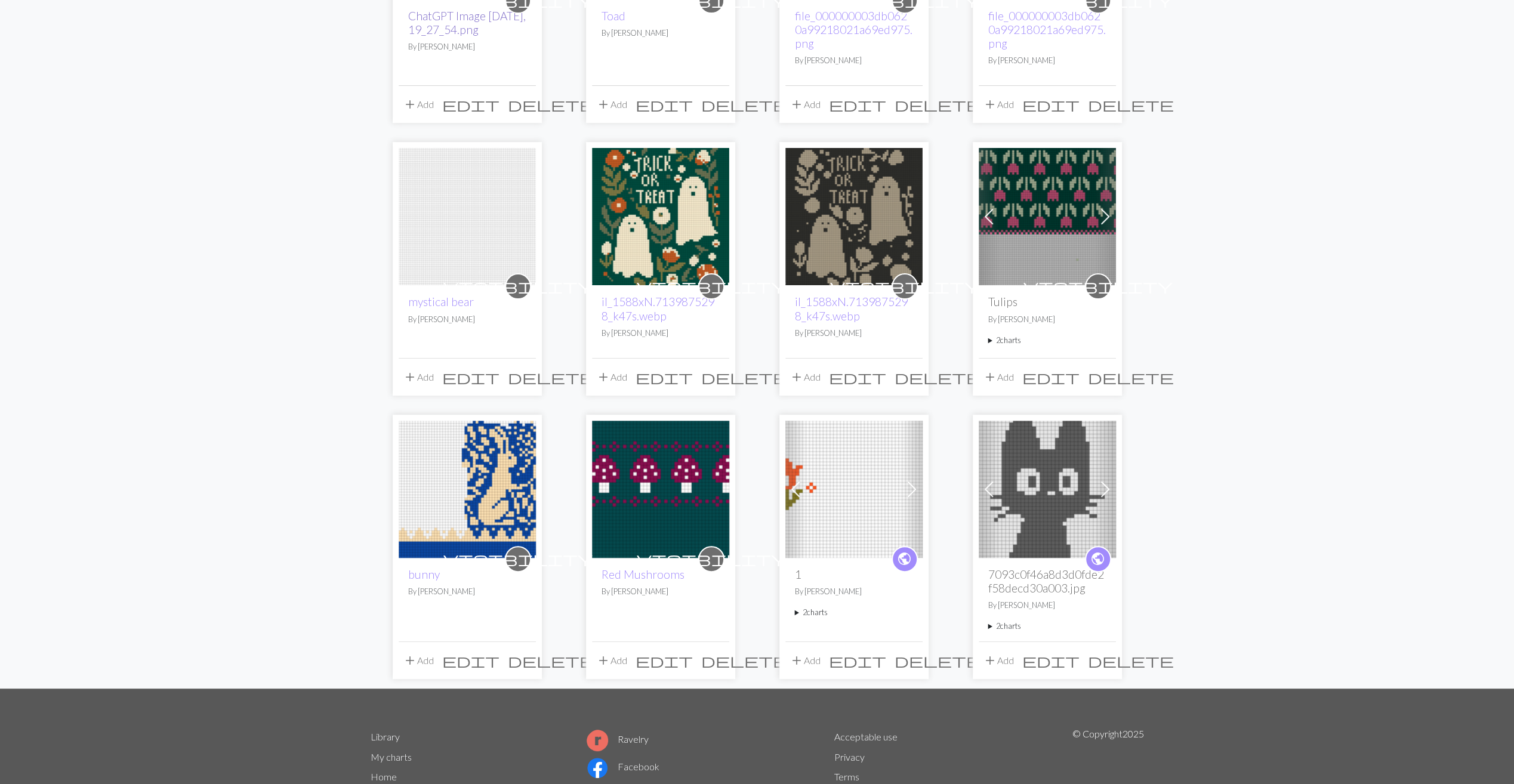
scroll to position [110, 0]
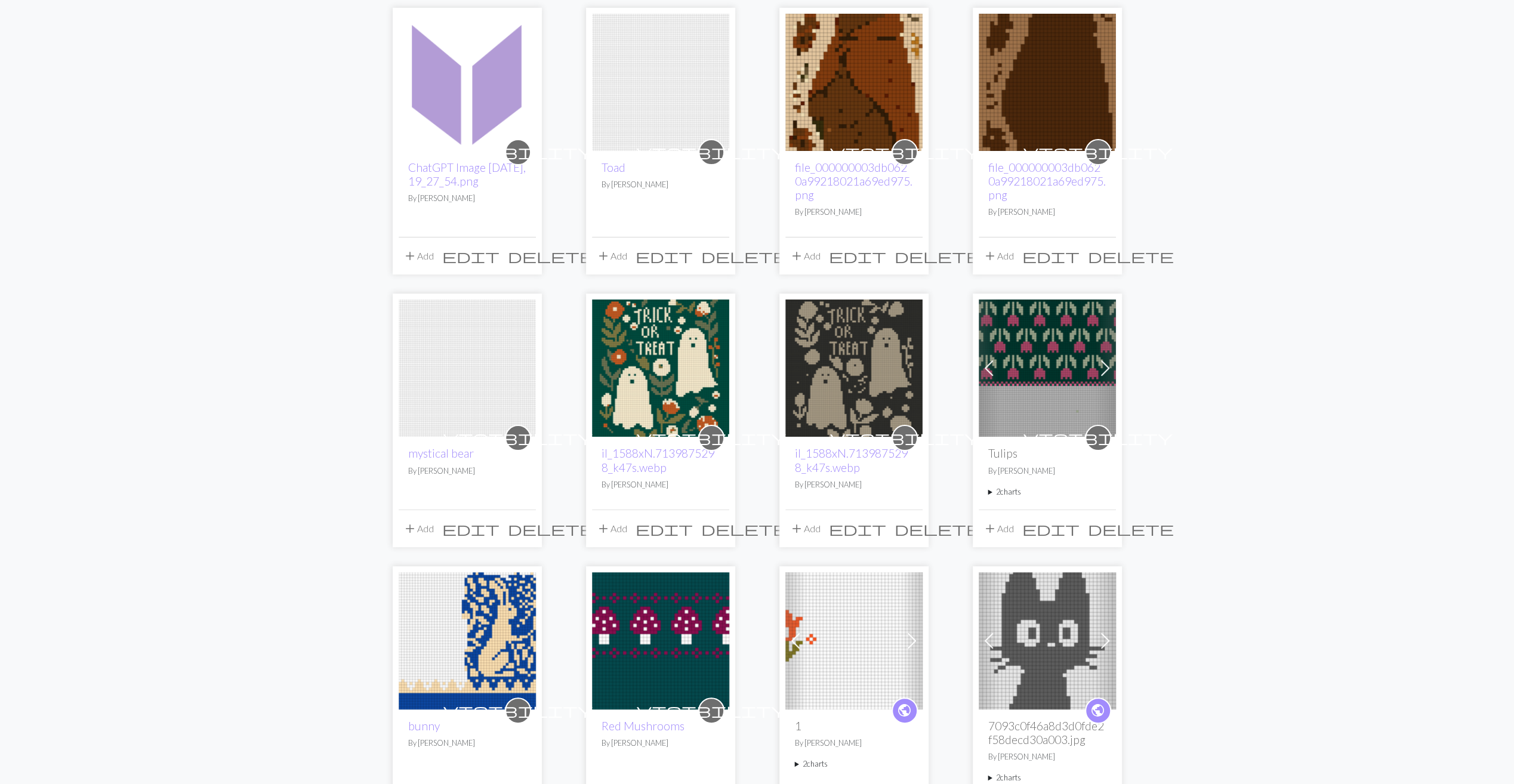
click at [1105, 636] on span at bounding box center [1105, 640] width 19 height 19
click at [913, 633] on span at bounding box center [911, 640] width 19 height 19
